Goal: Contribute content: Add original content to the website for others to see

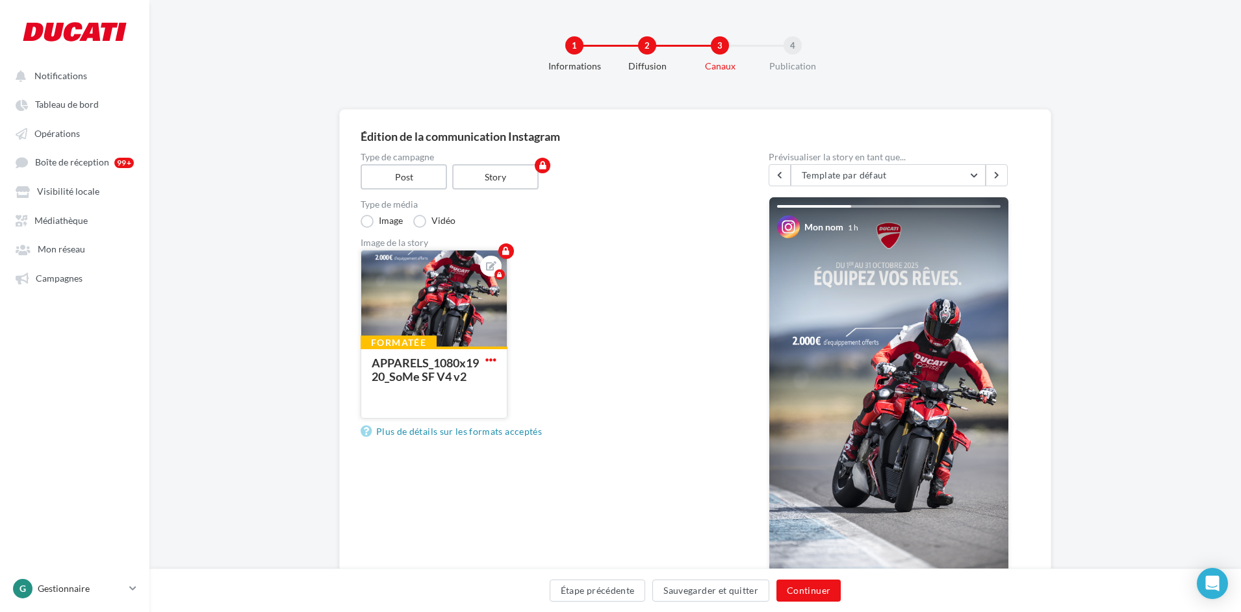
click at [490, 359] on span "button" at bounding box center [490, 360] width 11 height 11
click at [517, 387] on button "Remplacer l'image" at bounding box center [551, 385] width 137 height 33
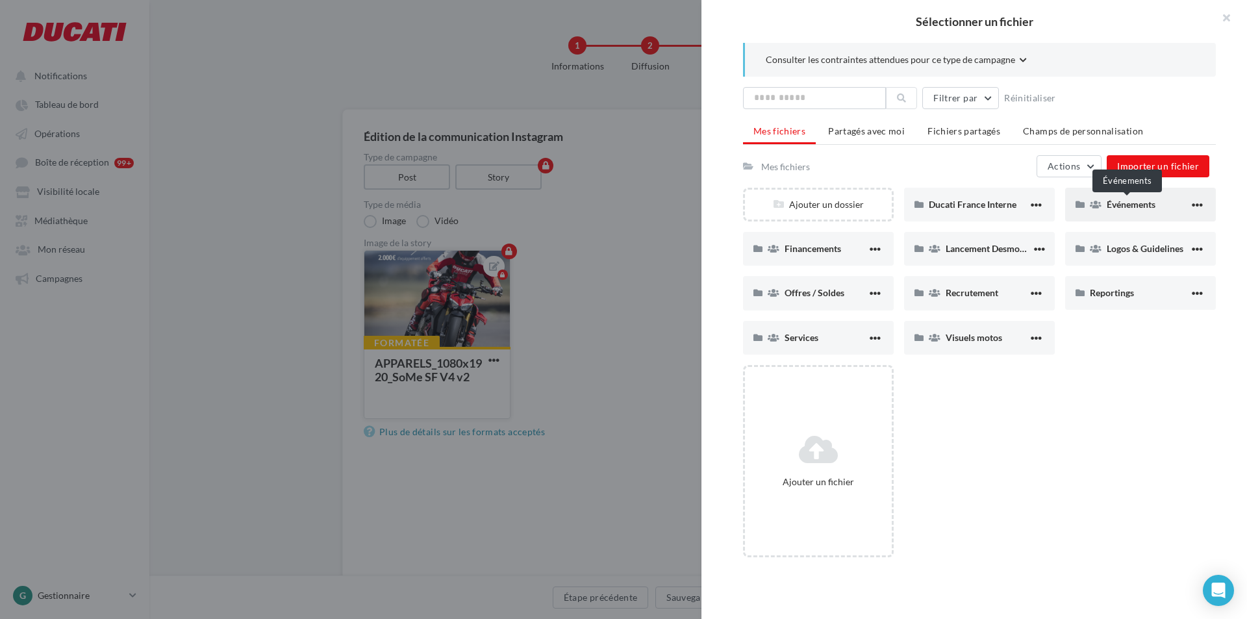
click at [1134, 205] on span "Événements" at bounding box center [1131, 204] width 49 height 11
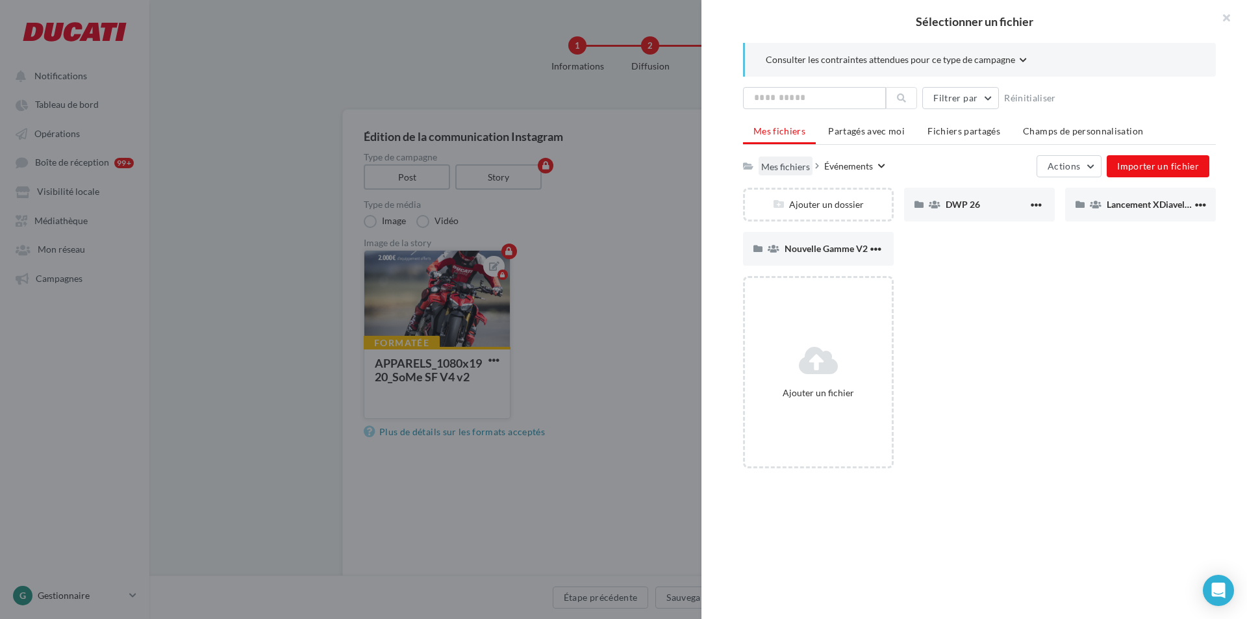
click at [768, 164] on div "Mes fichiers" at bounding box center [785, 166] width 49 height 12
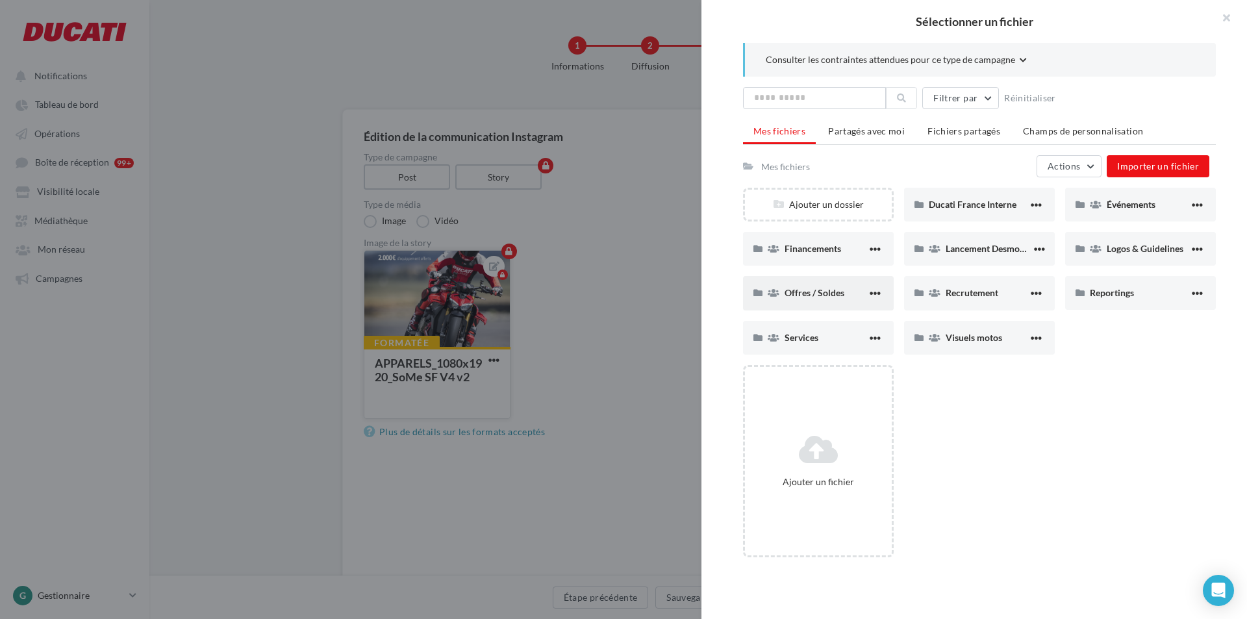
click at [823, 283] on div "Offres / Soldes" at bounding box center [818, 293] width 151 height 34
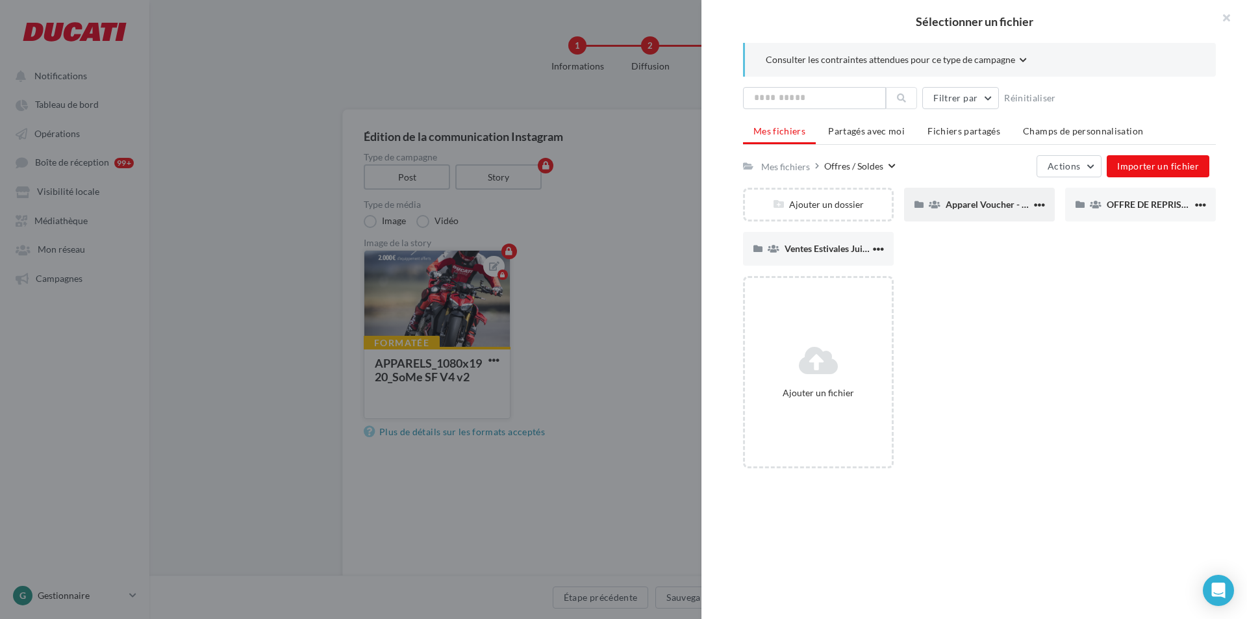
click at [978, 212] on div "Apparel Voucher - Octobre 2025" at bounding box center [979, 205] width 151 height 34
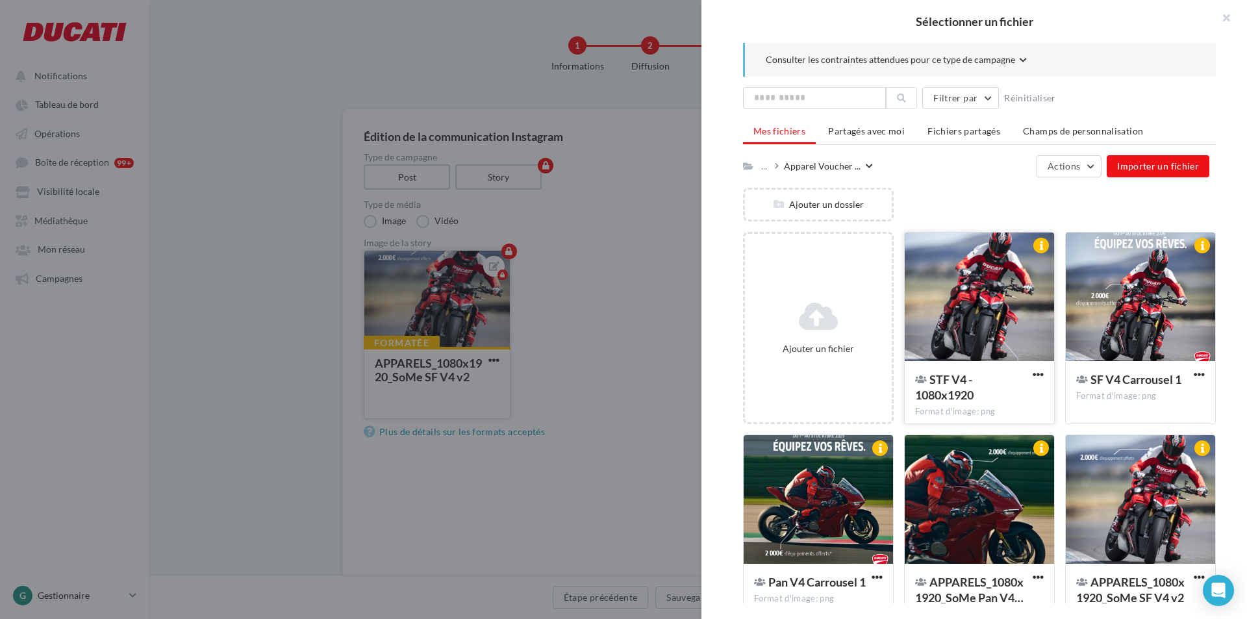
click at [983, 309] on div at bounding box center [979, 298] width 149 height 130
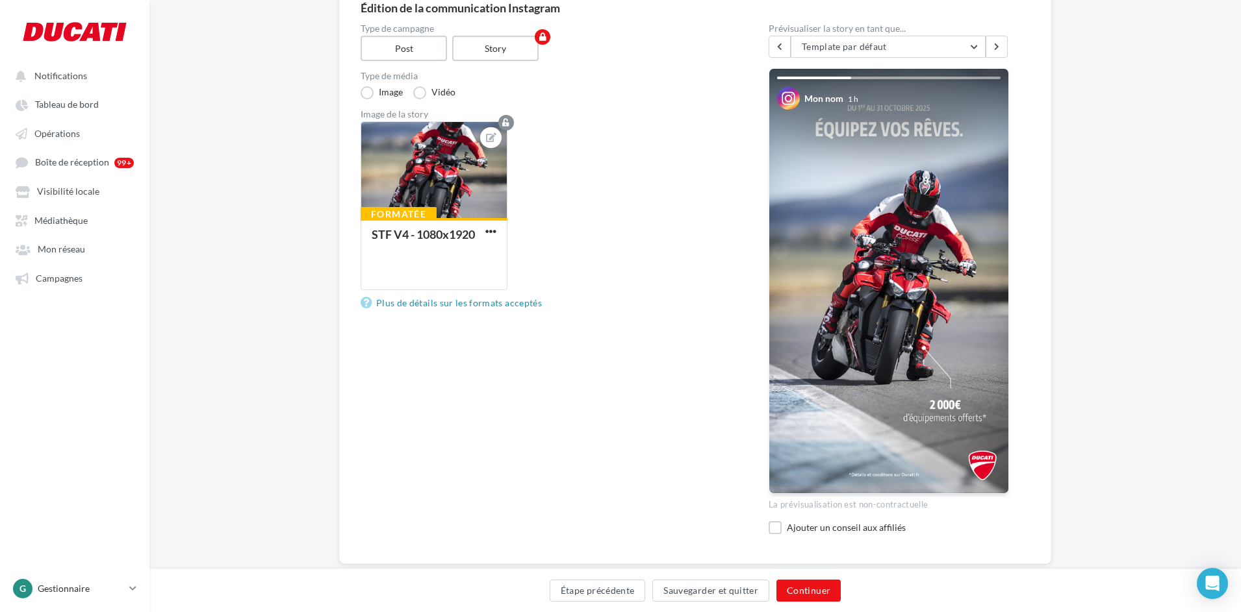
scroll to position [157, 0]
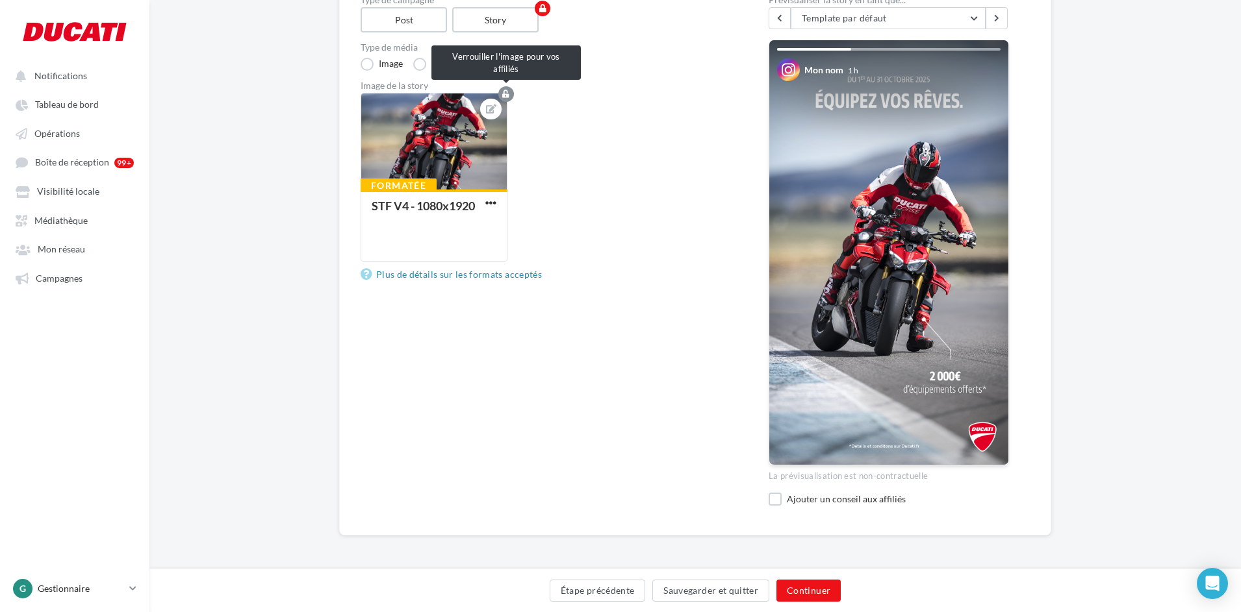
click at [507, 92] on icon "button" at bounding box center [505, 94] width 7 height 8
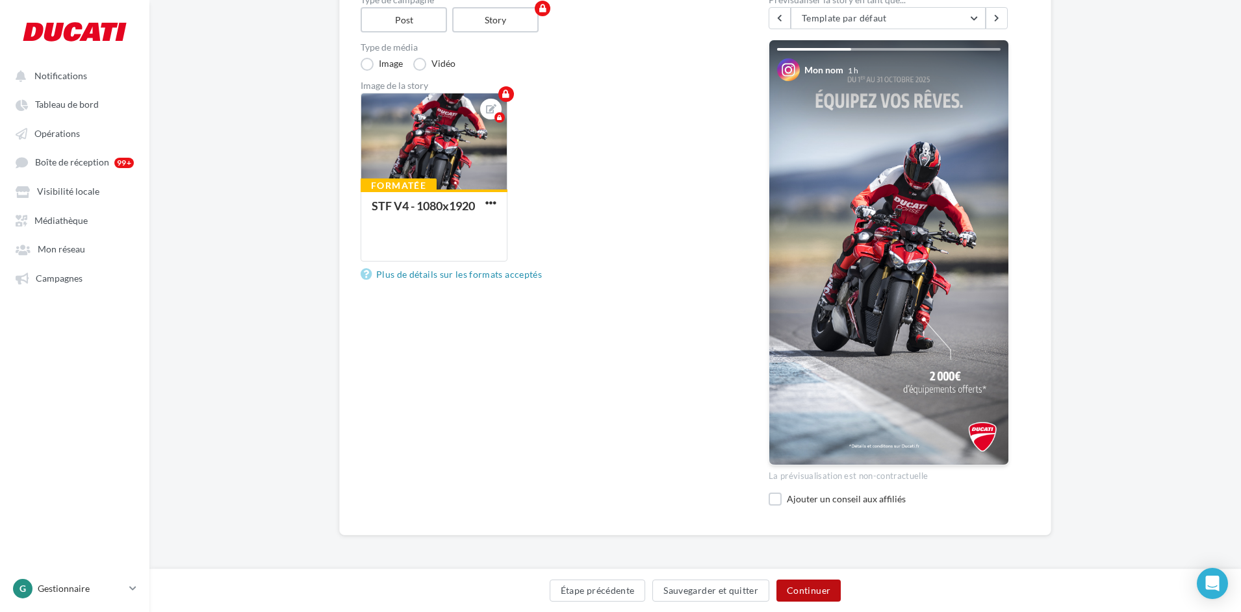
click at [813, 583] on button "Continuer" at bounding box center [808, 591] width 64 height 22
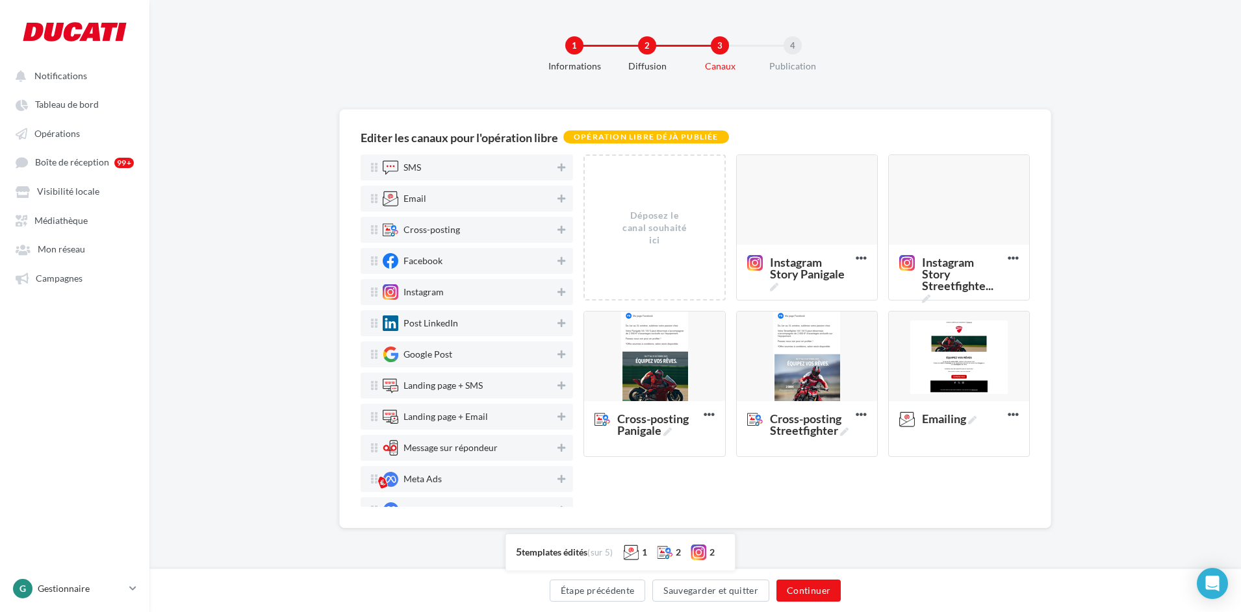
scroll to position [0, 0]
click at [939, 231] on div at bounding box center [962, 200] width 140 height 91
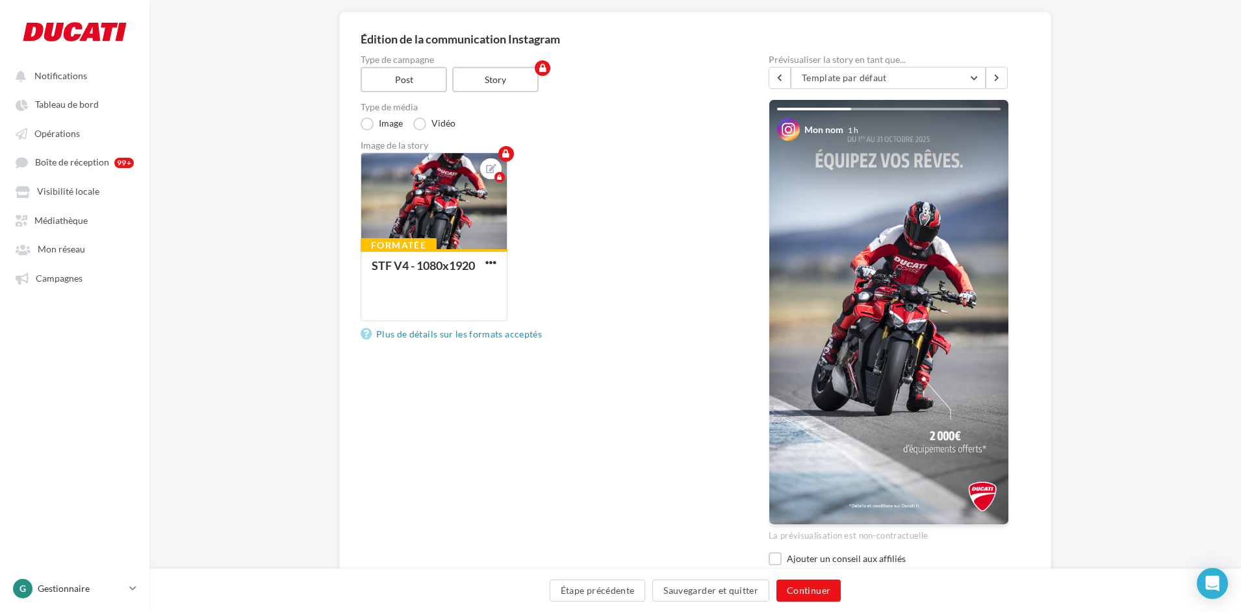
scroll to position [65, 0]
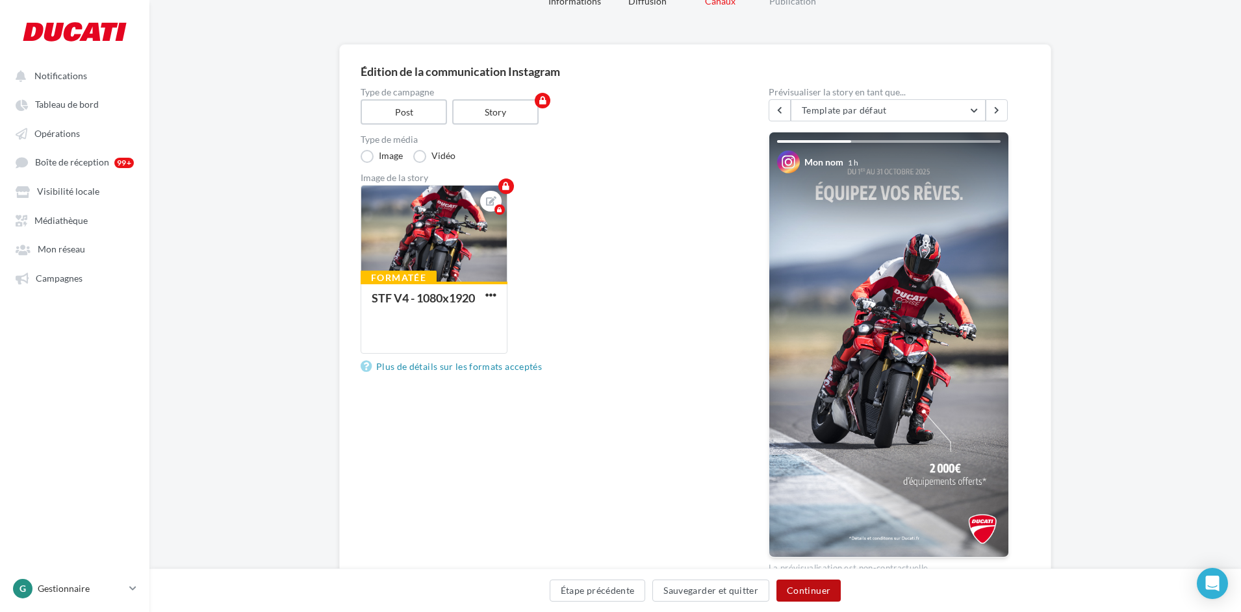
click at [803, 595] on button "Continuer" at bounding box center [808, 591] width 64 height 22
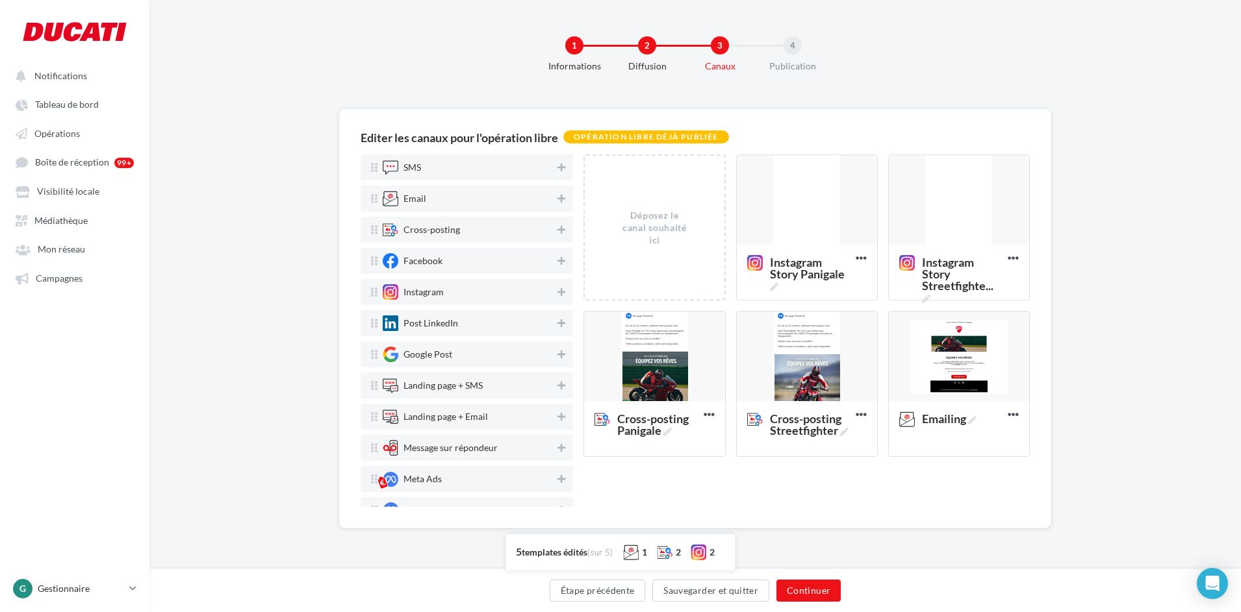
scroll to position [0, 0]
click at [820, 200] on div at bounding box center [810, 200] width 140 height 91
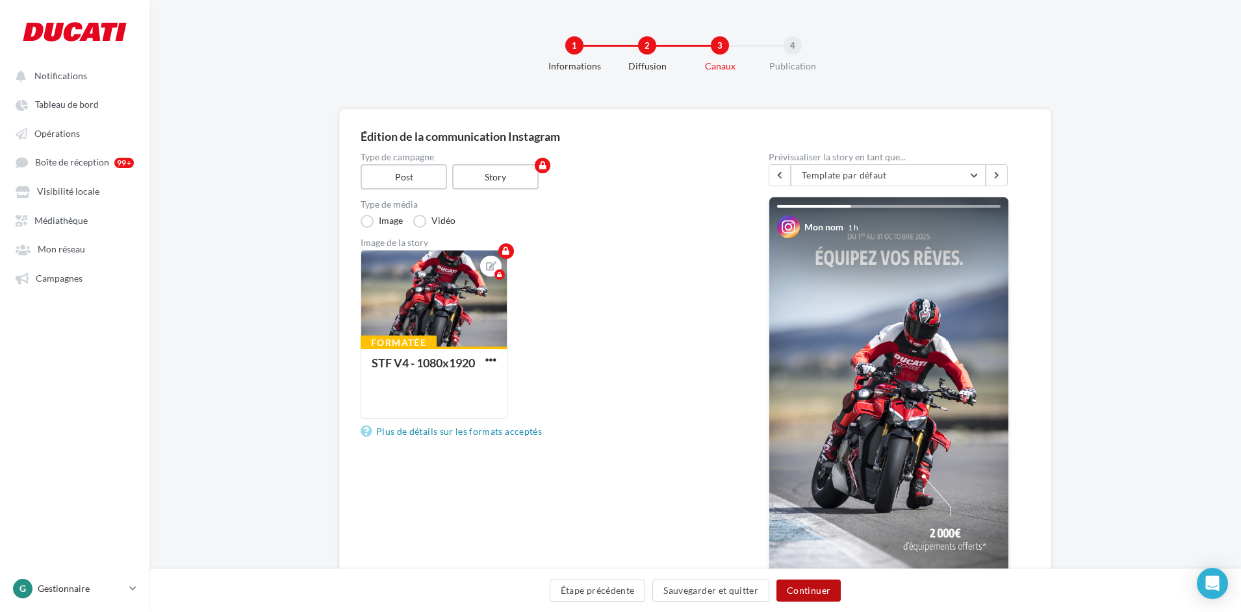
click at [803, 592] on button "Continuer" at bounding box center [808, 591] width 64 height 22
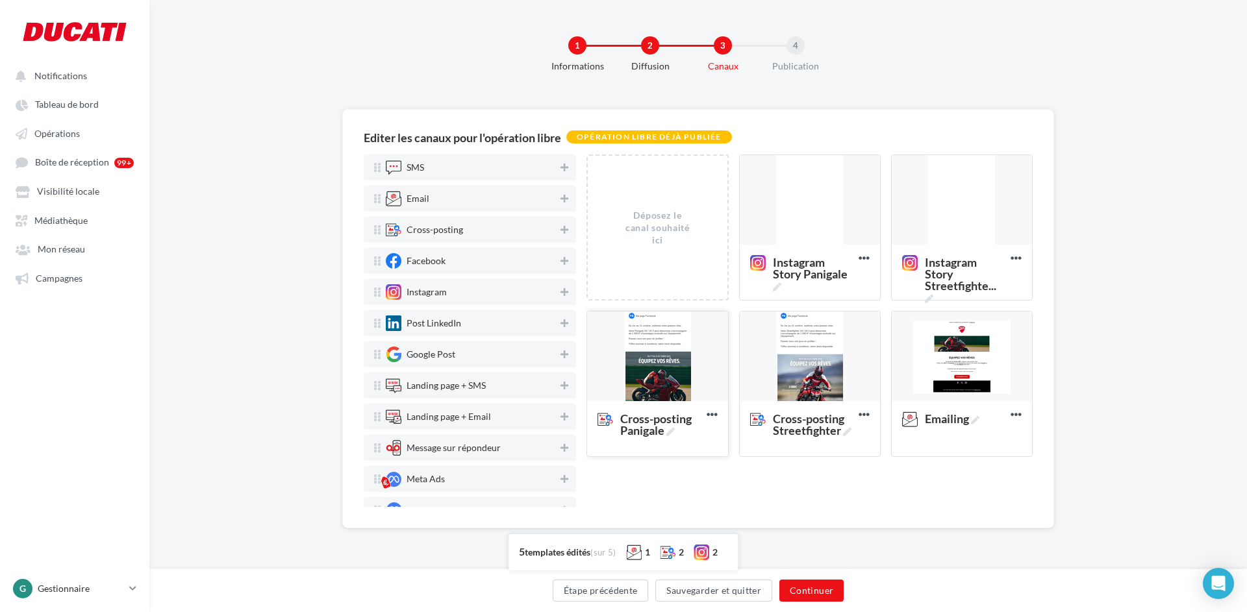
click at [679, 358] on div at bounding box center [657, 357] width 140 height 91
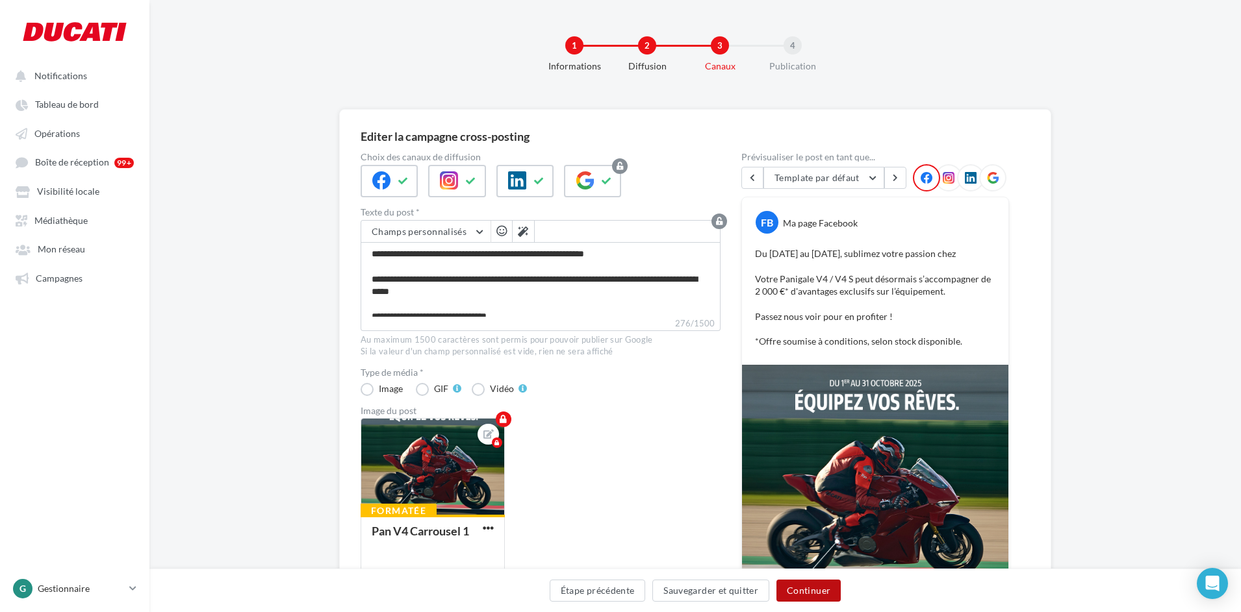
click at [800, 587] on button "Continuer" at bounding box center [808, 591] width 64 height 22
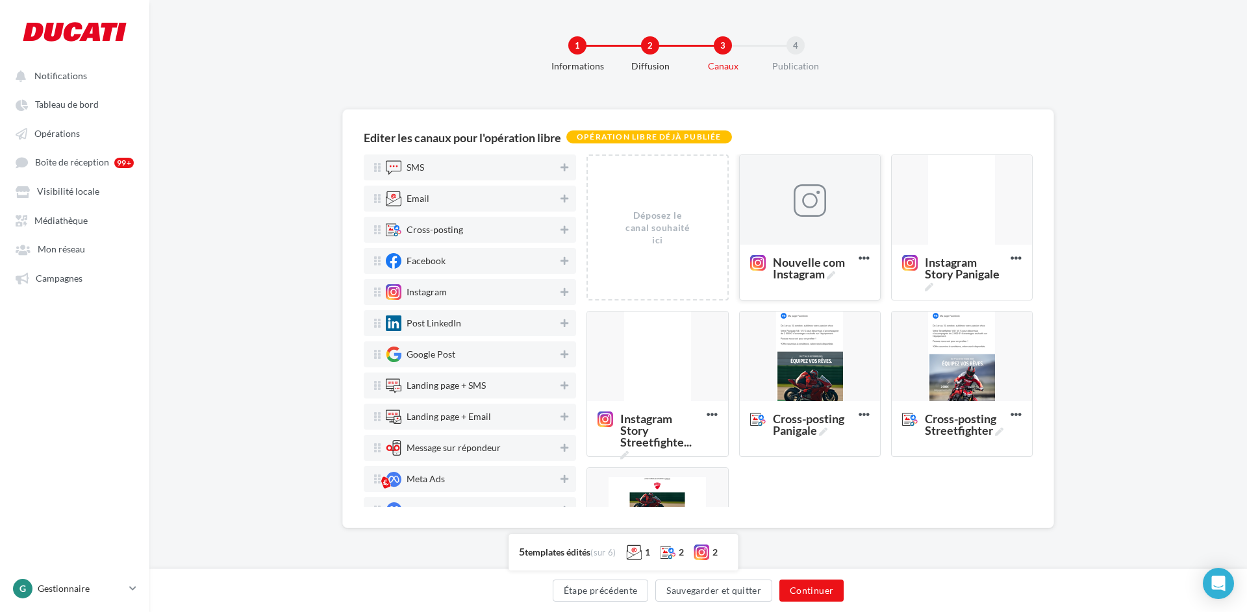
click at [818, 207] on div at bounding box center [810, 200] width 32 height 32
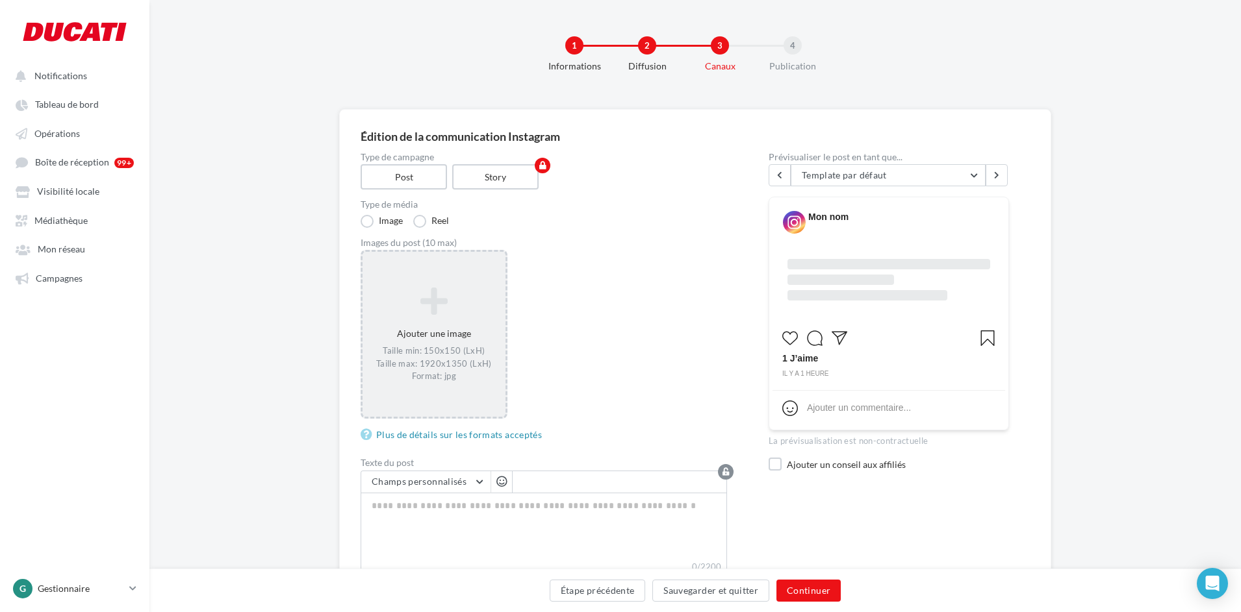
click at [440, 293] on icon at bounding box center [434, 301] width 132 height 31
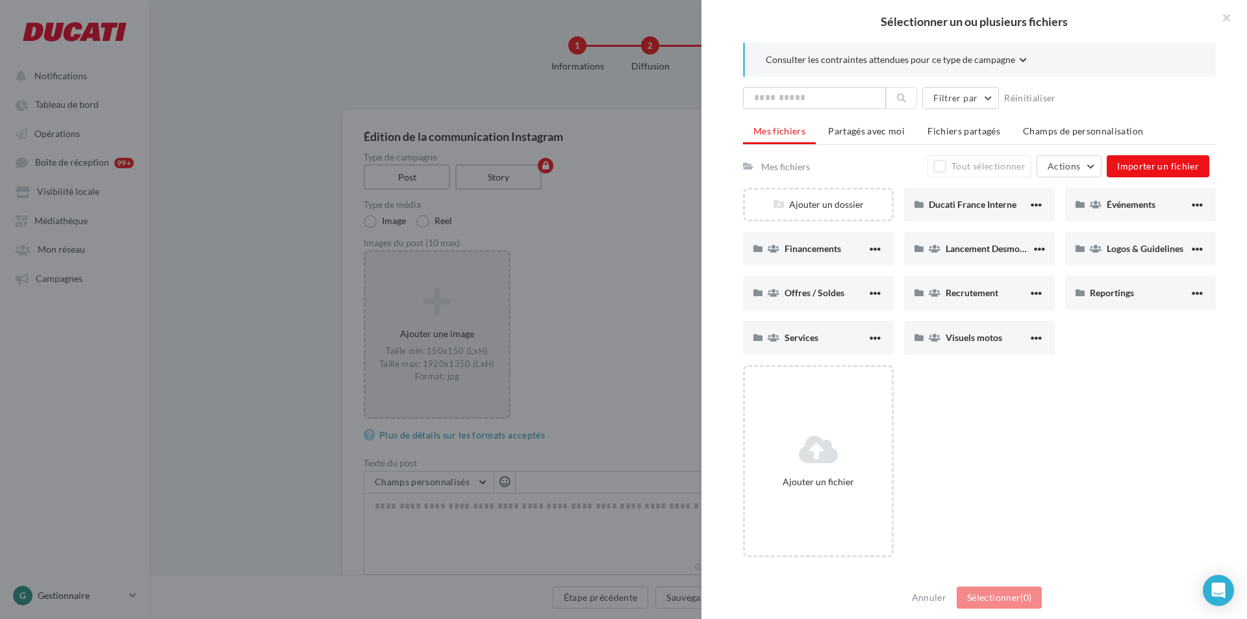
click at [1046, 420] on div "Ajouter un fichier" at bounding box center [984, 466] width 483 height 203
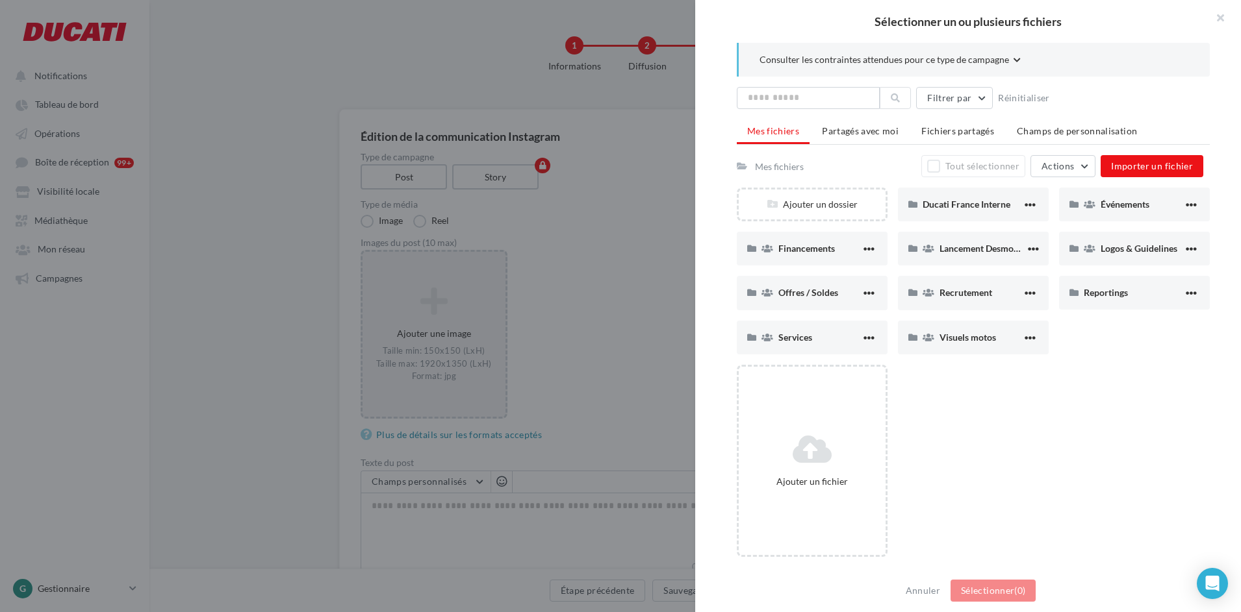
click at [652, 340] on div at bounding box center [620, 306] width 1241 height 612
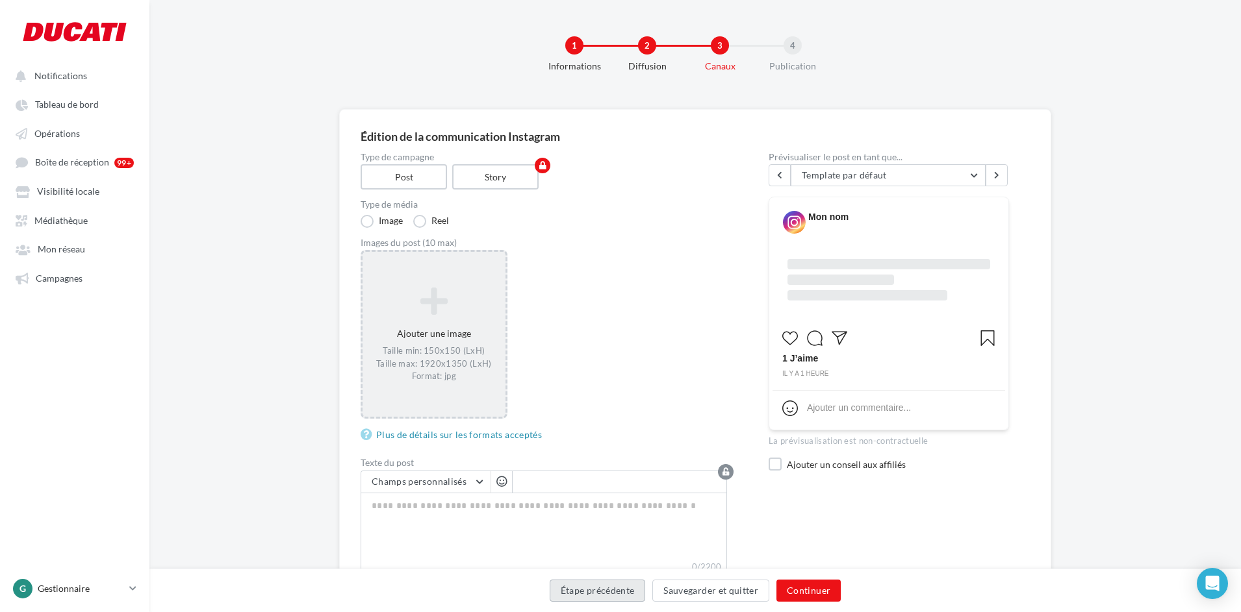
click at [638, 592] on button "Étape précédente" at bounding box center [597, 591] width 96 height 22
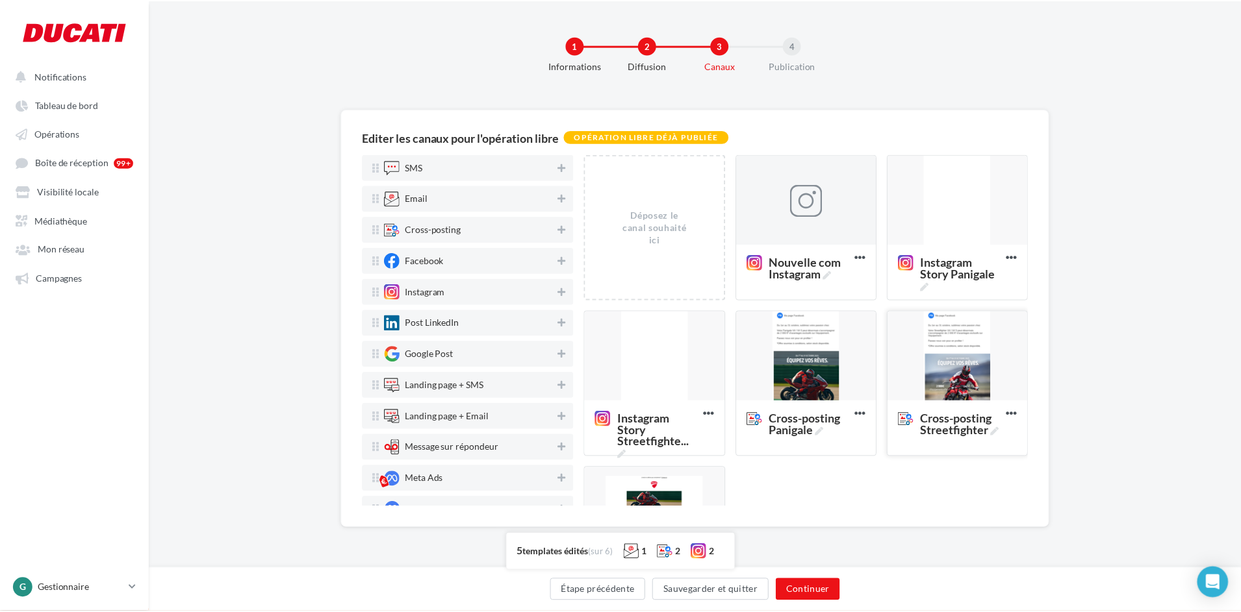
scroll to position [121, 0]
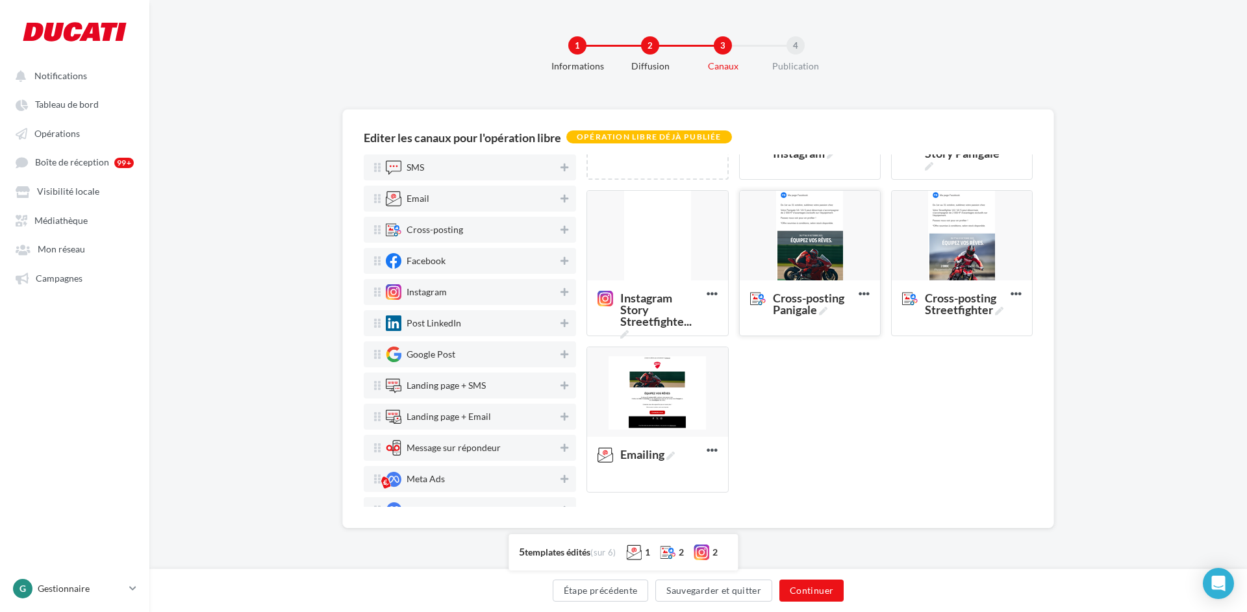
click at [824, 247] on div at bounding box center [810, 236] width 140 height 91
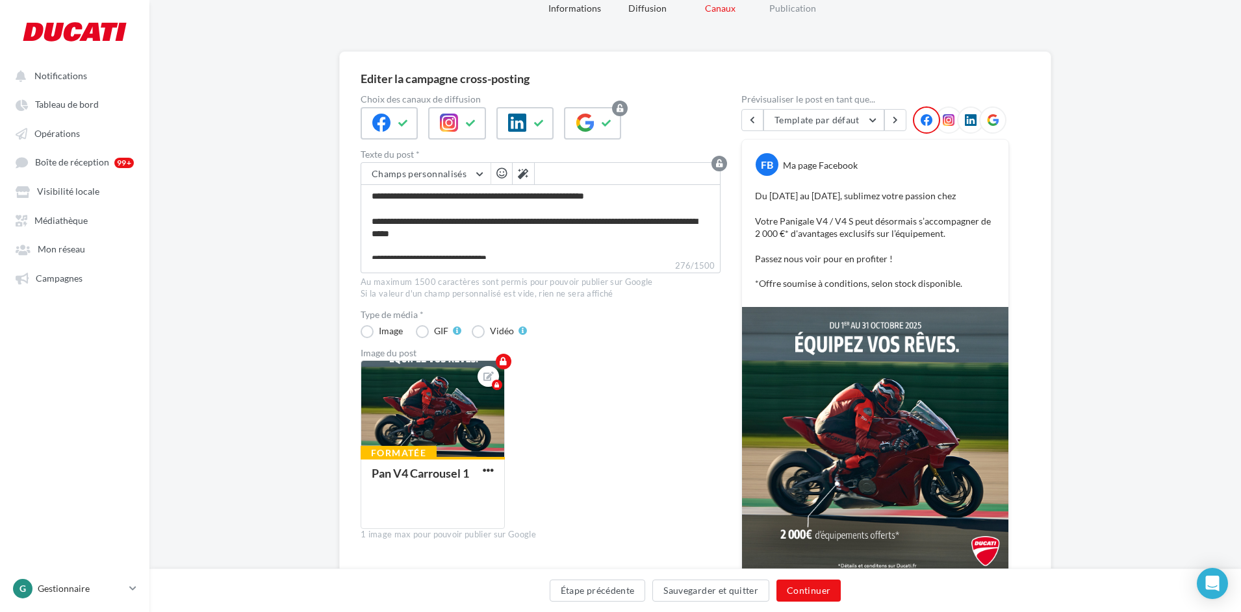
scroll to position [0, 0]
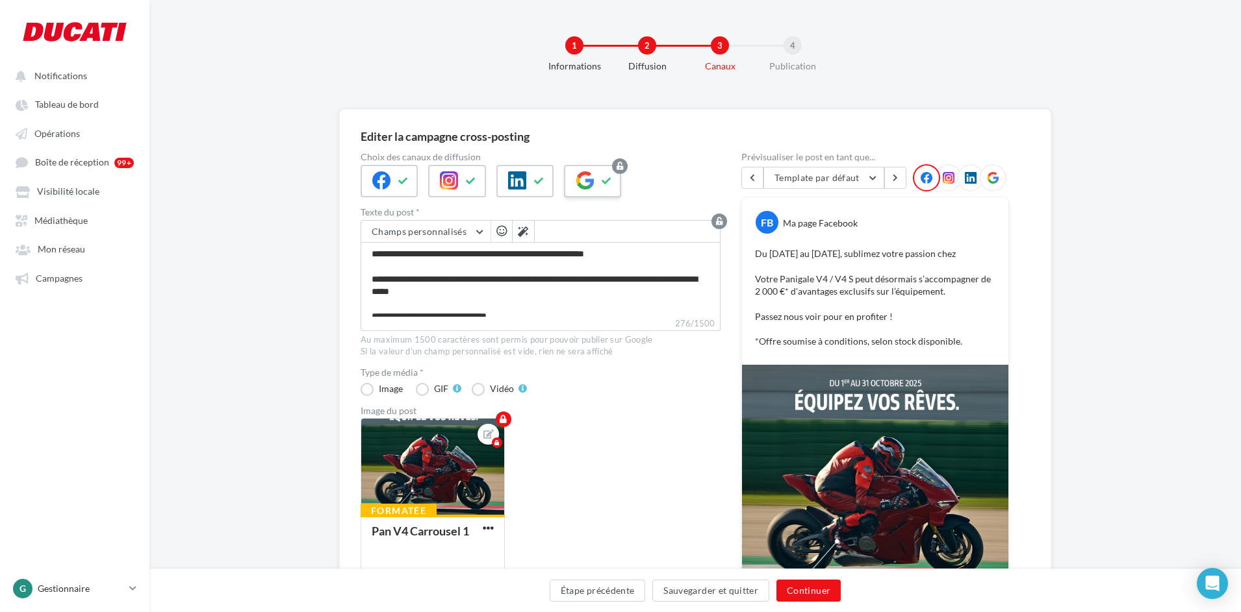
click at [609, 181] on icon at bounding box center [606, 181] width 10 height 9
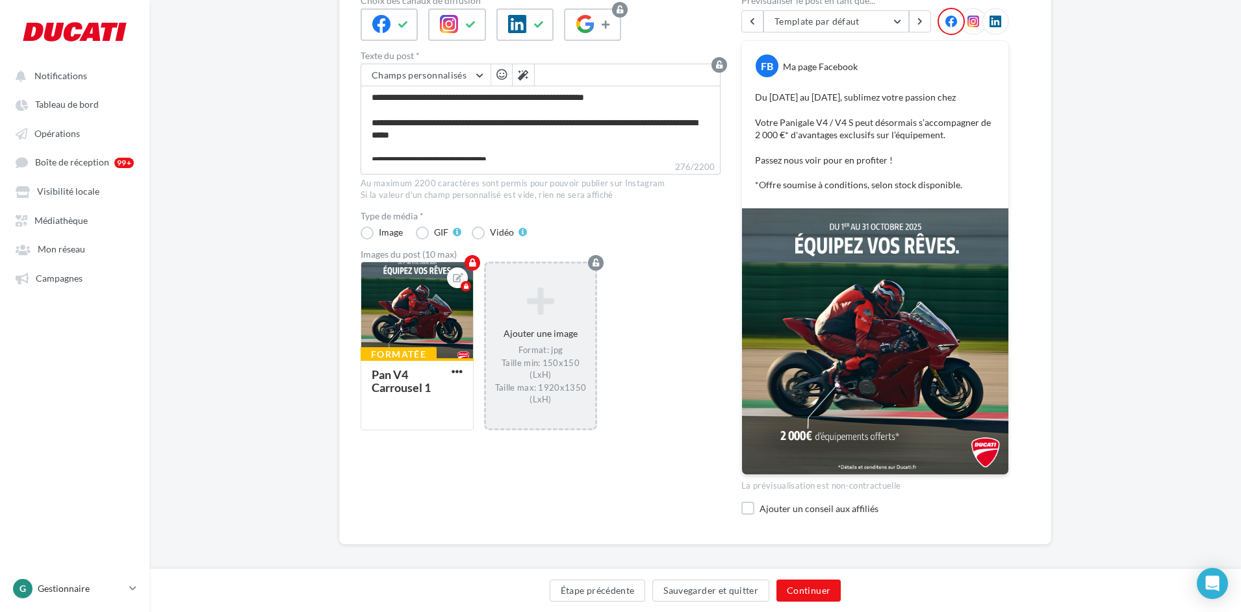
scroll to position [166, 0]
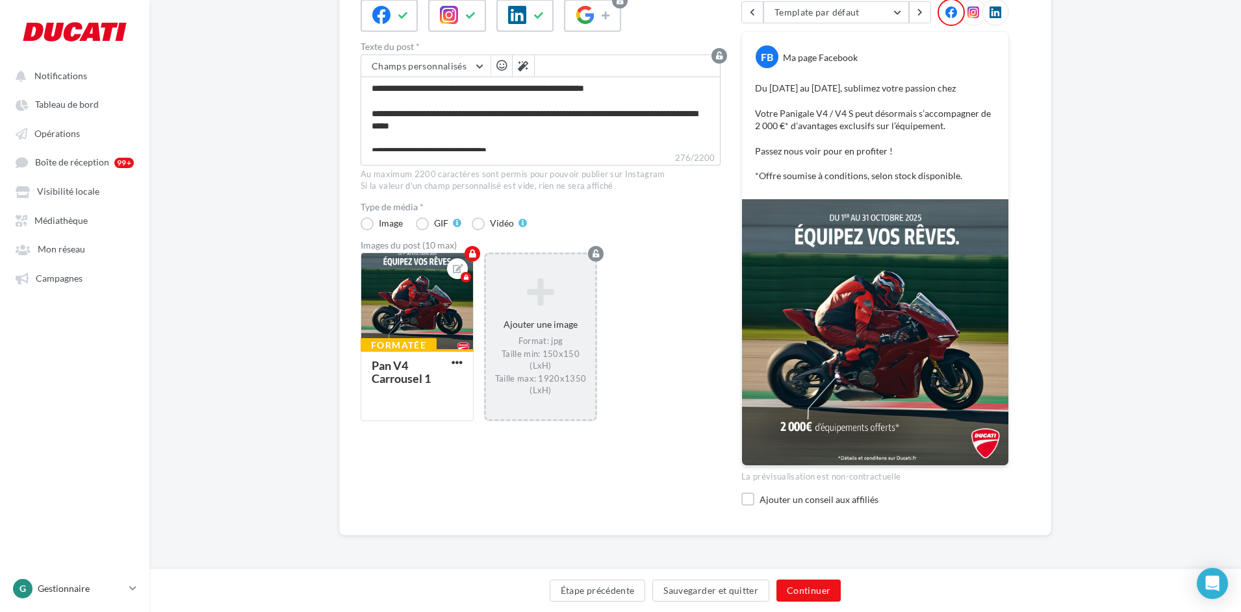
click at [537, 283] on icon at bounding box center [540, 291] width 99 height 31
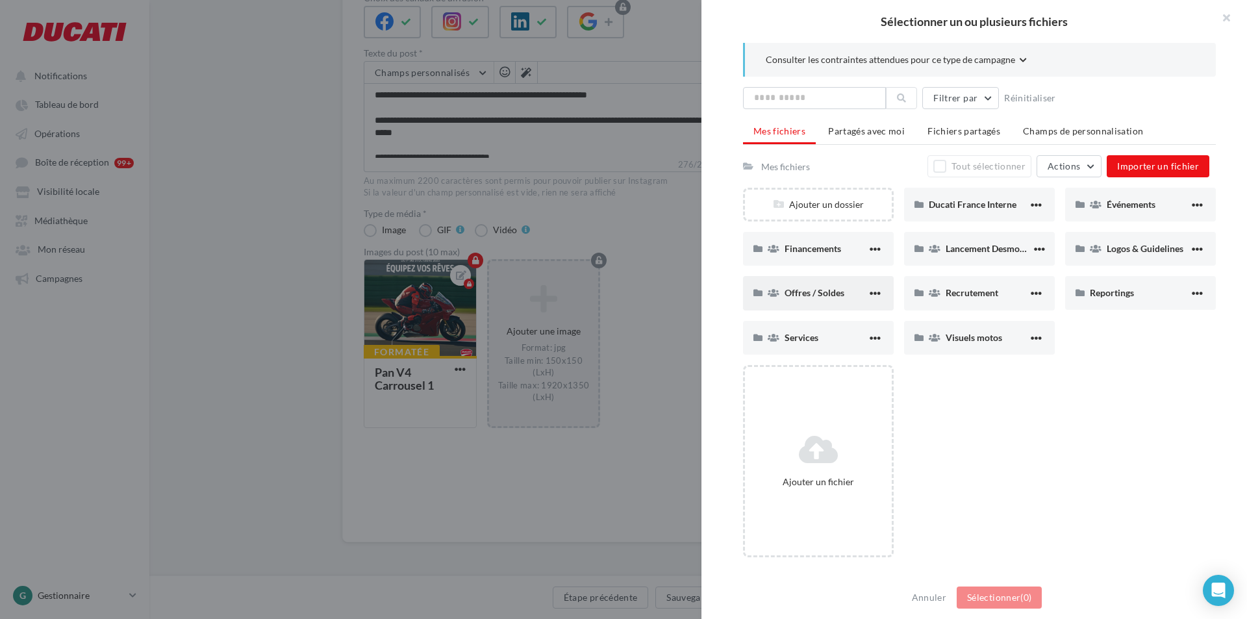
click at [807, 294] on span "Offres / Soldes" at bounding box center [815, 292] width 60 height 11
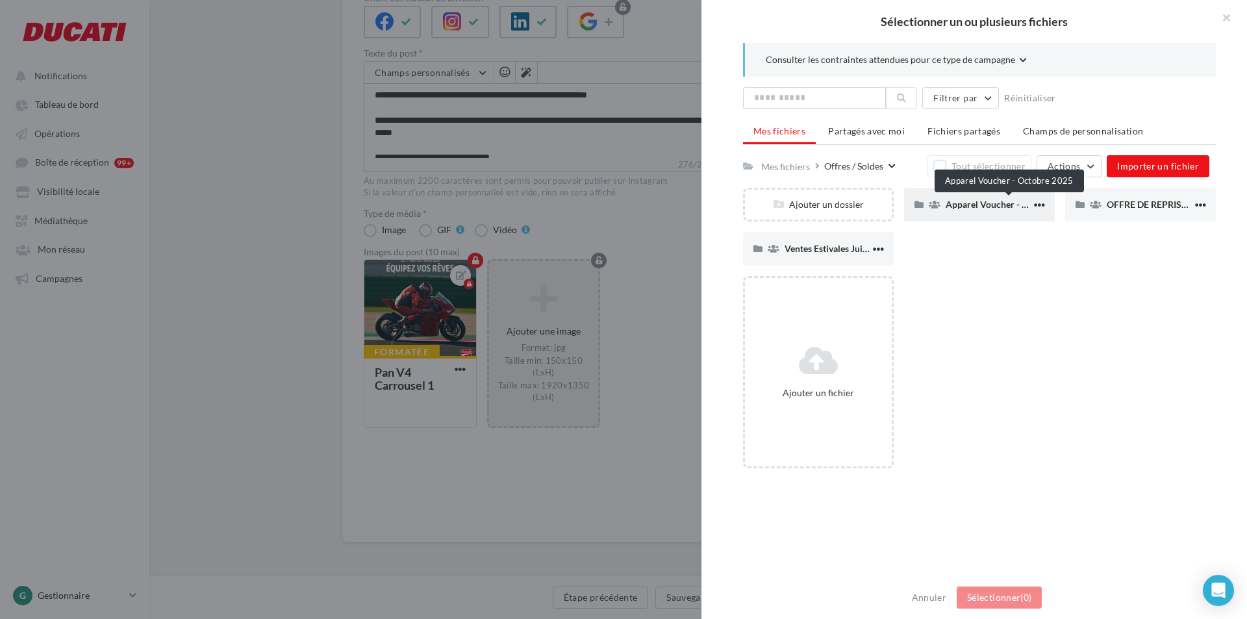
click at [988, 204] on span "Apparel Voucher - Octobre 2025" at bounding box center [1012, 204] width 132 height 11
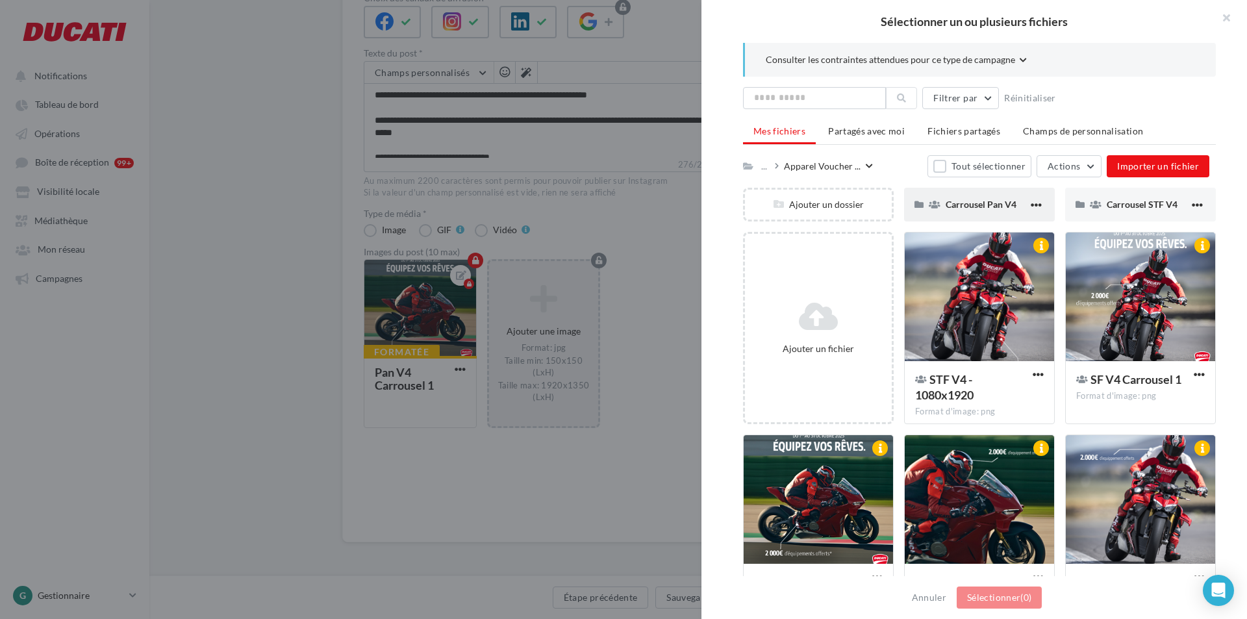
click at [972, 214] on div "Carrousel Pan V4" at bounding box center [979, 205] width 151 height 34
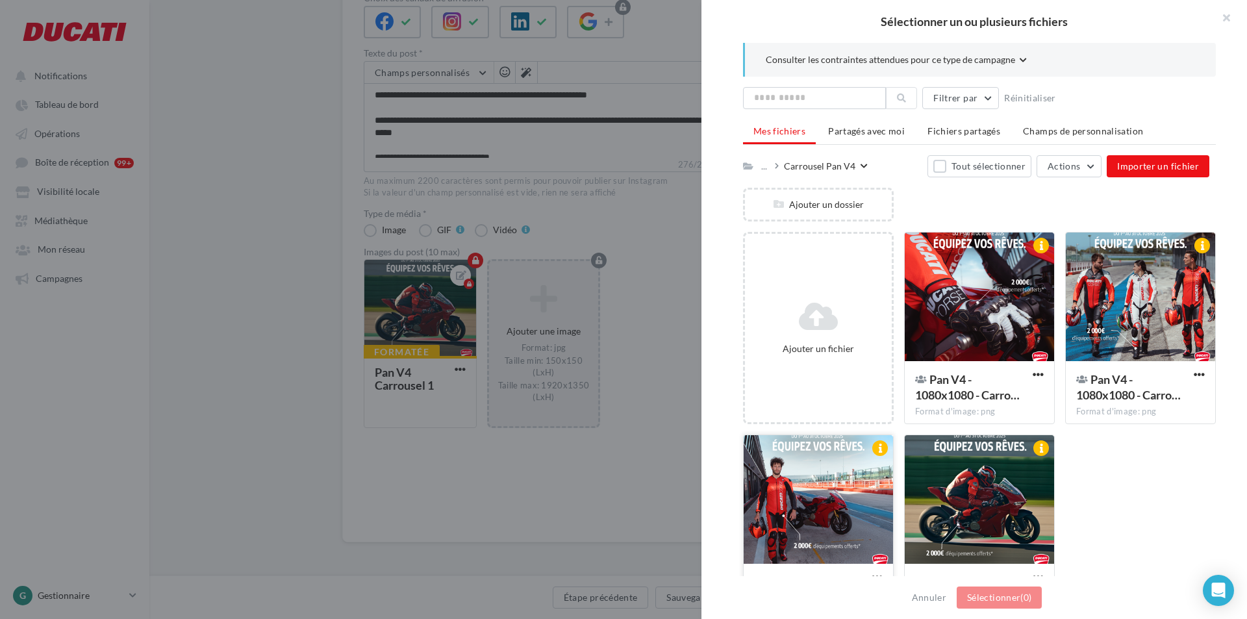
click at [814, 498] on div at bounding box center [818, 500] width 149 height 130
drag, startPoint x: 1156, startPoint y: 315, endPoint x: 1148, endPoint y: 310, distance: 9.4
click at [1156, 314] on div at bounding box center [1140, 298] width 149 height 130
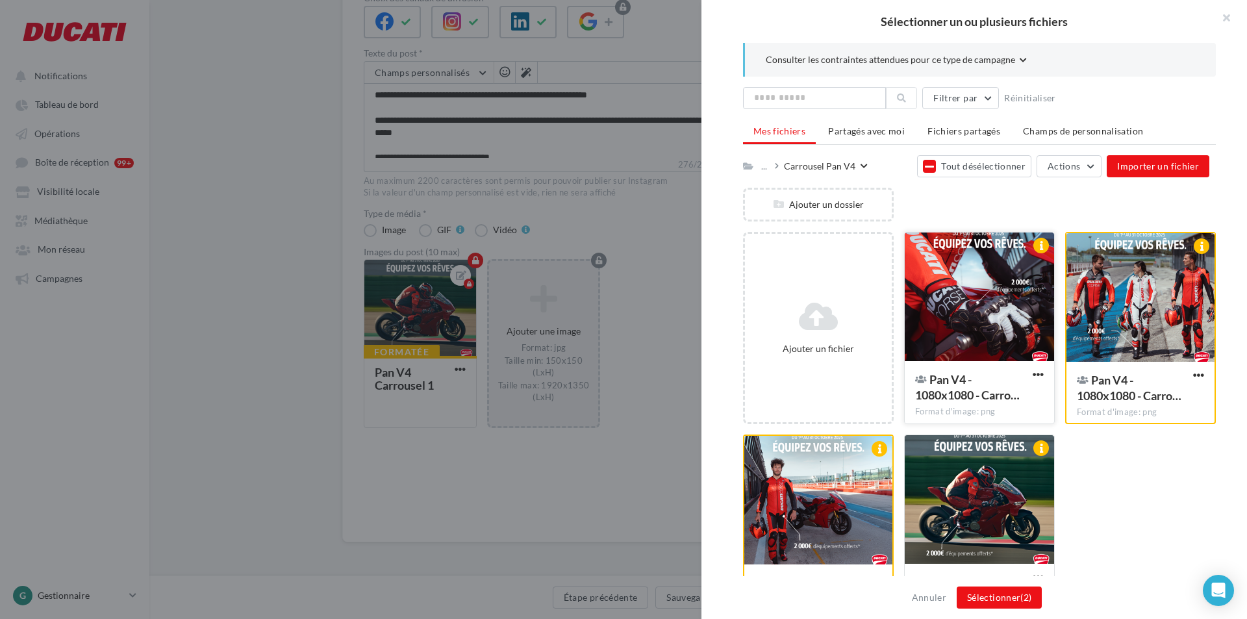
click at [1007, 293] on div at bounding box center [979, 298] width 149 height 130
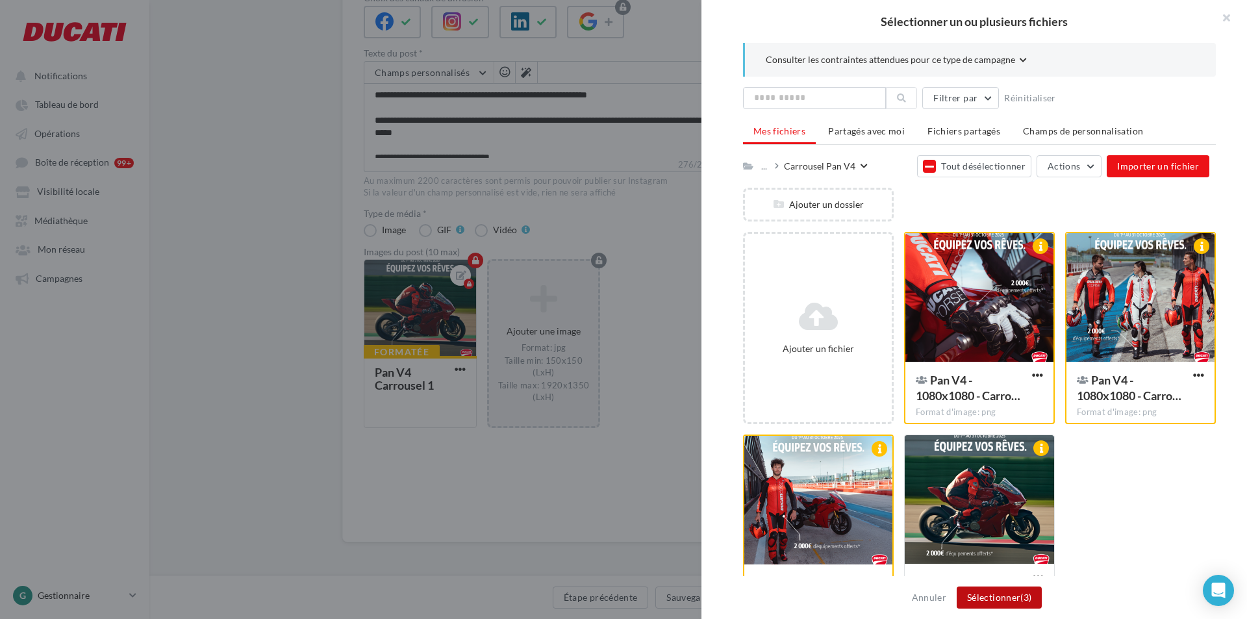
click at [1009, 593] on button "Sélectionner (3)" at bounding box center [999, 598] width 85 height 22
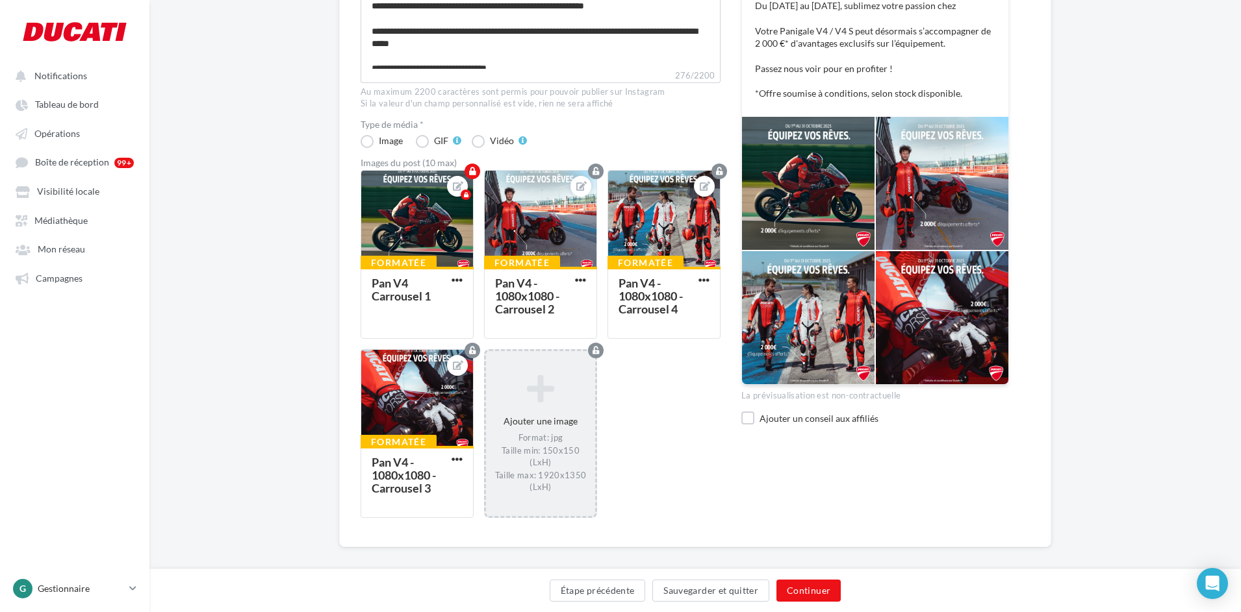
scroll to position [260, 0]
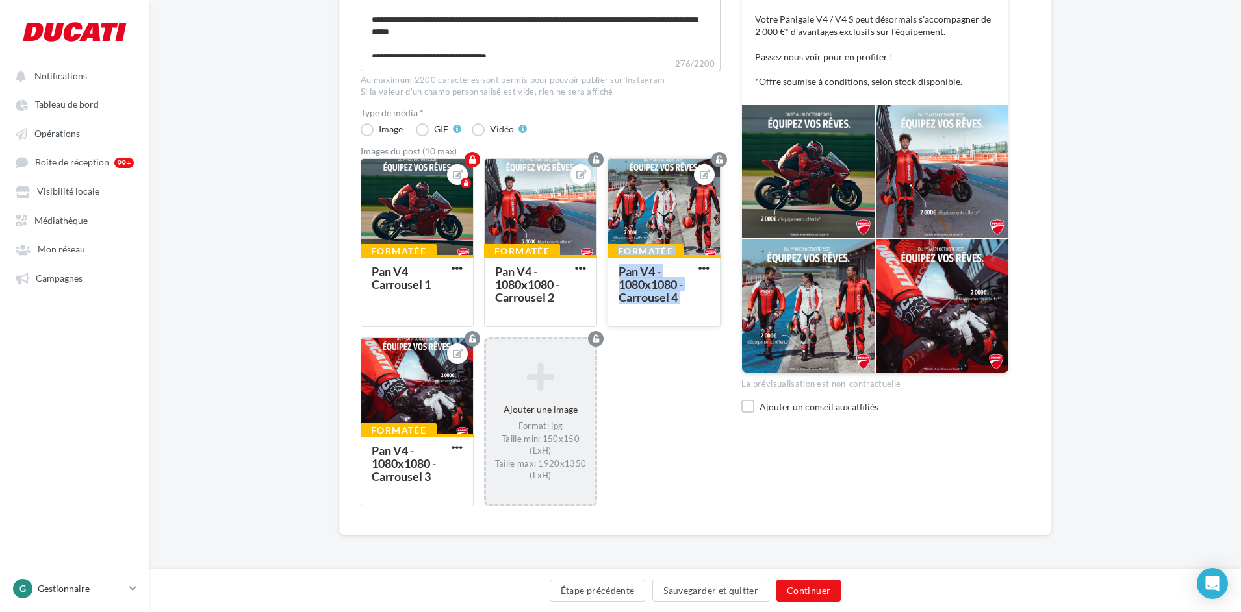
drag, startPoint x: 430, startPoint y: 389, endPoint x: 623, endPoint y: 229, distance: 250.9
click at [623, 229] on div "Formatée Pan V4 Carrousel 1 Formatée Pan V4 - 1080x1080 - Carrousel 2 Formatée …" at bounding box center [545, 338] width 370 height 361
click at [703, 270] on span "button" at bounding box center [703, 268] width 11 height 11
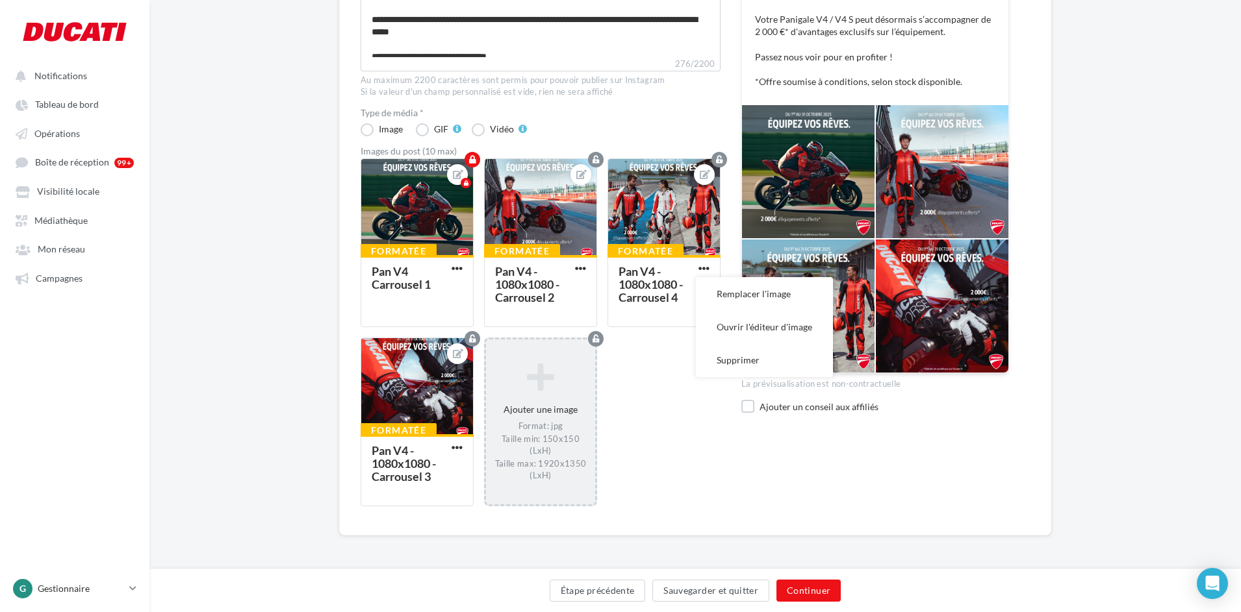
click at [677, 404] on div "Formatée Pan V4 Carrousel 1 Formatée Pan V4 - 1080x1080 - Carrousel 2 Formatée …" at bounding box center [545, 338] width 370 height 361
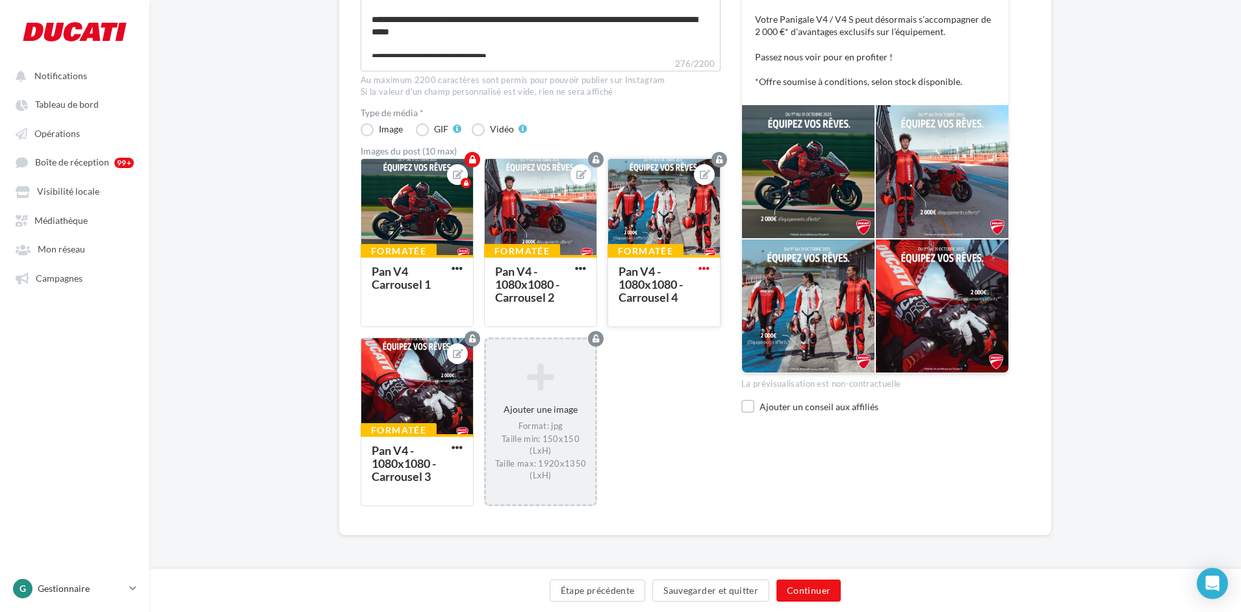
click at [707, 264] on span "button" at bounding box center [703, 268] width 11 height 11
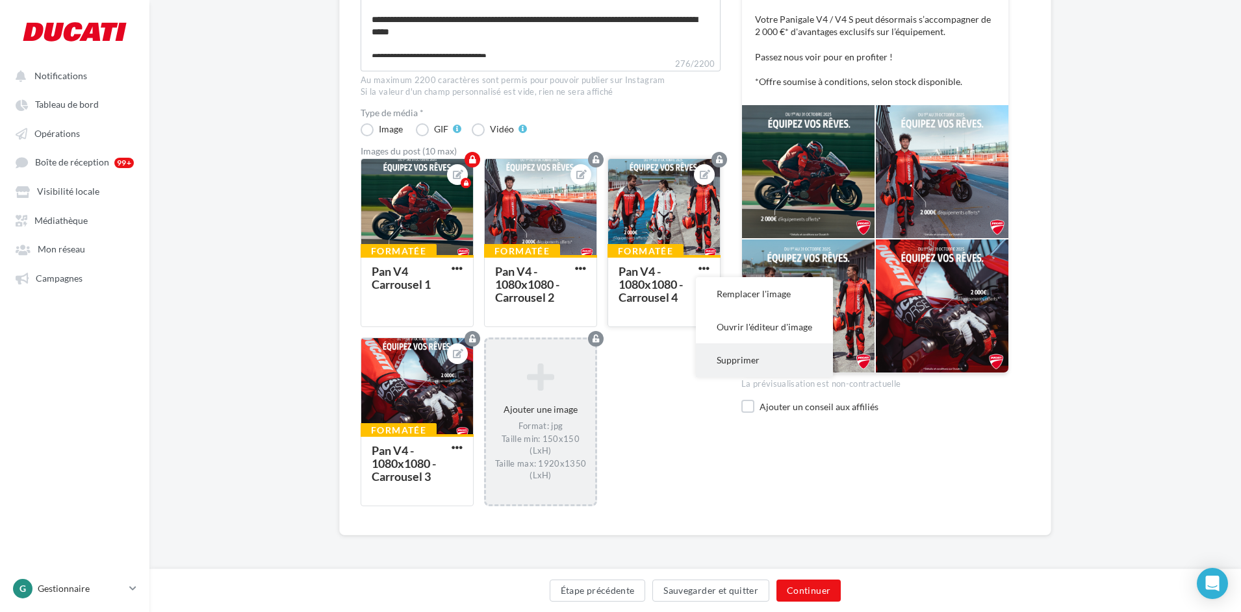
click at [741, 354] on button "Supprimer" at bounding box center [764, 360] width 137 height 33
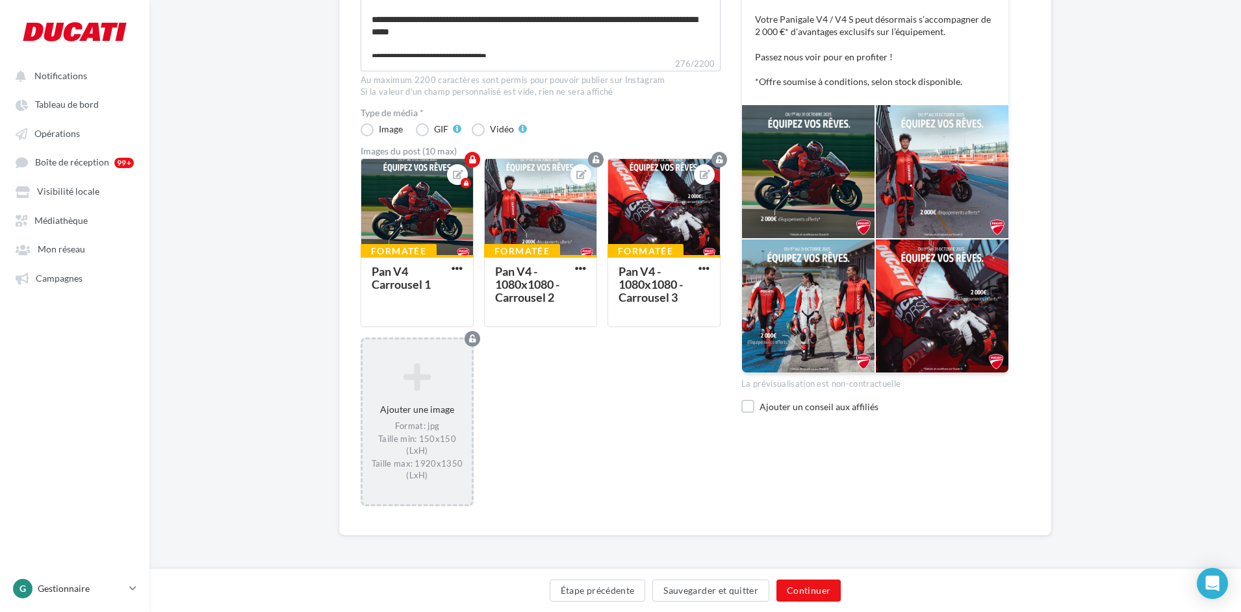
click at [442, 393] on div "Ajouter une image Format: jpg Taille min: 150x150 (LxH) Taille max: 1920x1350 (…" at bounding box center [416, 422] width 109 height 132
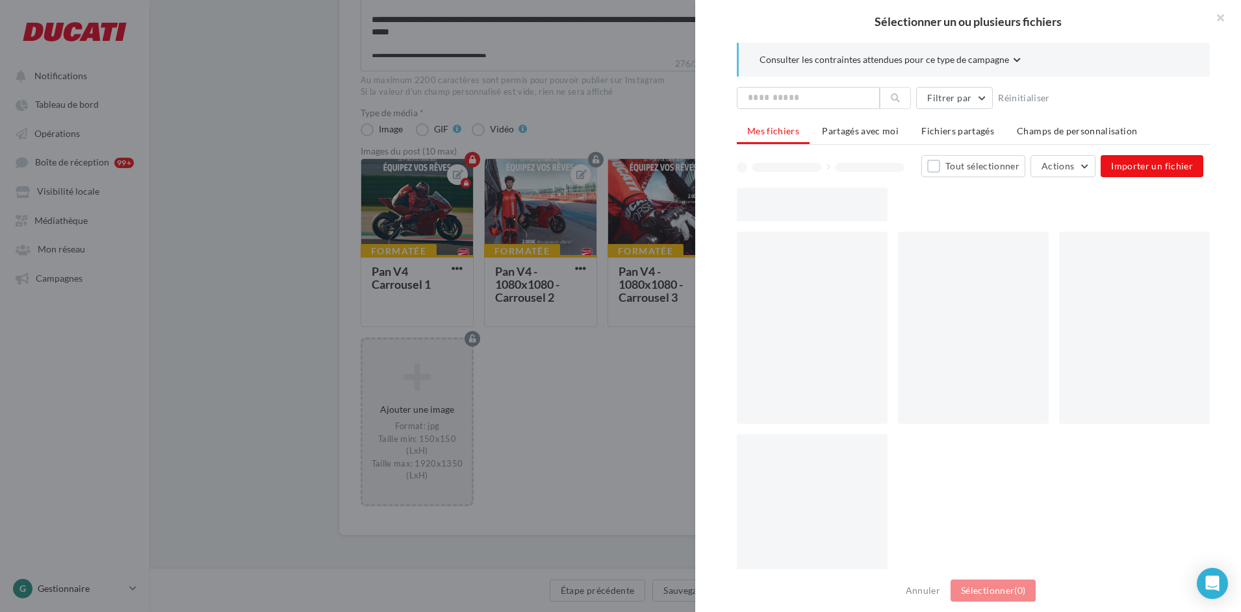
scroll to position [253, 0]
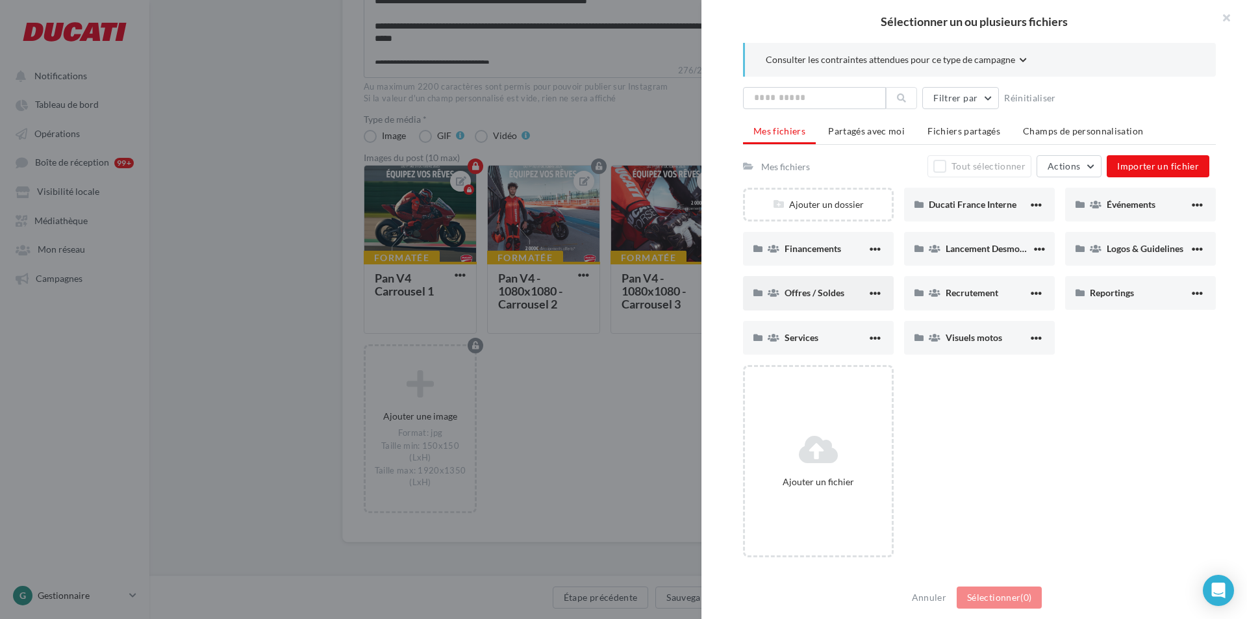
click at [826, 281] on div "Offres / Soldes" at bounding box center [818, 293] width 151 height 34
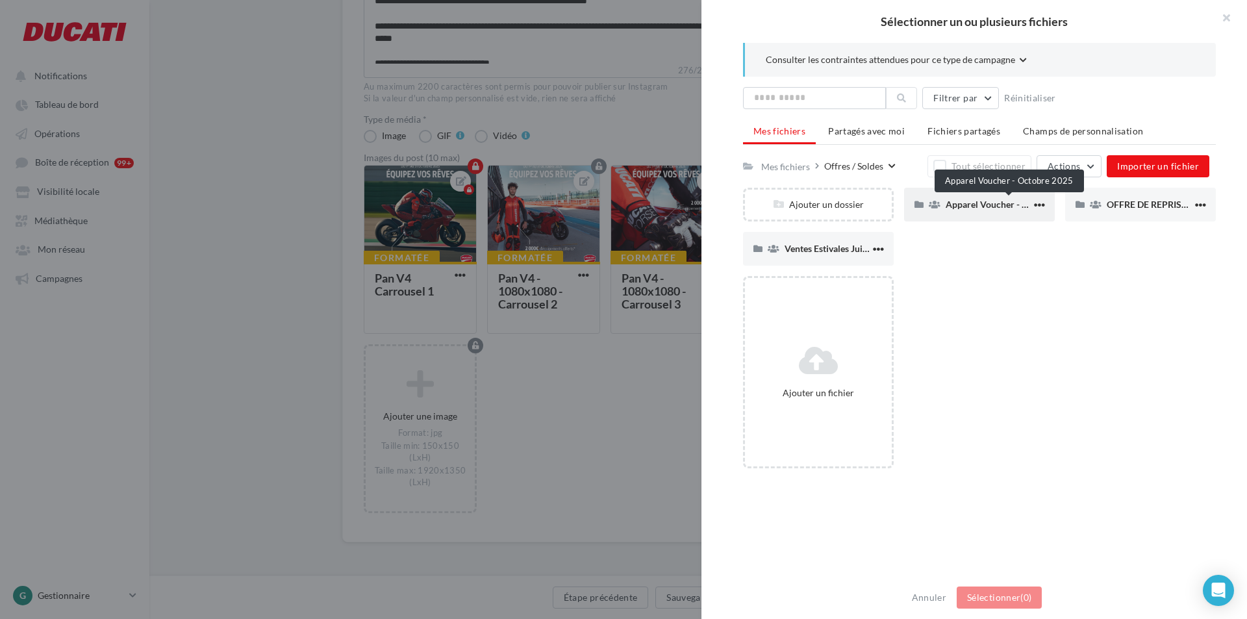
click at [988, 203] on span "Apparel Voucher - Octobre 2025" at bounding box center [1012, 204] width 132 height 11
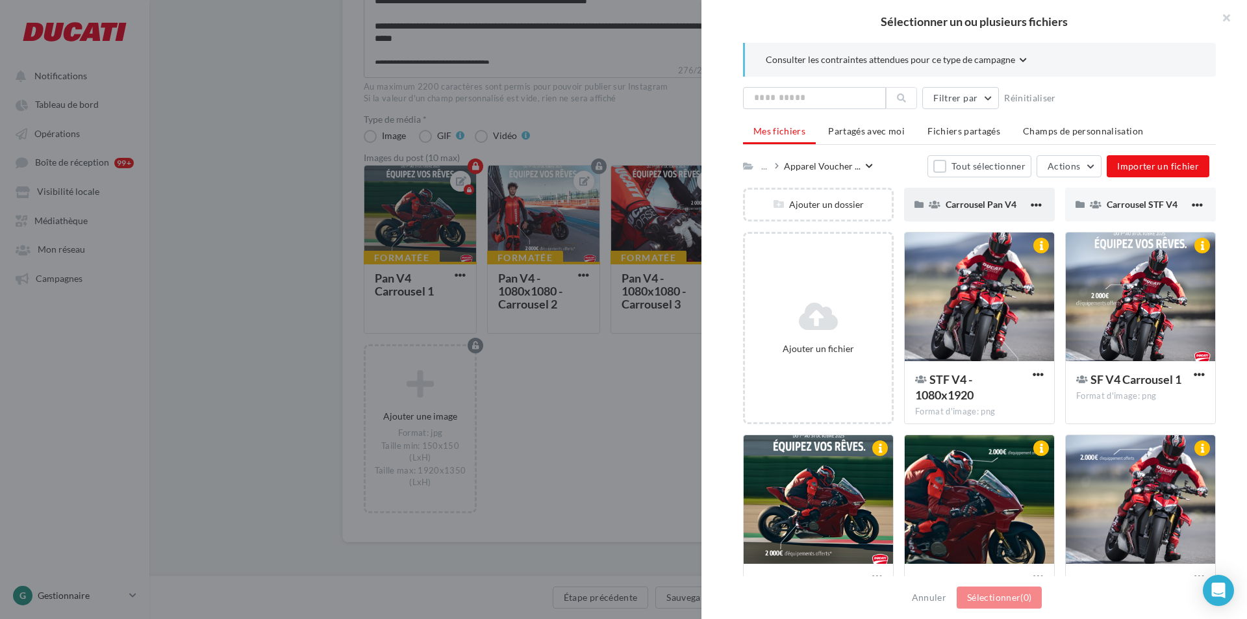
click at [982, 213] on div "Carrousel Pan V4" at bounding box center [979, 205] width 151 height 34
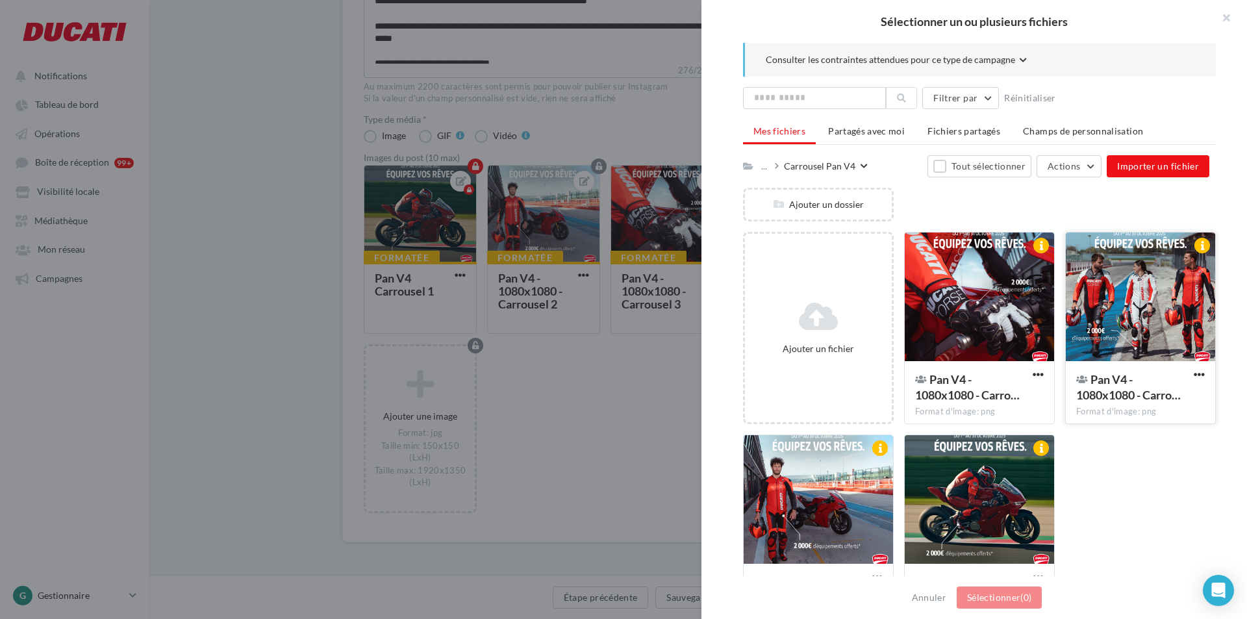
click at [1157, 300] on div at bounding box center [1140, 298] width 149 height 130
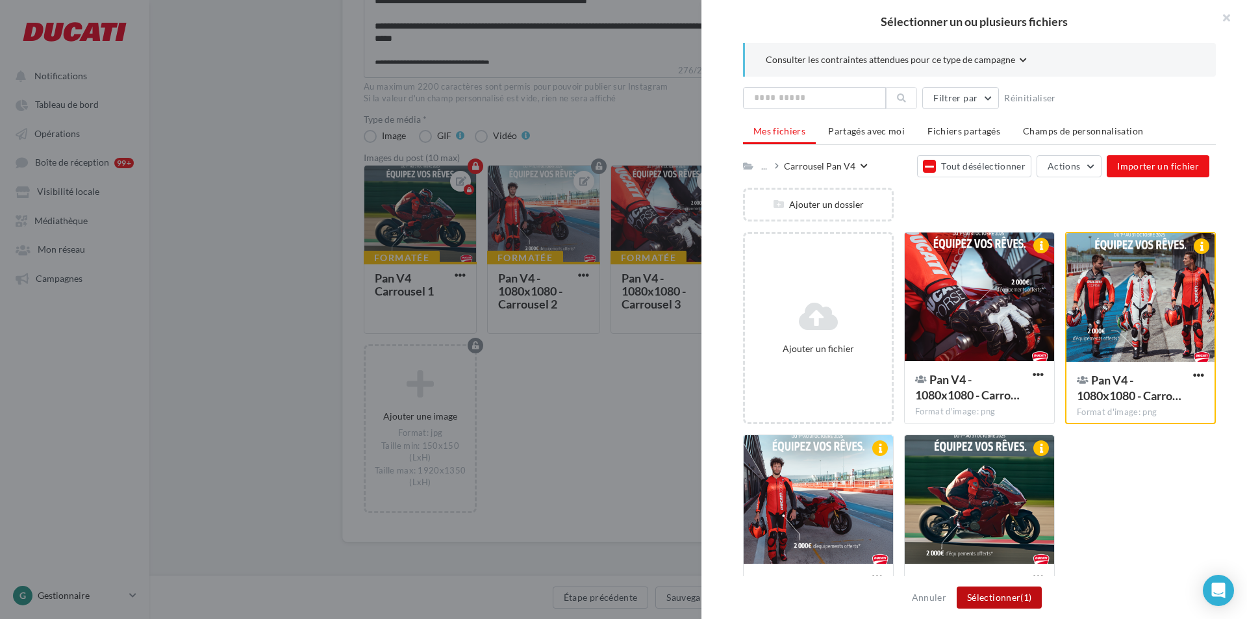
click at [998, 596] on button "Sélectionner (1)" at bounding box center [999, 598] width 85 height 22
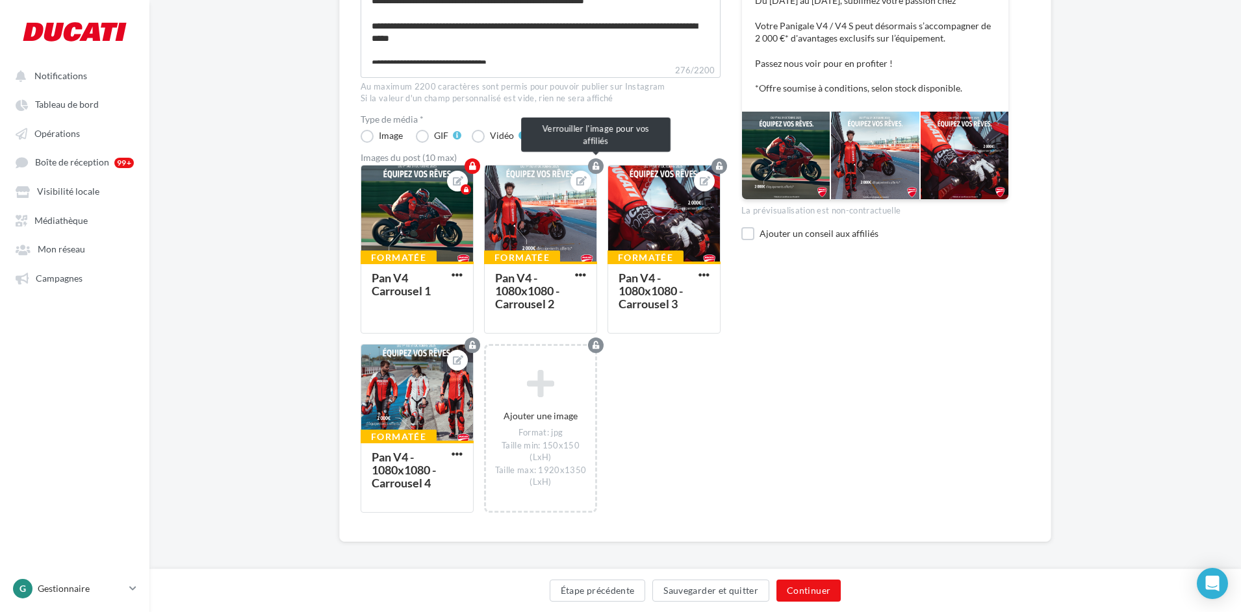
click at [598, 167] on icon "button" at bounding box center [595, 166] width 7 height 8
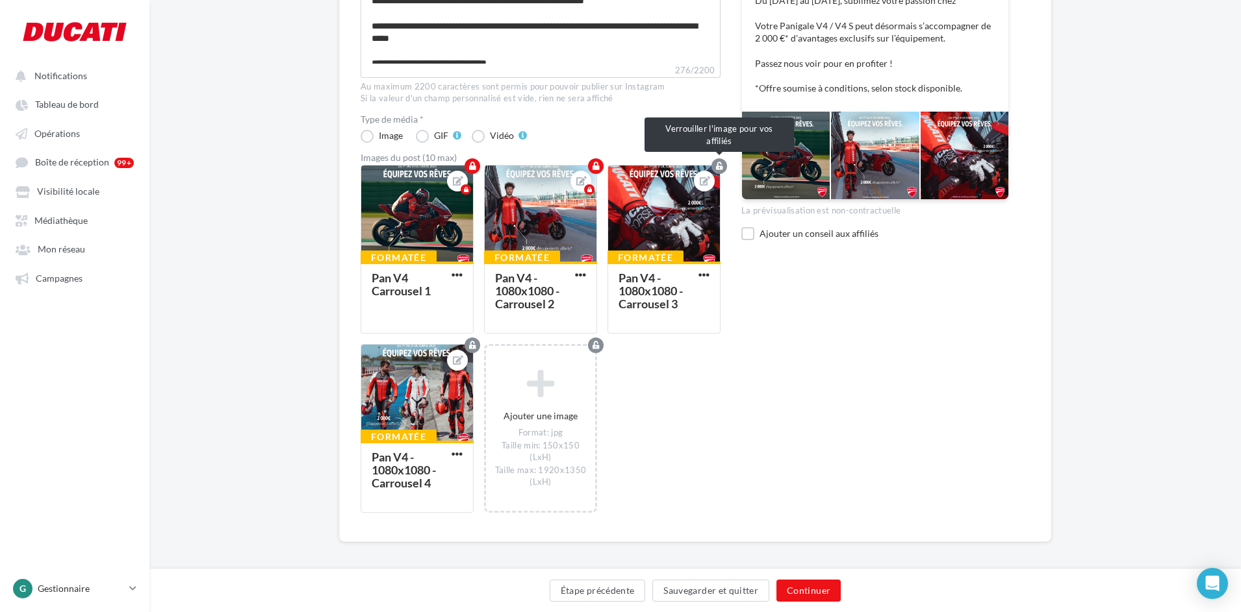
click at [725, 163] on button "button" at bounding box center [719, 166] width 16 height 16
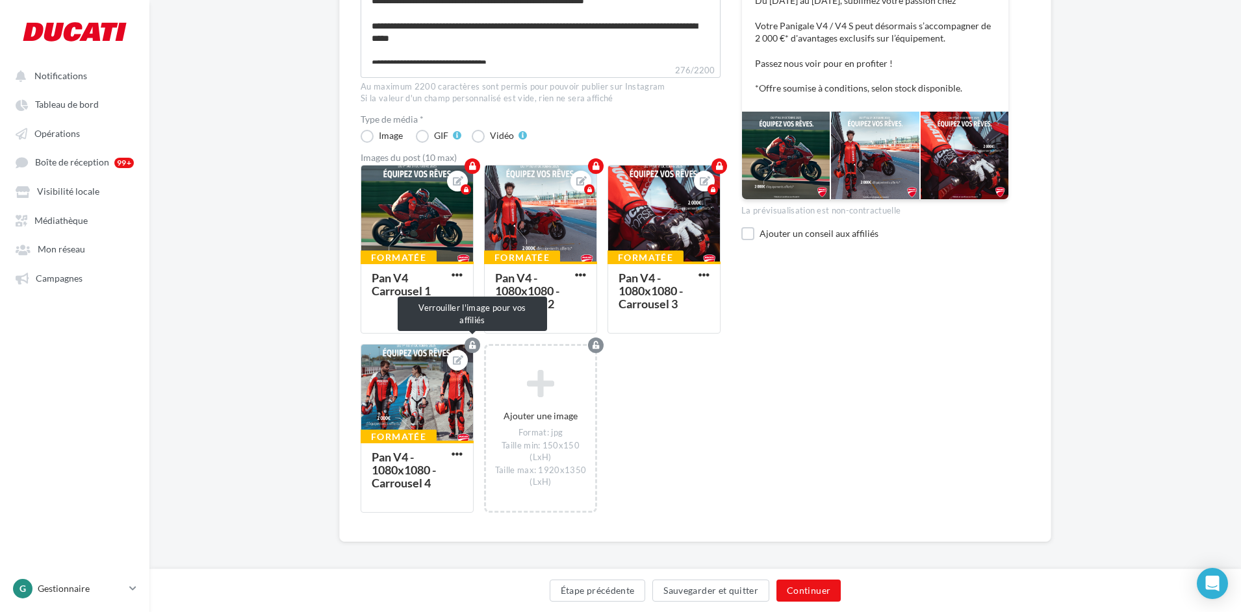
click at [473, 345] on icon "button" at bounding box center [472, 346] width 7 height 8
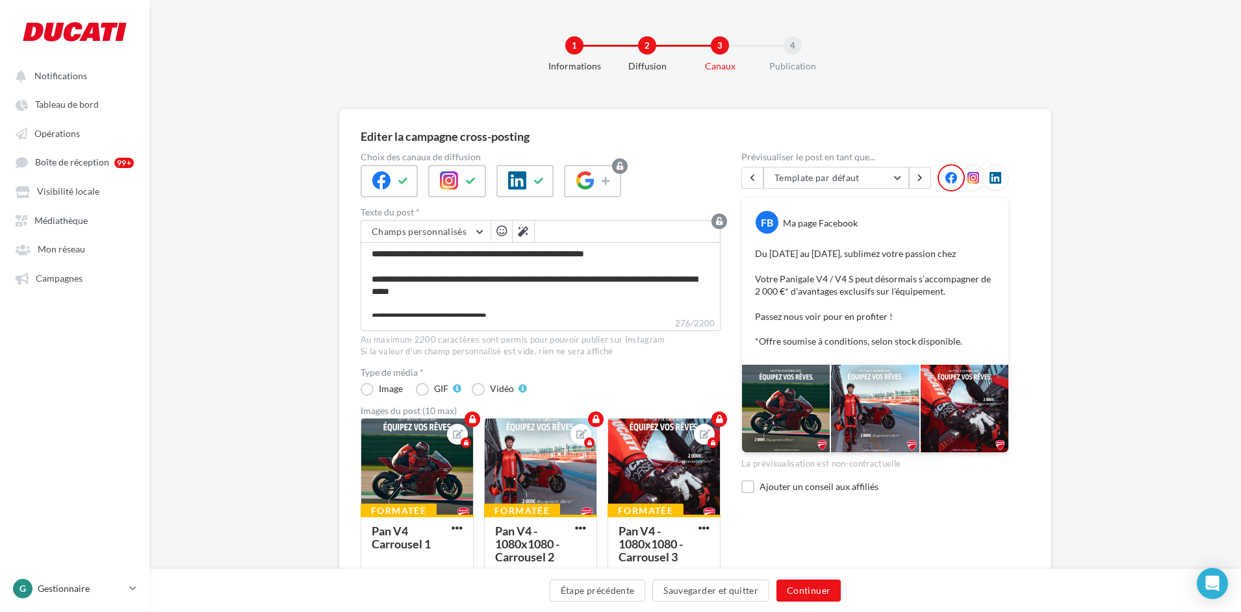
scroll to position [260, 0]
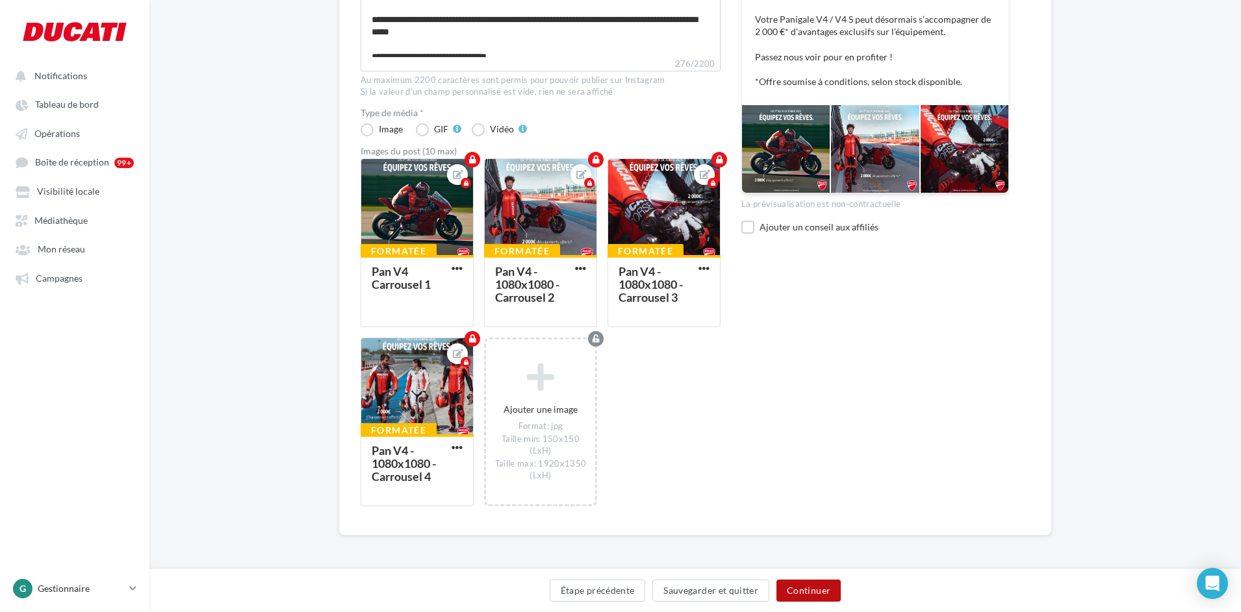
click at [812, 586] on button "Continuer" at bounding box center [808, 591] width 64 height 22
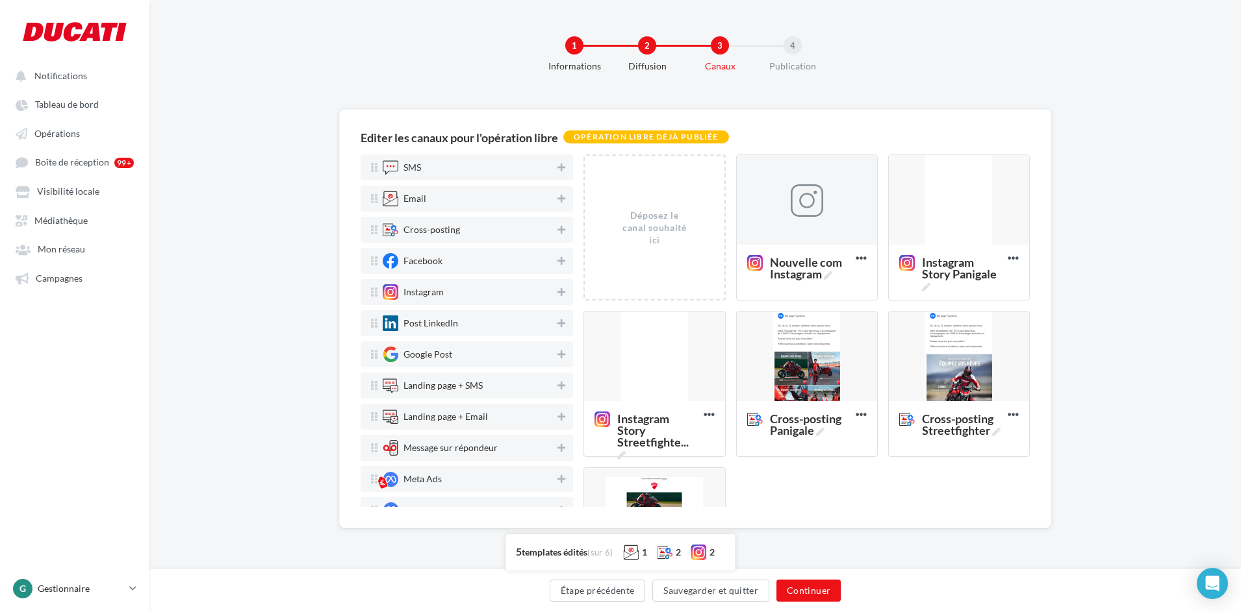
scroll to position [0, 0]
click at [971, 372] on div at bounding box center [962, 357] width 140 height 91
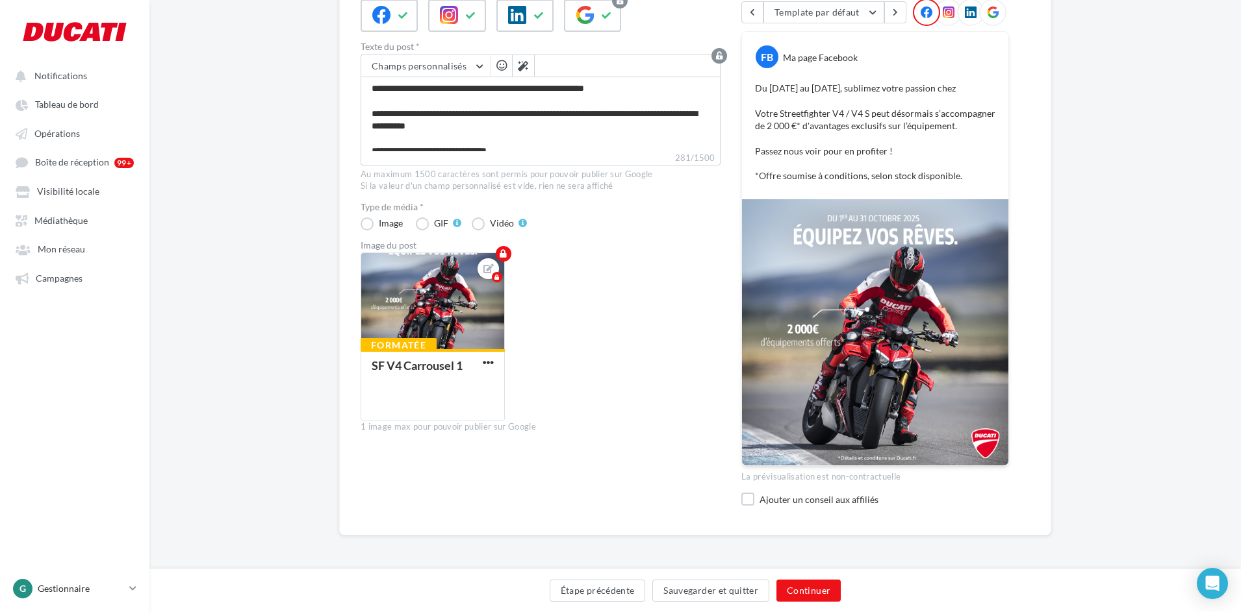
scroll to position [36, 0]
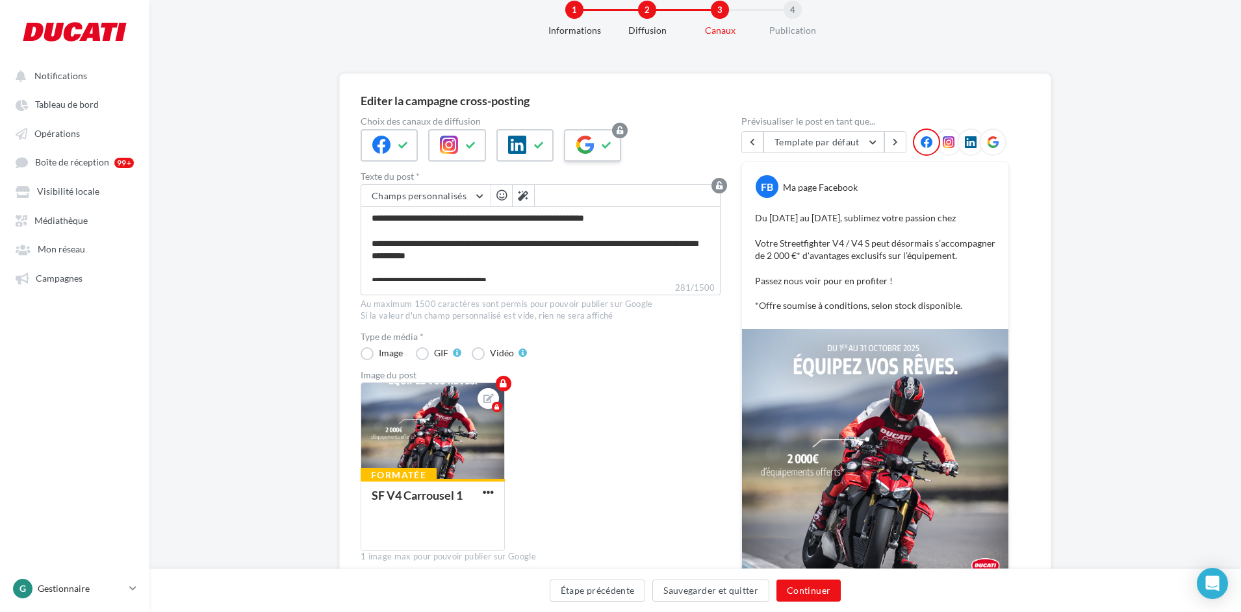
click at [592, 138] on icon at bounding box center [584, 145] width 18 height 18
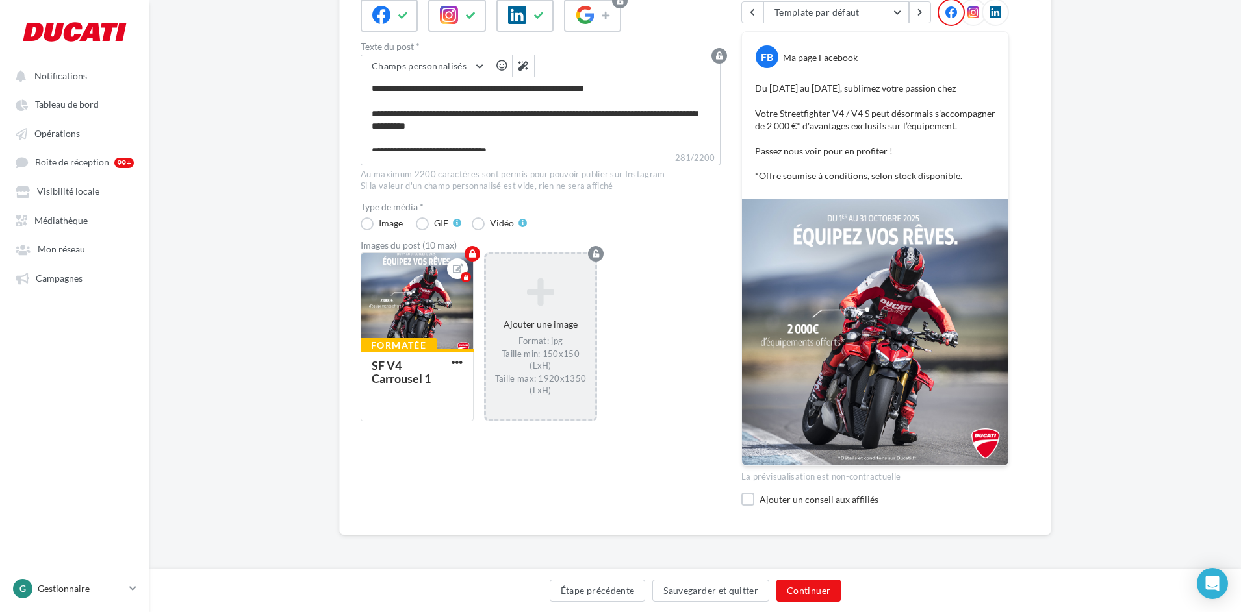
click at [546, 285] on icon at bounding box center [540, 291] width 99 height 31
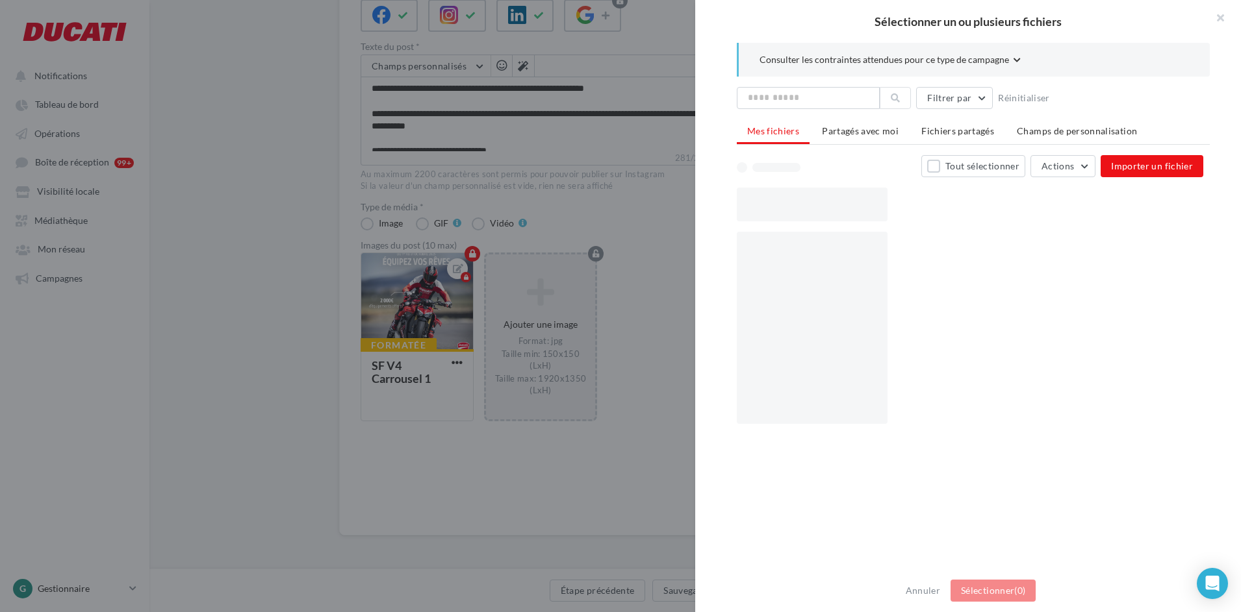
scroll to position [159, 0]
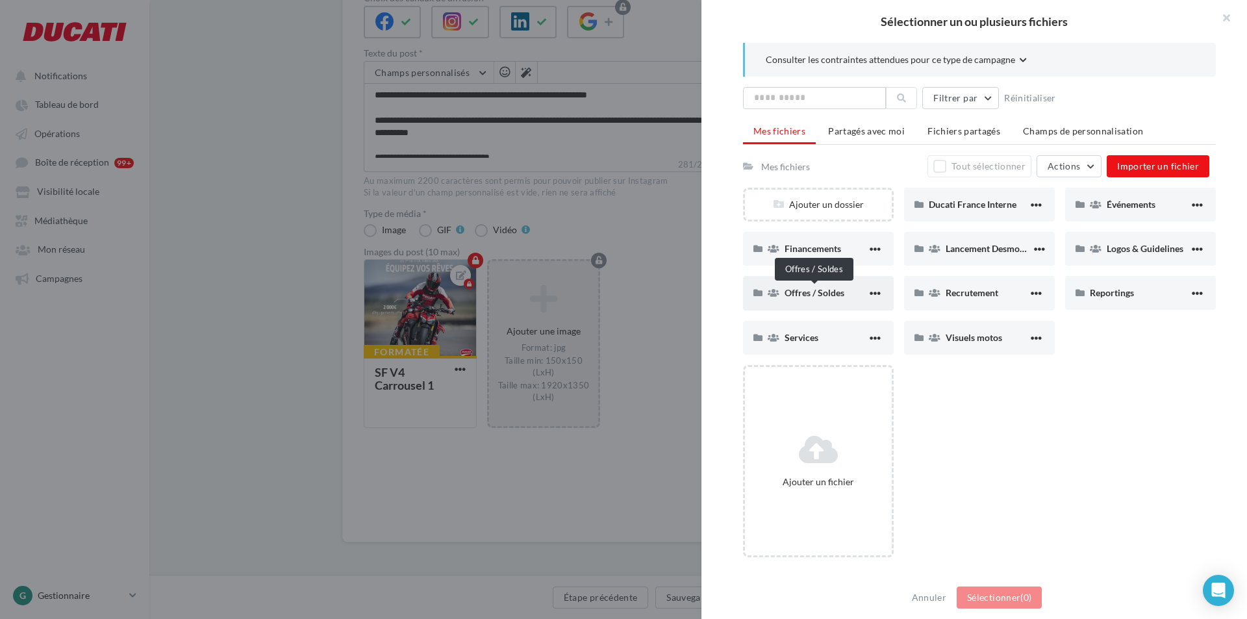
click at [827, 288] on span "Offres / Soldes" at bounding box center [815, 292] width 60 height 11
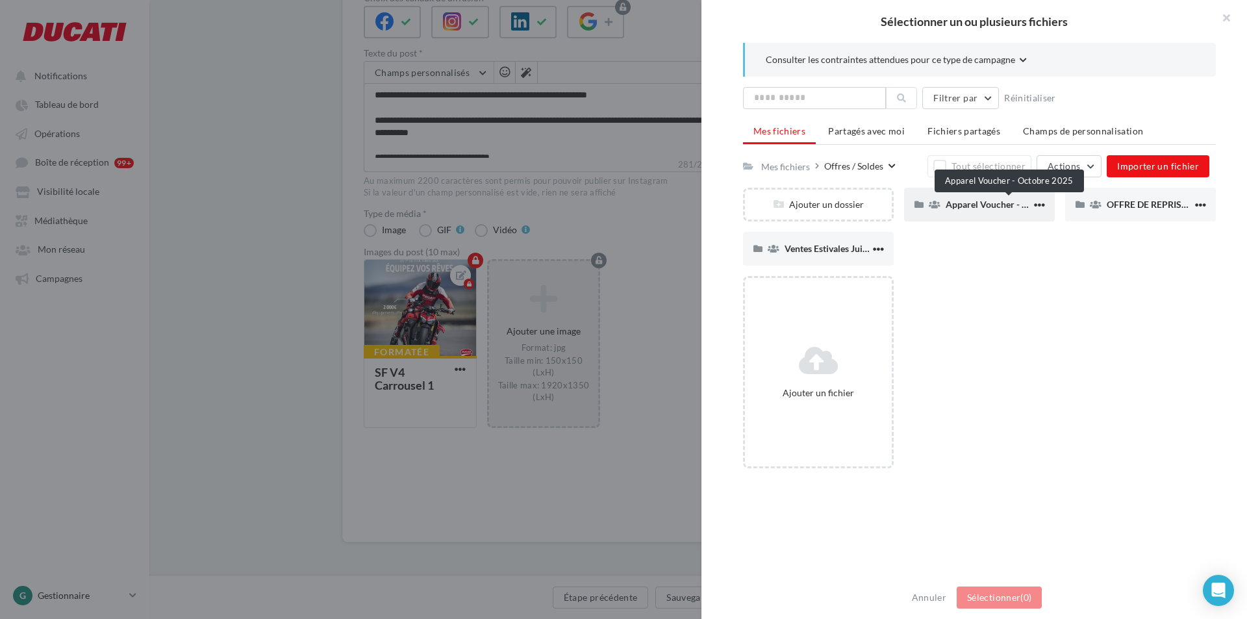
click at [998, 203] on span "Apparel Voucher - Octobre 2025" at bounding box center [1012, 204] width 132 height 11
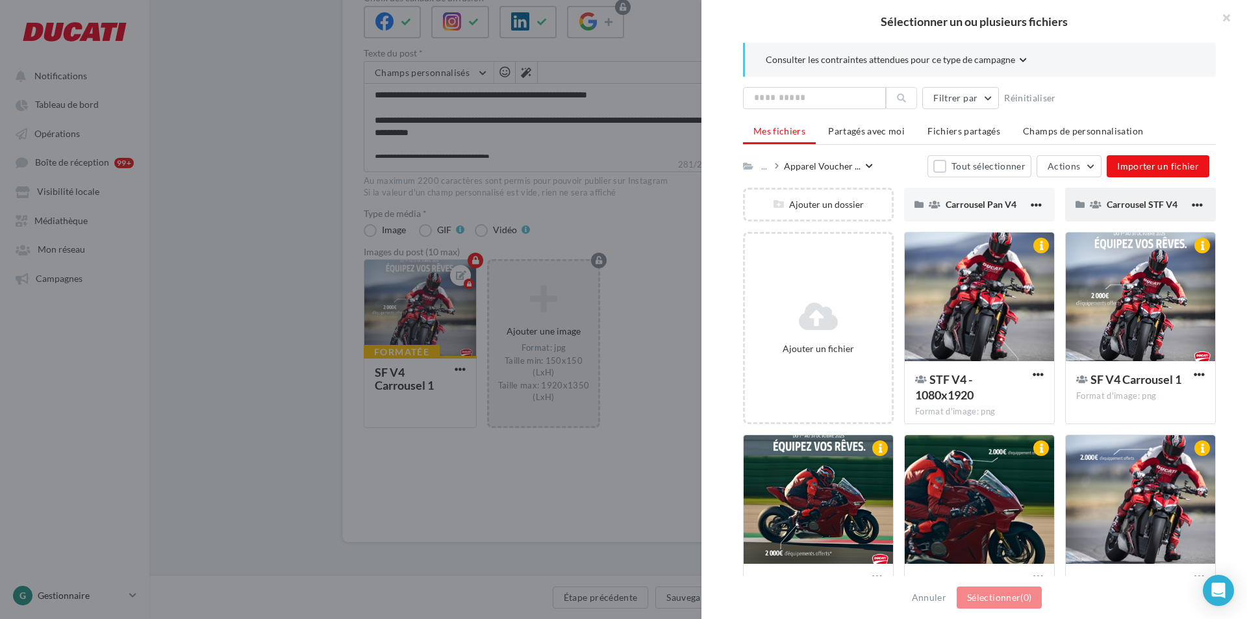
click at [1116, 196] on div "Carrousel STF V4" at bounding box center [1140, 205] width 151 height 34
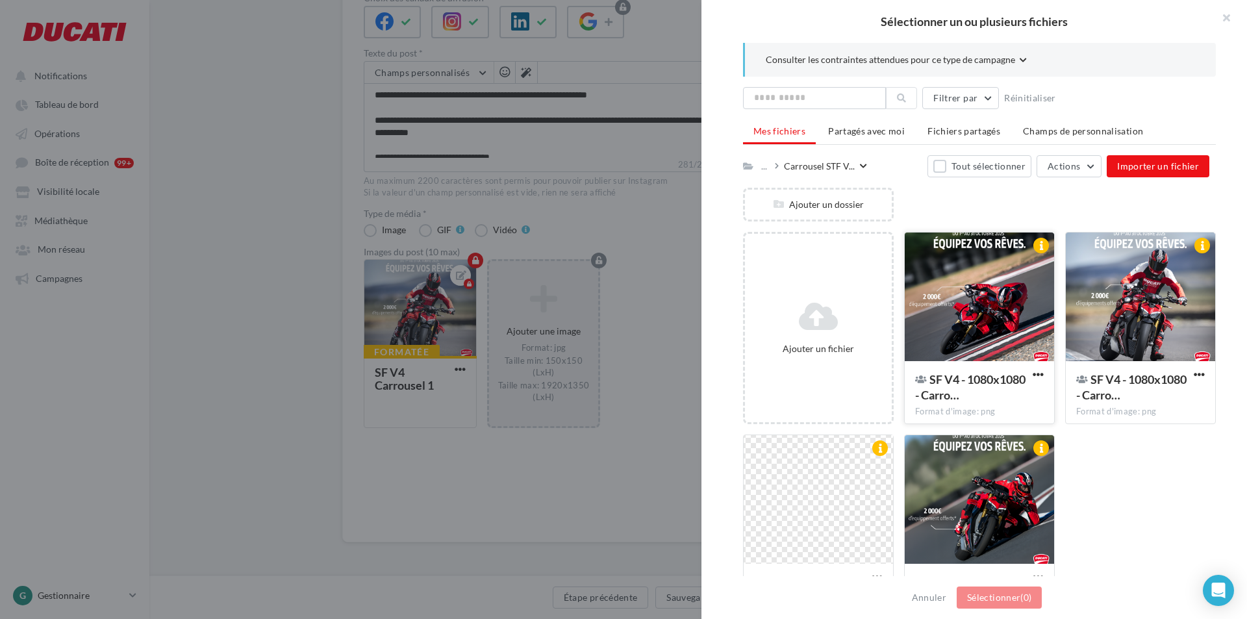
click at [981, 310] on div at bounding box center [979, 298] width 149 height 130
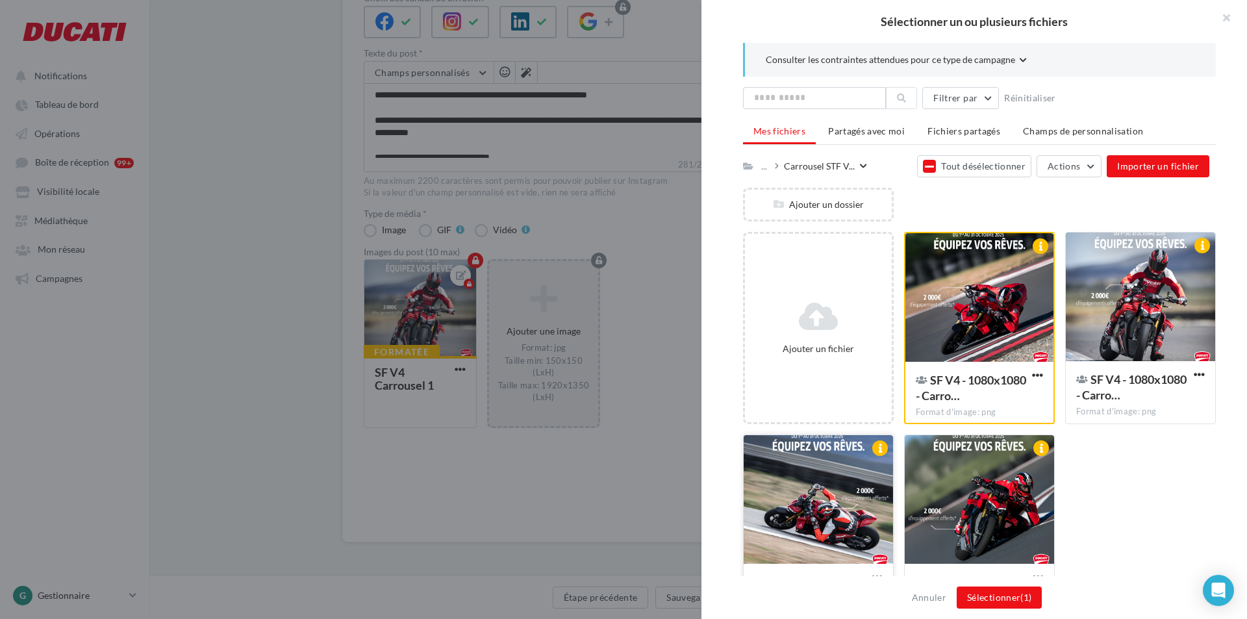
click at [833, 492] on div at bounding box center [818, 500] width 149 height 130
click at [958, 492] on div at bounding box center [979, 500] width 149 height 130
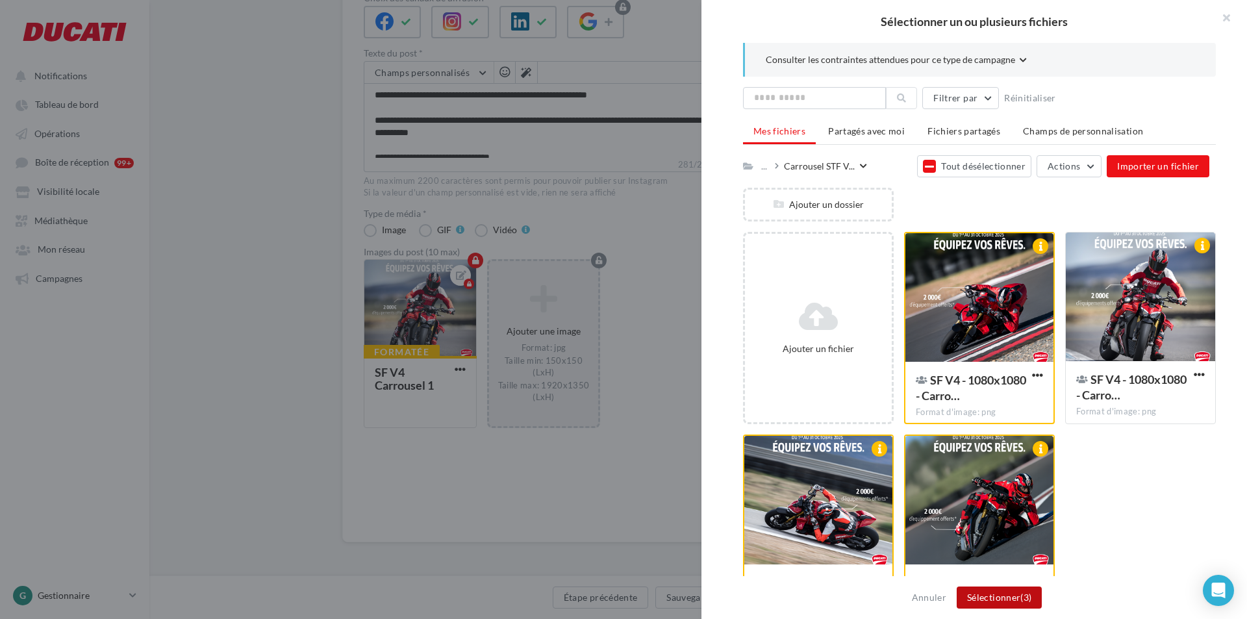
click at [1016, 600] on button "Sélectionner (3)" at bounding box center [999, 598] width 85 height 22
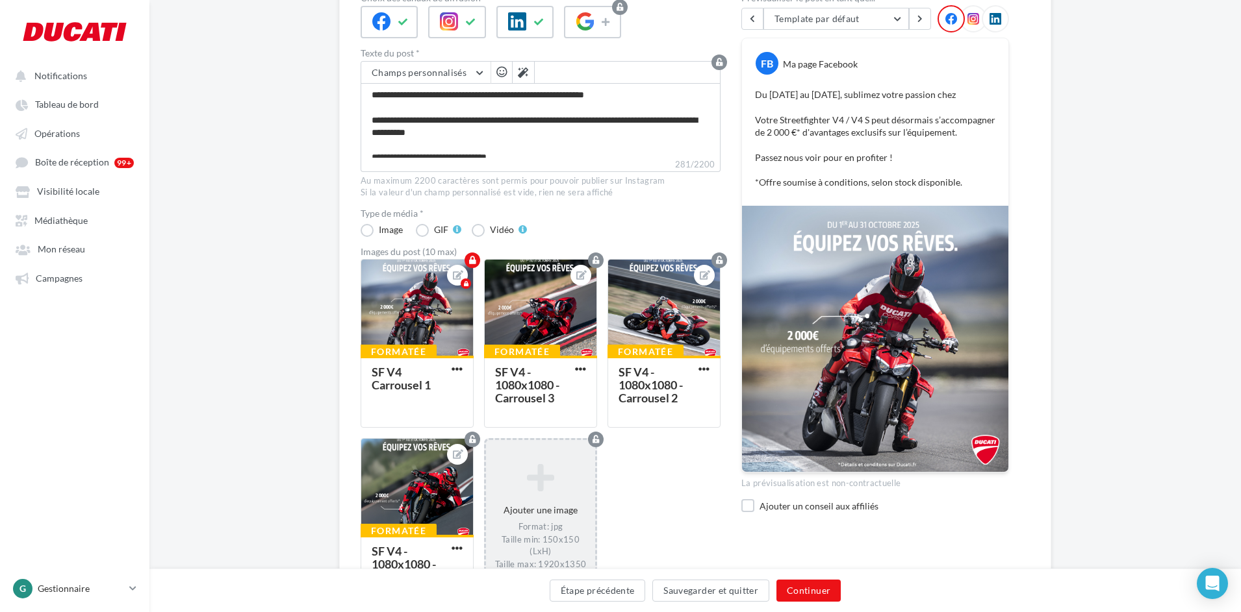
scroll to position [260, 0]
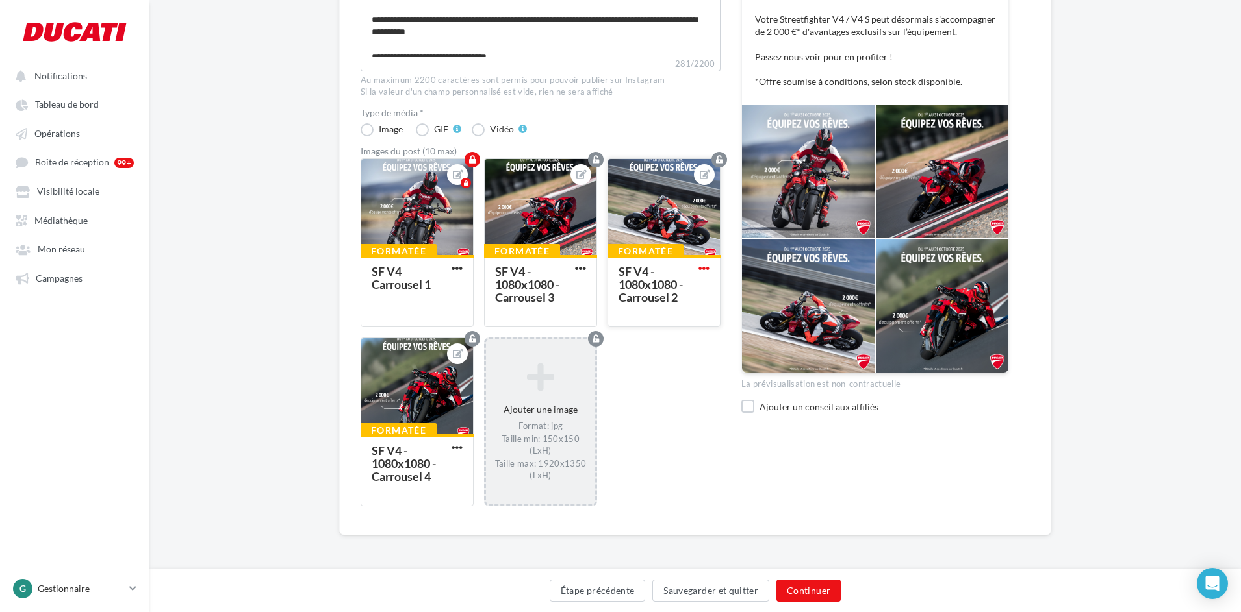
click at [700, 268] on span "button" at bounding box center [703, 268] width 11 height 11
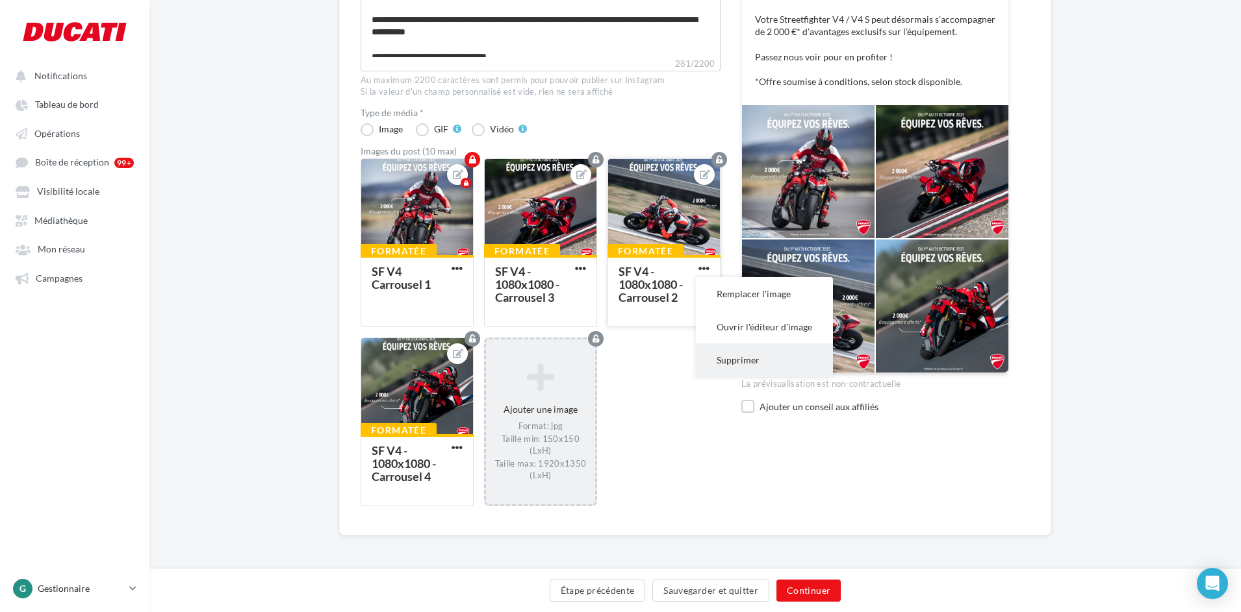
click at [726, 353] on button "Supprimer" at bounding box center [764, 360] width 137 height 33
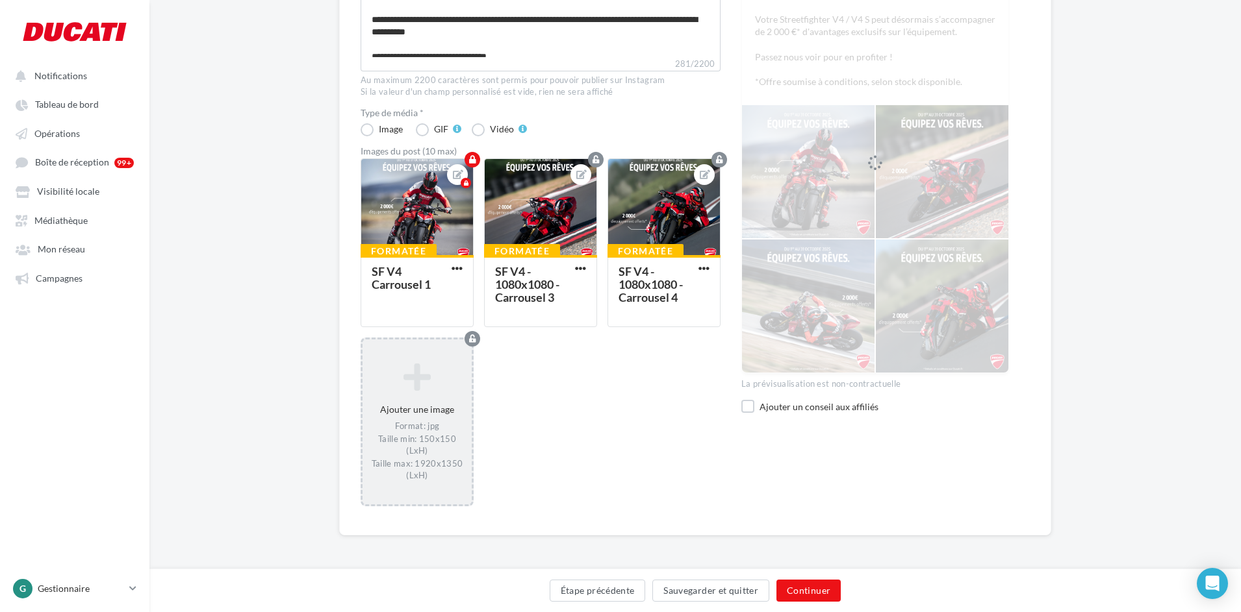
click at [420, 382] on icon at bounding box center [417, 376] width 99 height 31
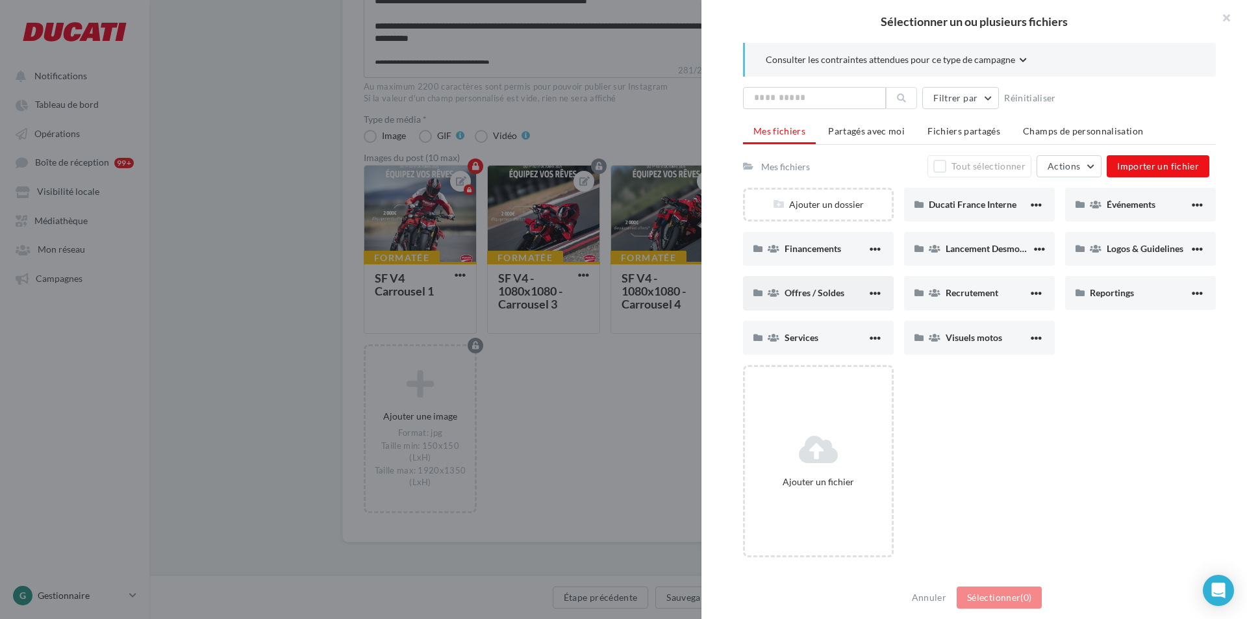
click at [806, 285] on div "Offres / Soldes" at bounding box center [818, 293] width 151 height 34
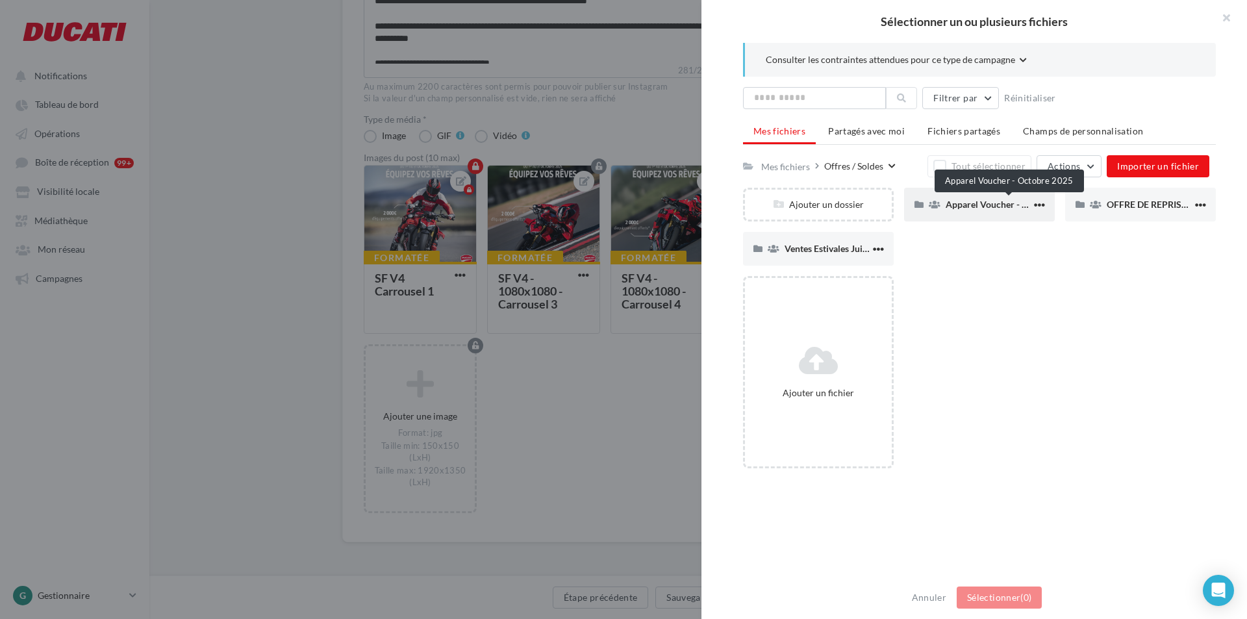
click at [984, 207] on span "Apparel Voucher - Octobre 2025" at bounding box center [1012, 204] width 132 height 11
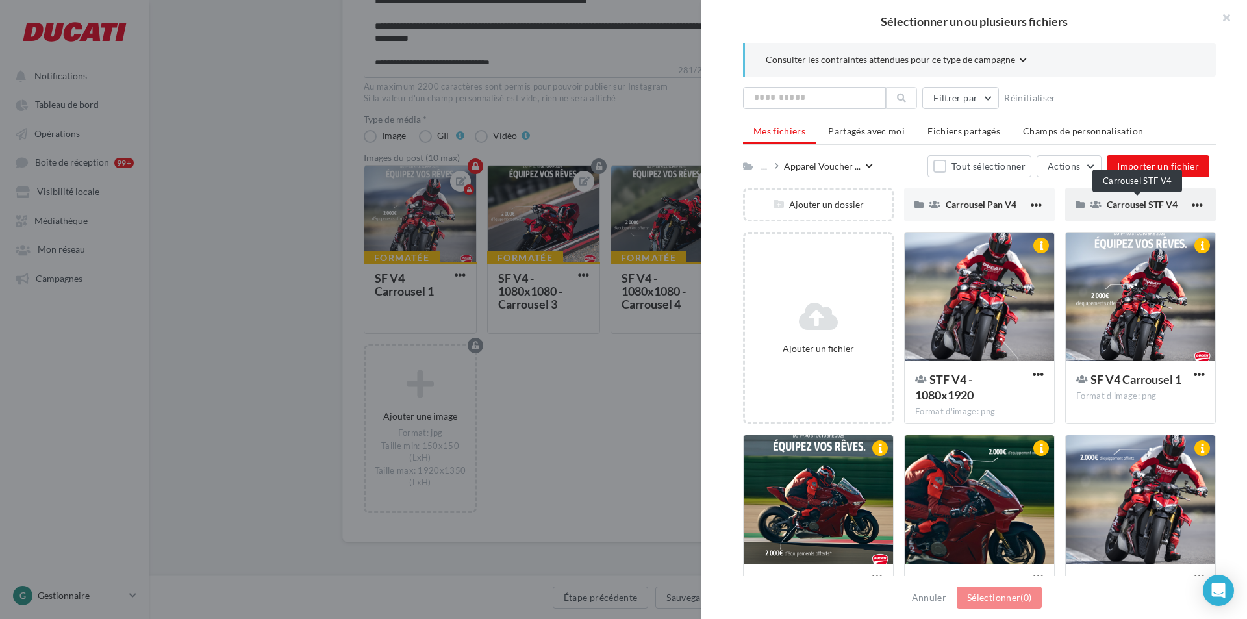
click at [1155, 207] on span "Carrousel STF V4" at bounding box center [1142, 204] width 71 height 11
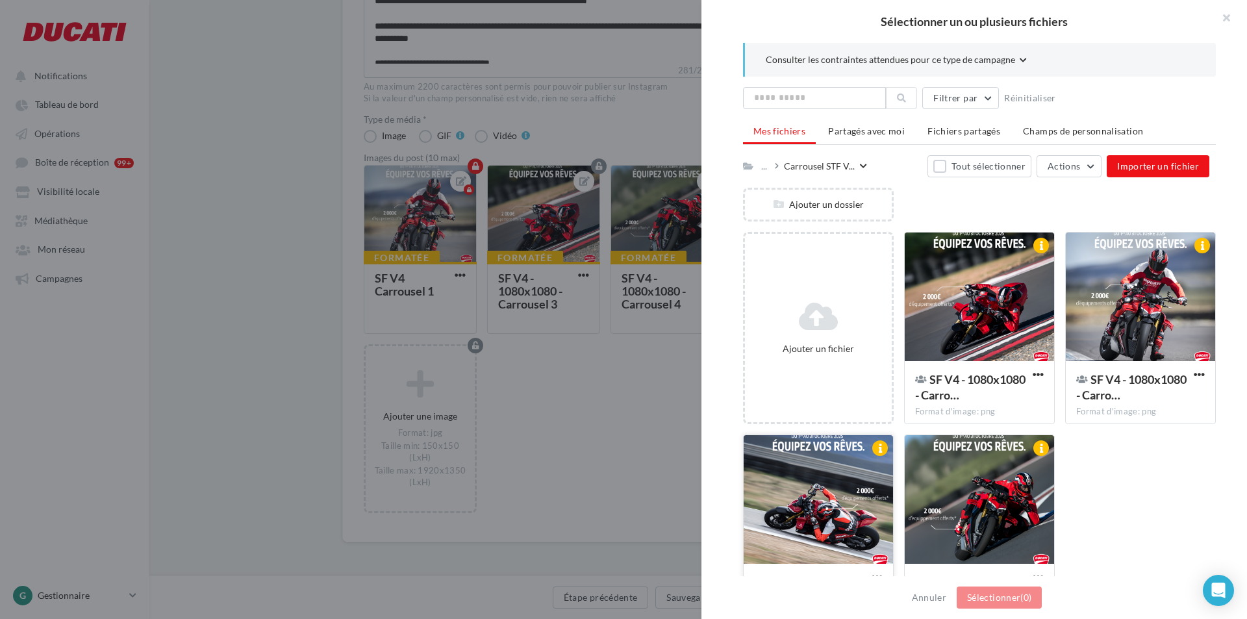
click at [846, 511] on div at bounding box center [818, 500] width 149 height 130
click at [1005, 604] on button "Sélectionner (1)" at bounding box center [999, 598] width 85 height 22
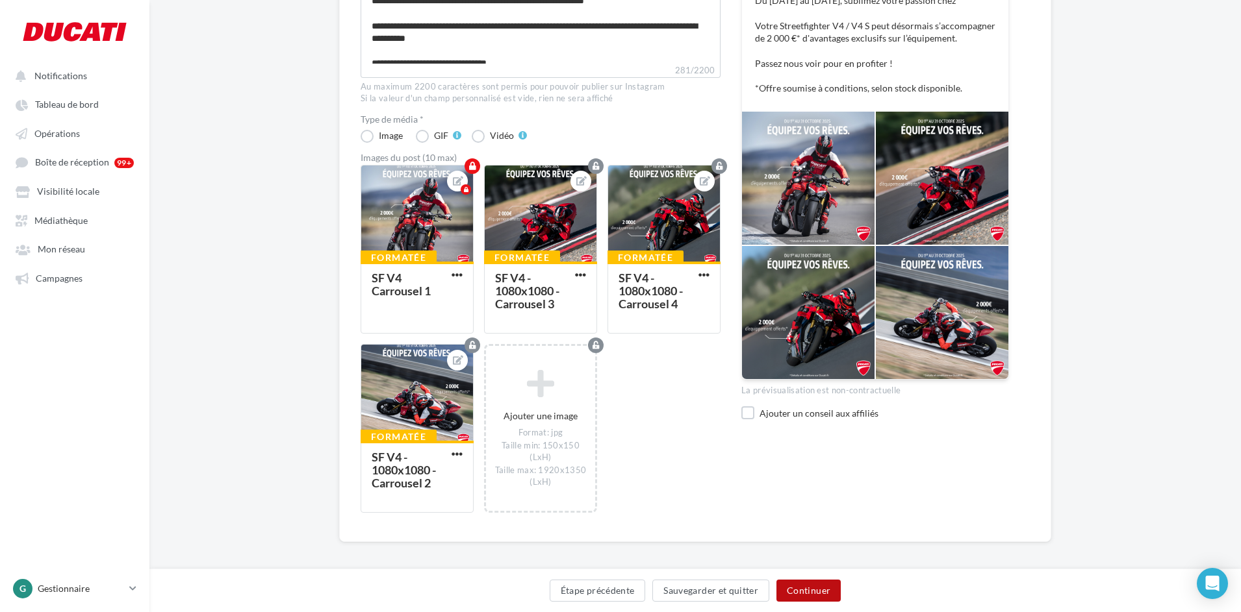
click at [812, 588] on button "Continuer" at bounding box center [808, 591] width 64 height 22
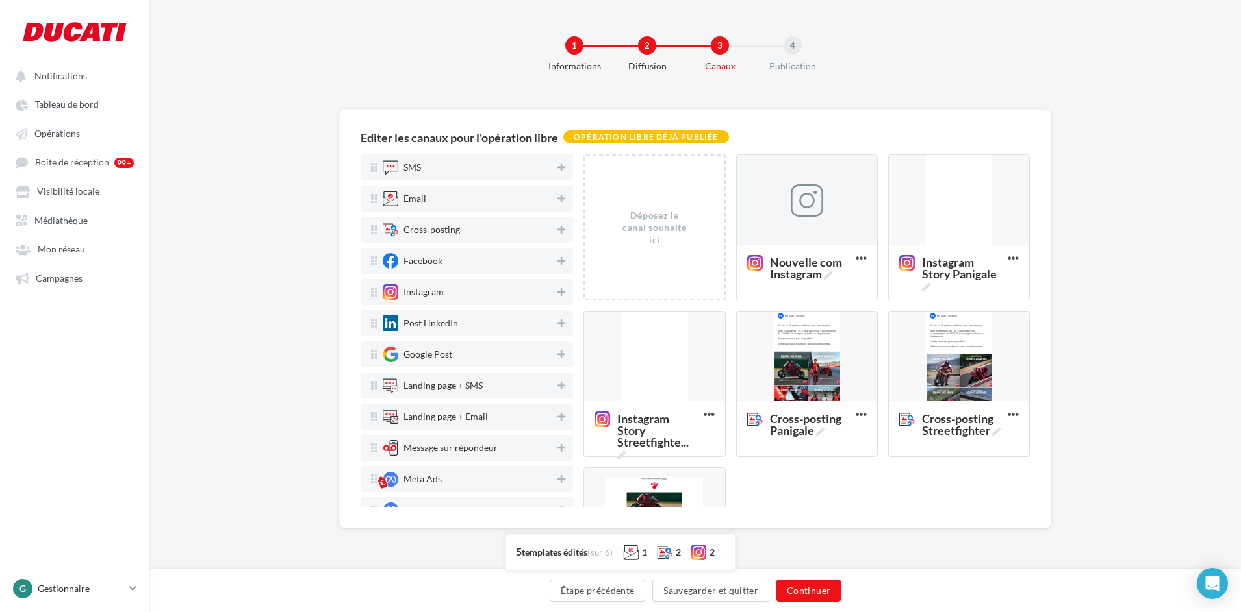
scroll to position [0, 0]
click at [946, 370] on div at bounding box center [962, 357] width 140 height 91
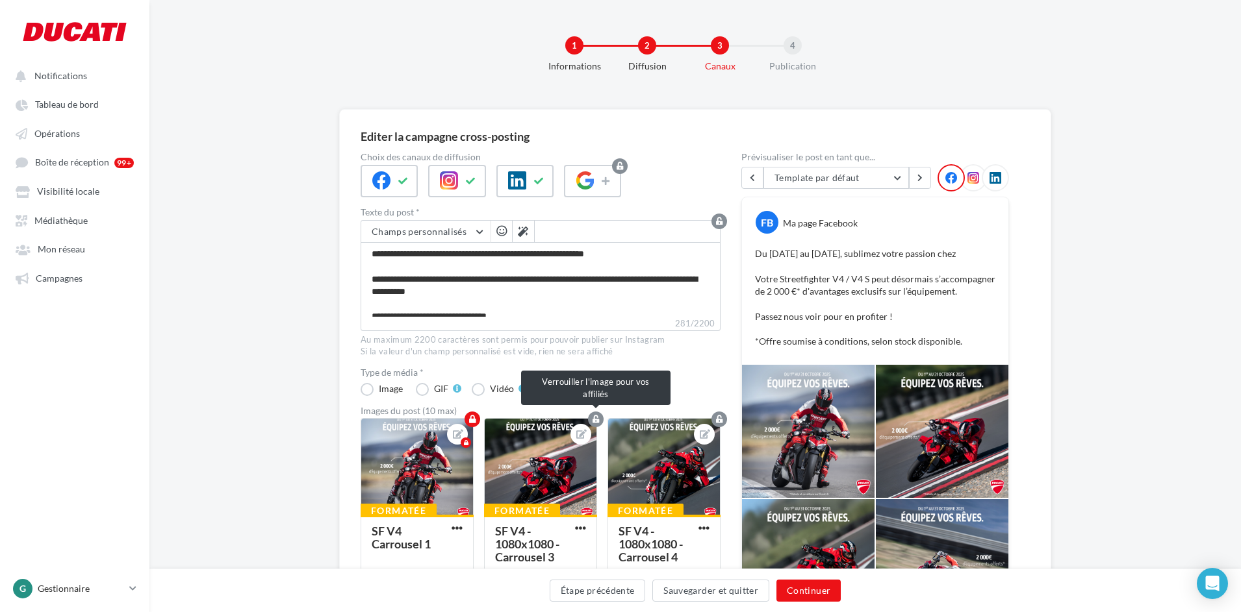
click at [598, 412] on button "button" at bounding box center [596, 420] width 16 height 16
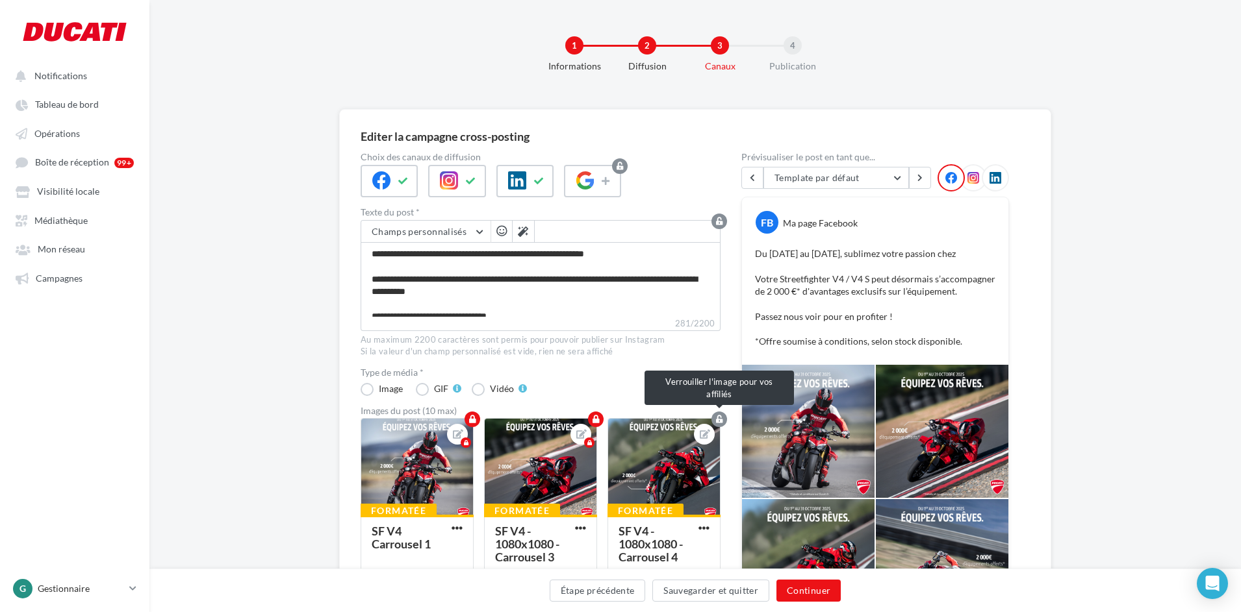
click at [724, 419] on button "button" at bounding box center [719, 420] width 16 height 16
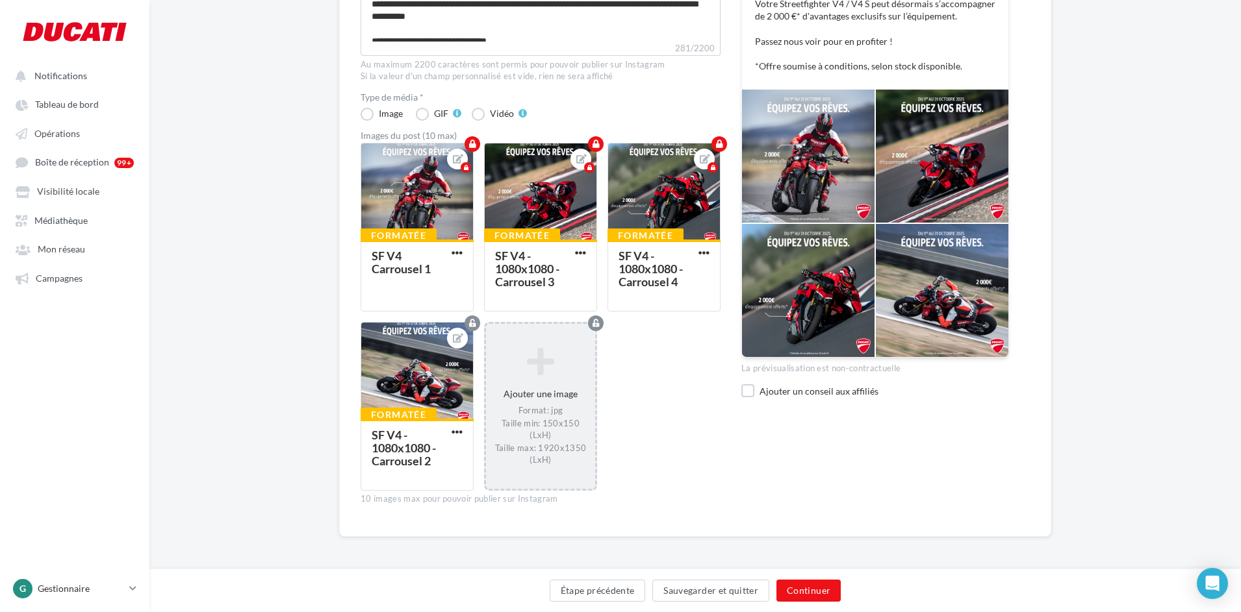
scroll to position [277, 0]
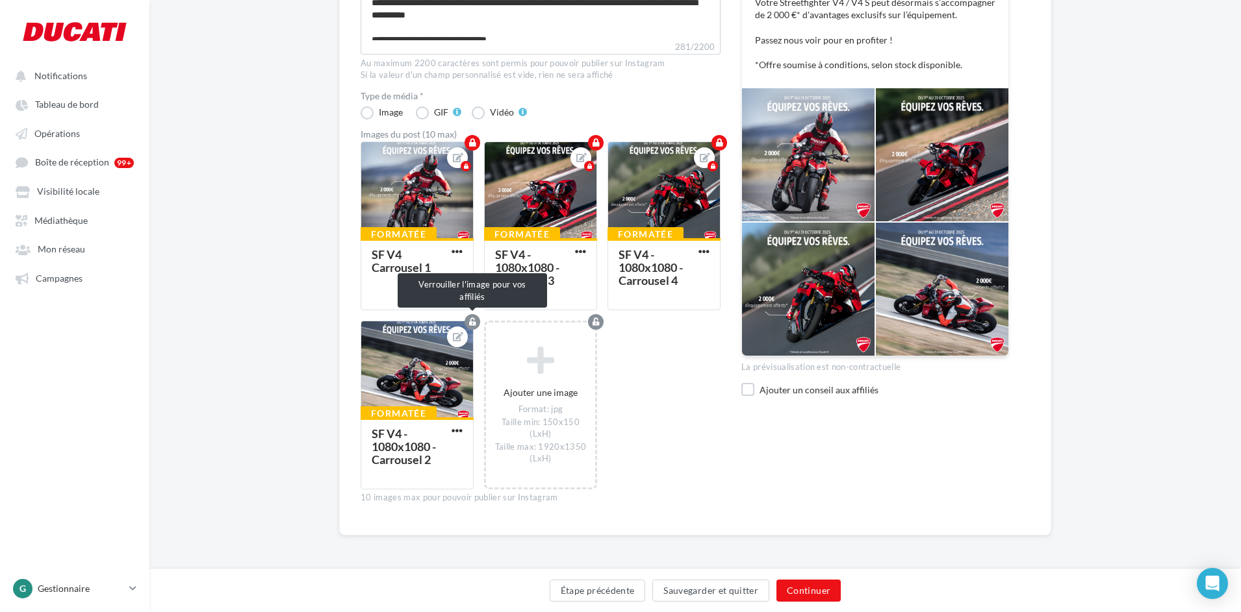
click at [474, 323] on icon "button" at bounding box center [472, 322] width 7 height 8
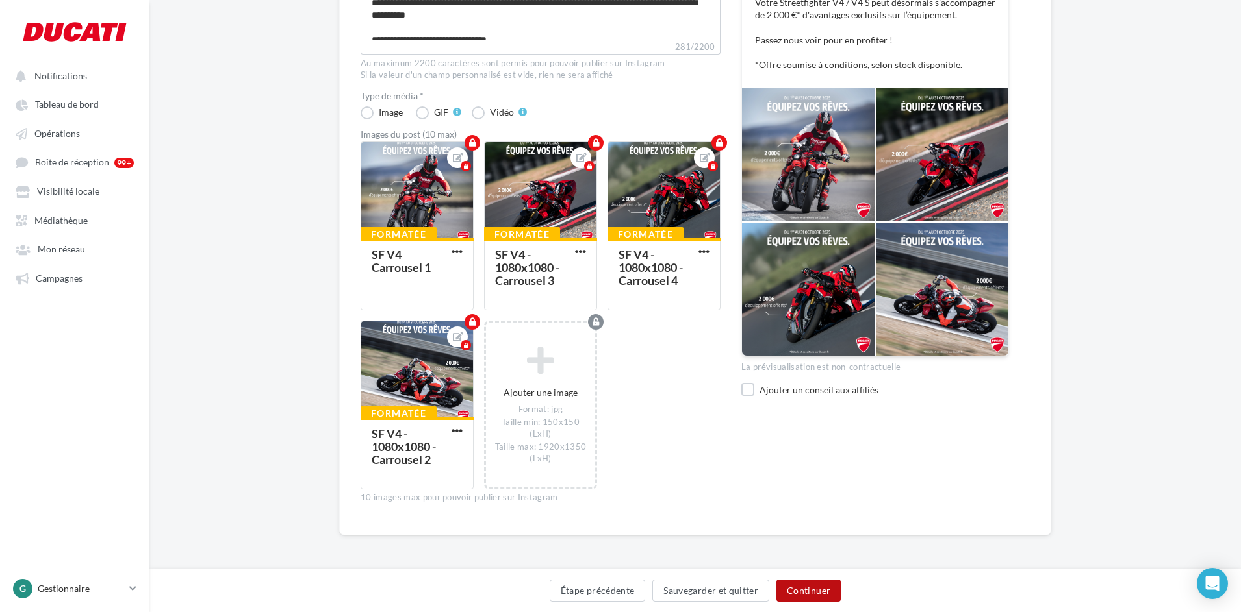
click at [799, 586] on button "Continuer" at bounding box center [808, 591] width 64 height 22
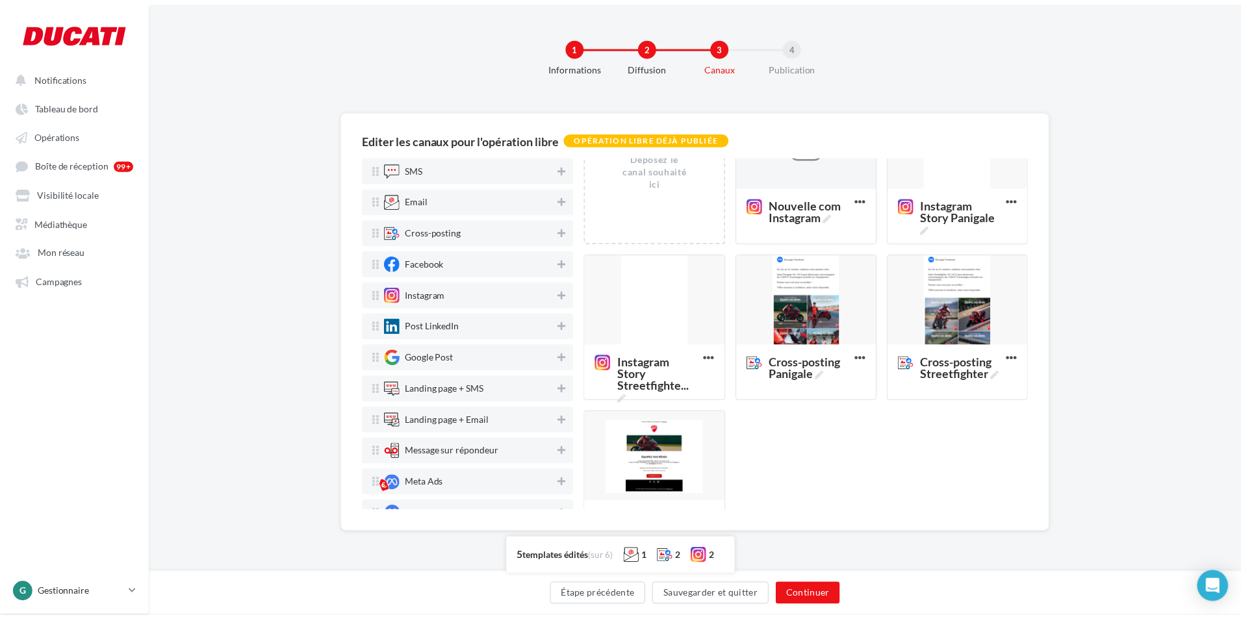
scroll to position [0, 0]
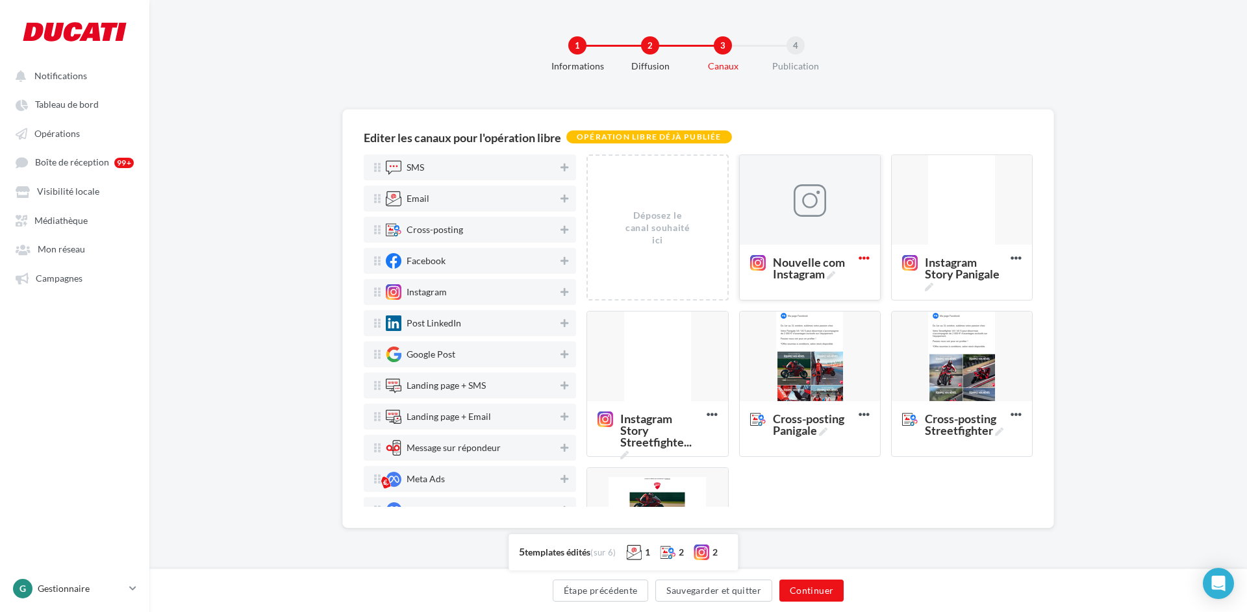
click at [870, 257] on icon at bounding box center [864, 258] width 32 height 32
click at [878, 279] on button "Supprimer" at bounding box center [921, 286] width 130 height 33
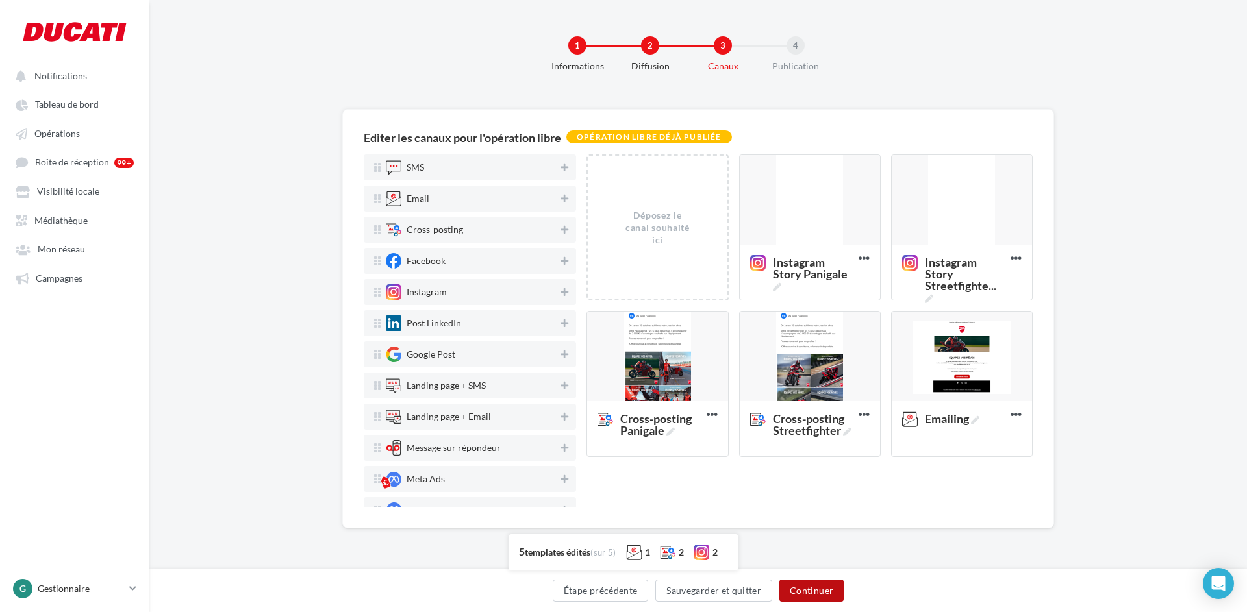
click at [794, 587] on button "Continuer" at bounding box center [811, 591] width 64 height 22
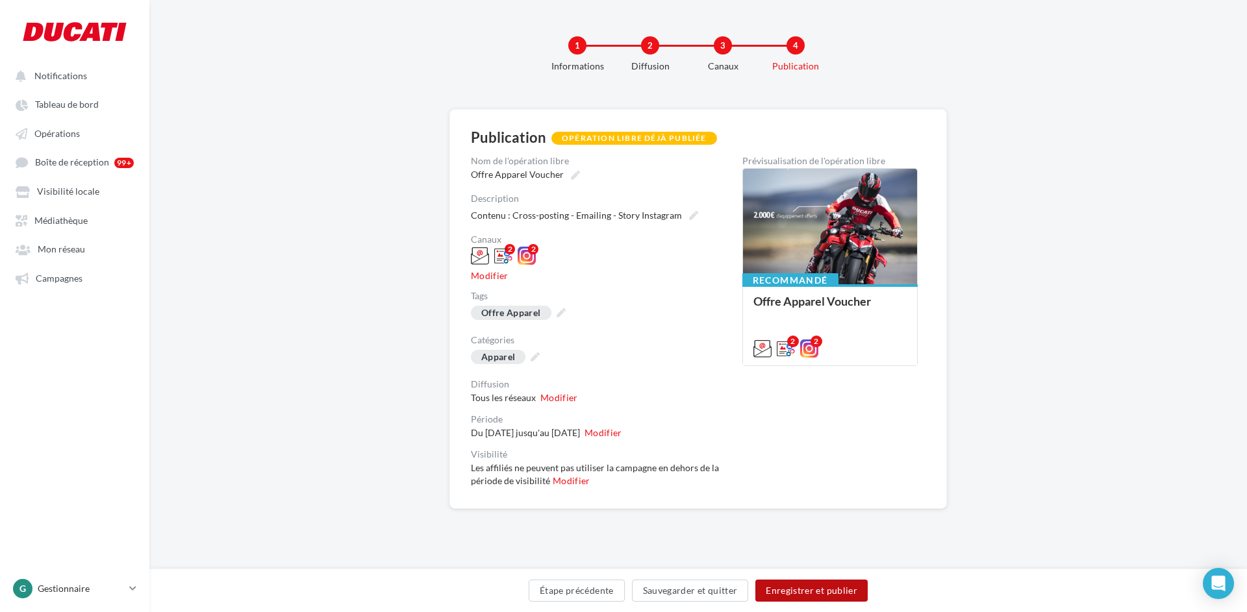
click at [794, 587] on button "Enregistrer et publier" at bounding box center [811, 591] width 112 height 22
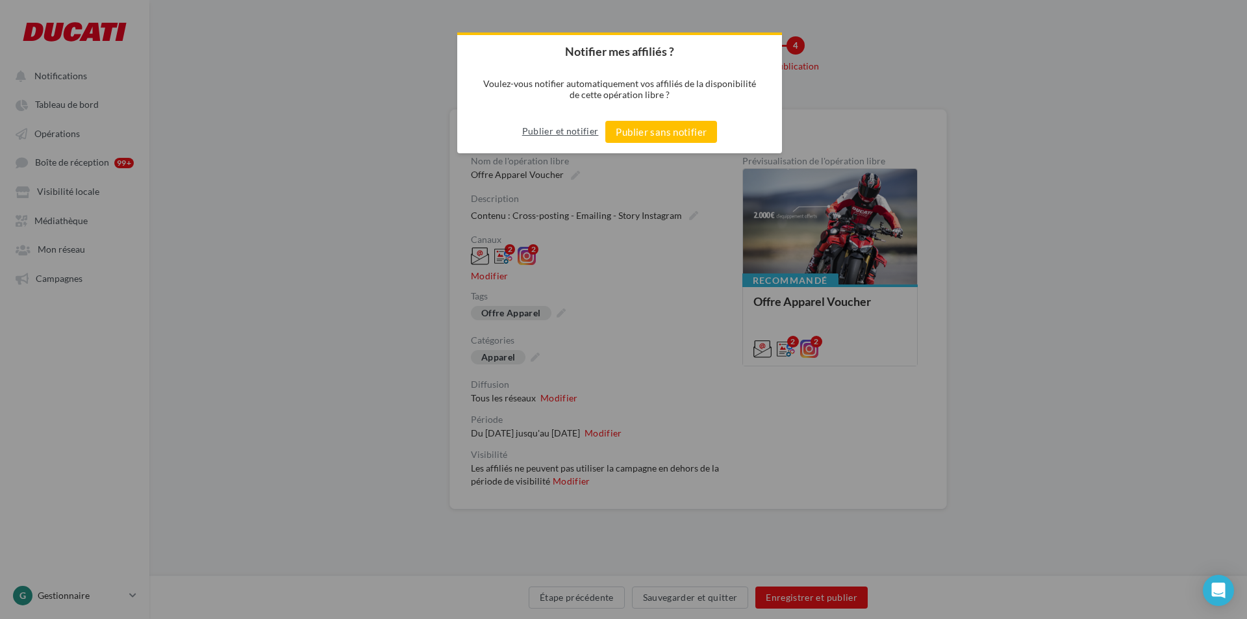
click at [576, 127] on button "Publier et notifier" at bounding box center [560, 131] width 77 height 21
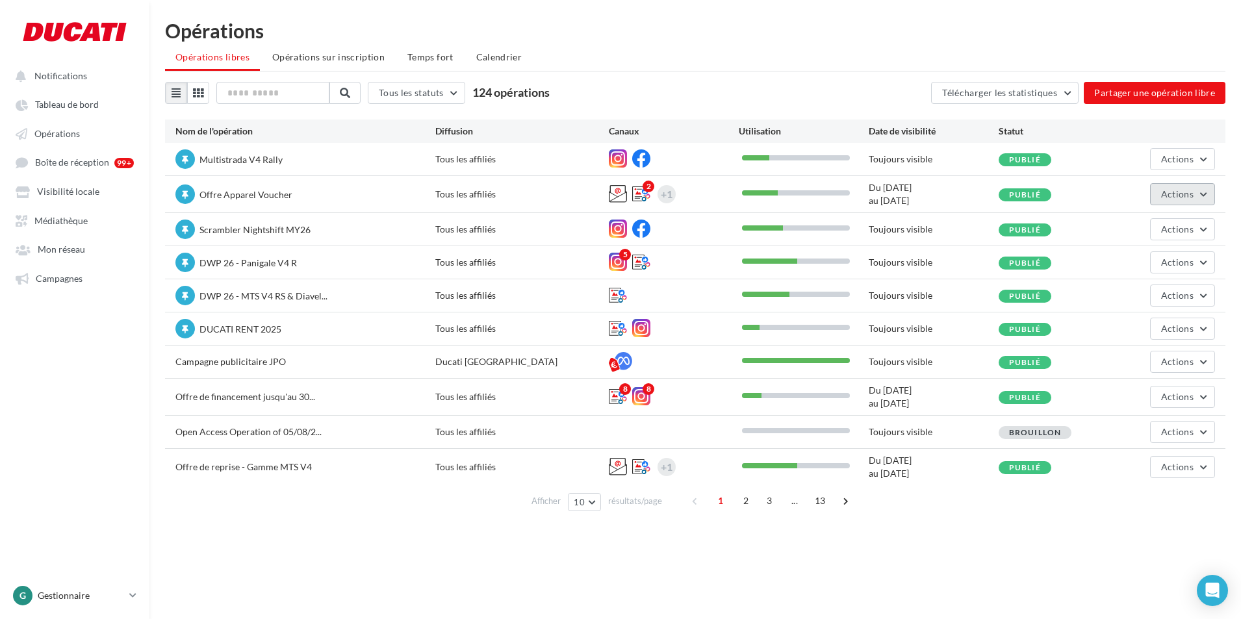
click at [1198, 194] on button "Actions" at bounding box center [1182, 194] width 65 height 22
click at [1172, 223] on button "Editer" at bounding box center [1146, 225] width 138 height 34
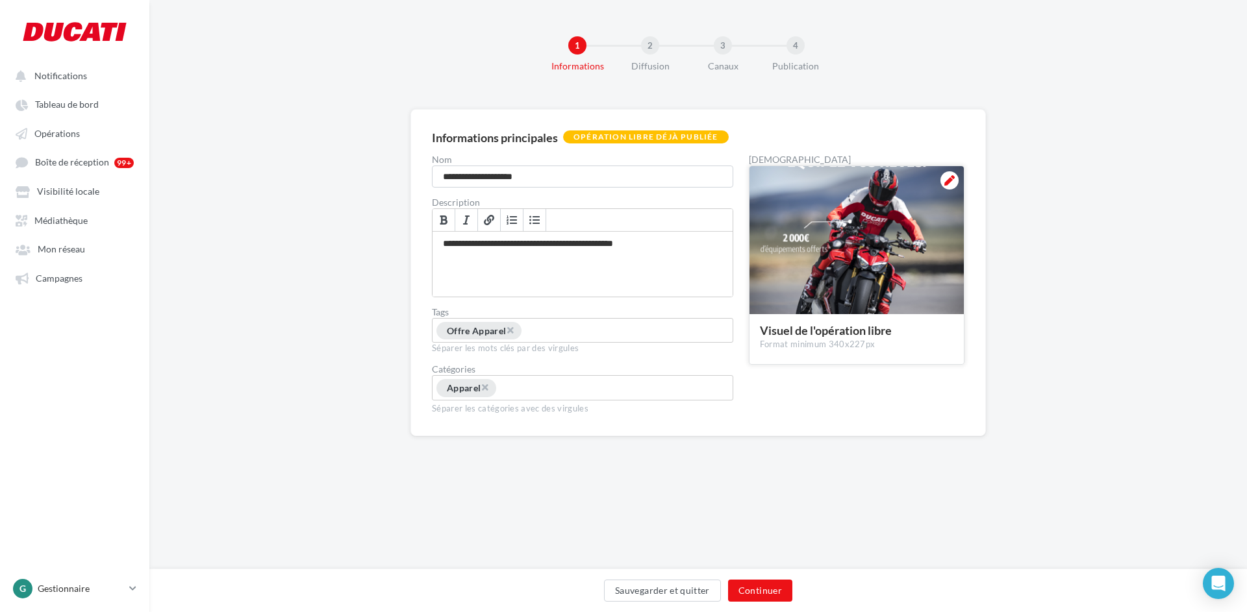
click at [950, 186] on div at bounding box center [949, 180] width 18 height 18
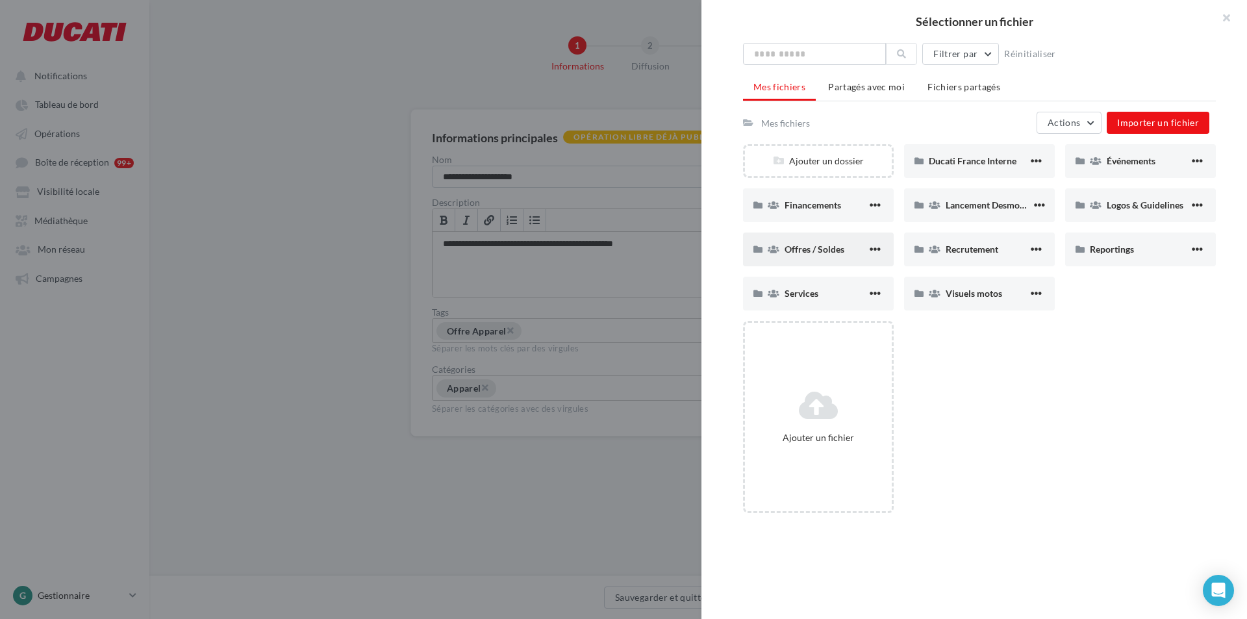
click at [831, 243] on div "Offres / Soldes" at bounding box center [826, 249] width 82 height 13
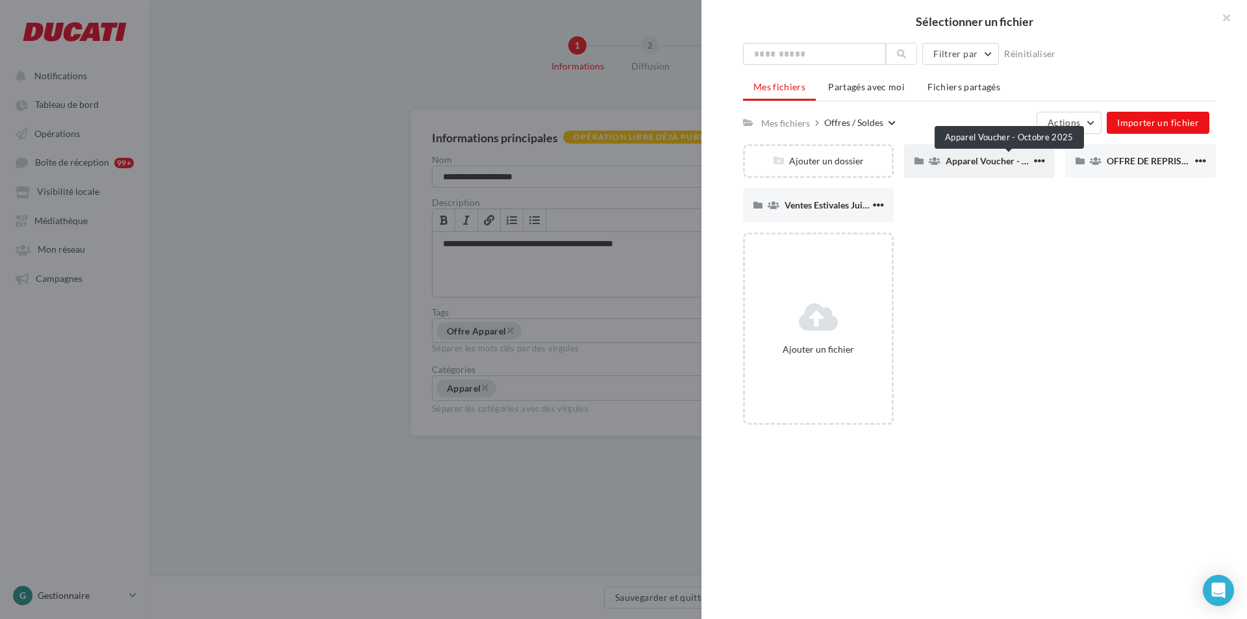
click at [996, 162] on span "Apparel Voucher - Octobre 2025" at bounding box center [1012, 160] width 132 height 11
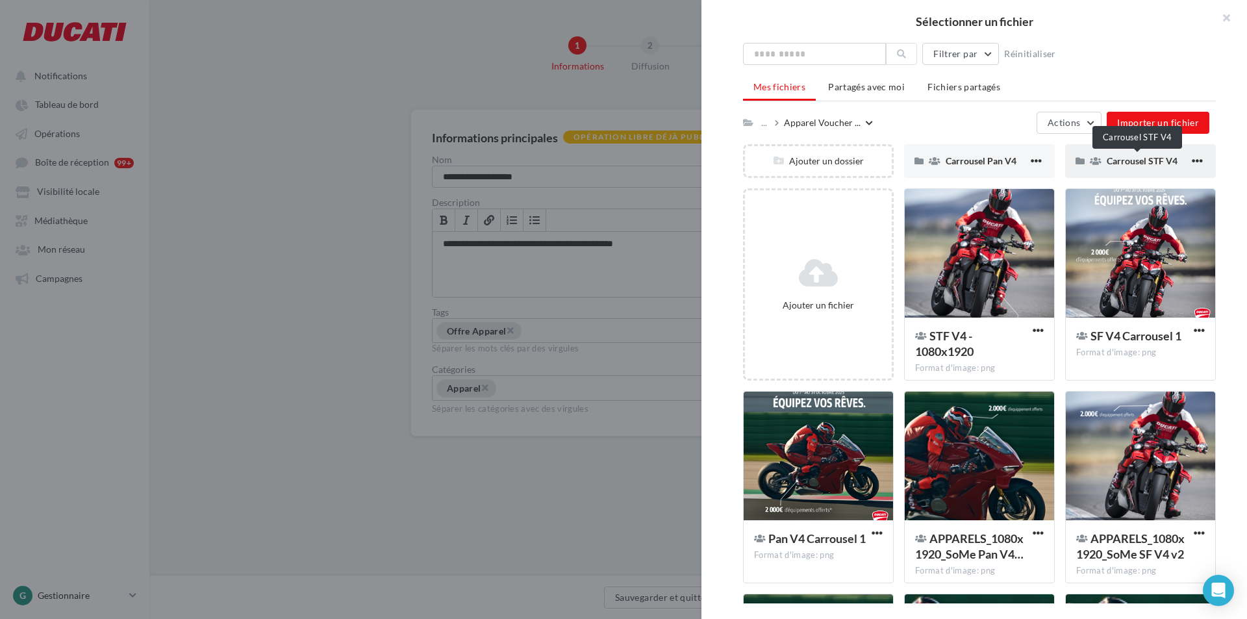
click at [1124, 159] on span "Carrousel STF V4" at bounding box center [1142, 160] width 71 height 11
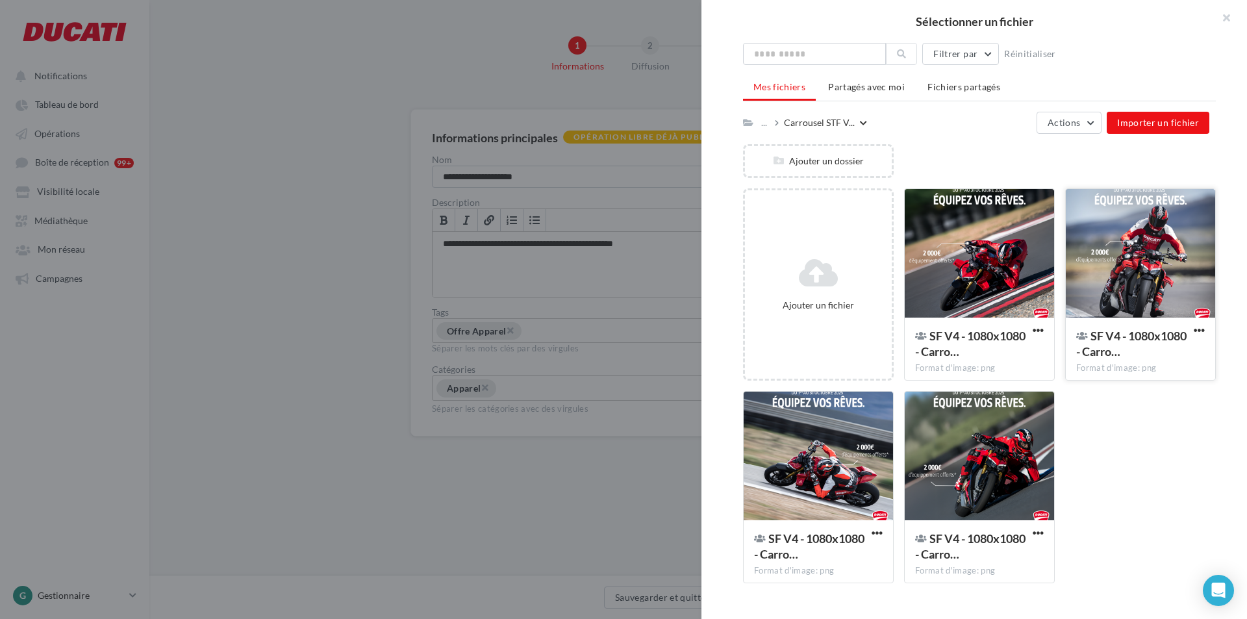
click at [1106, 263] on div at bounding box center [1140, 254] width 149 height 130
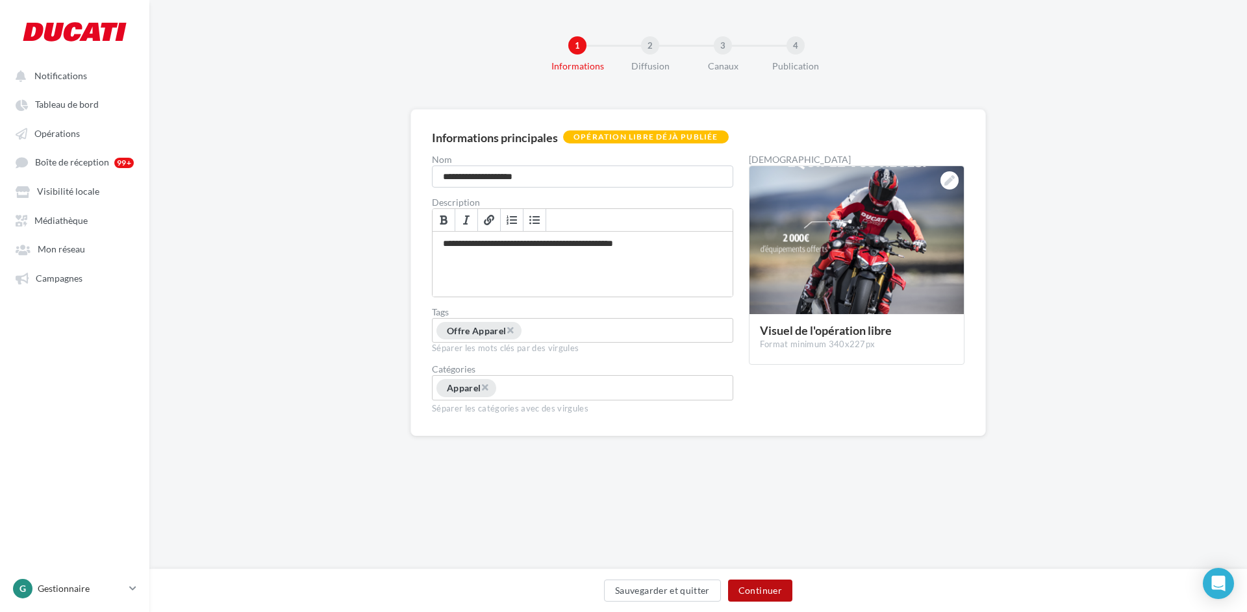
click at [777, 591] on button "Continuer" at bounding box center [760, 591] width 64 height 22
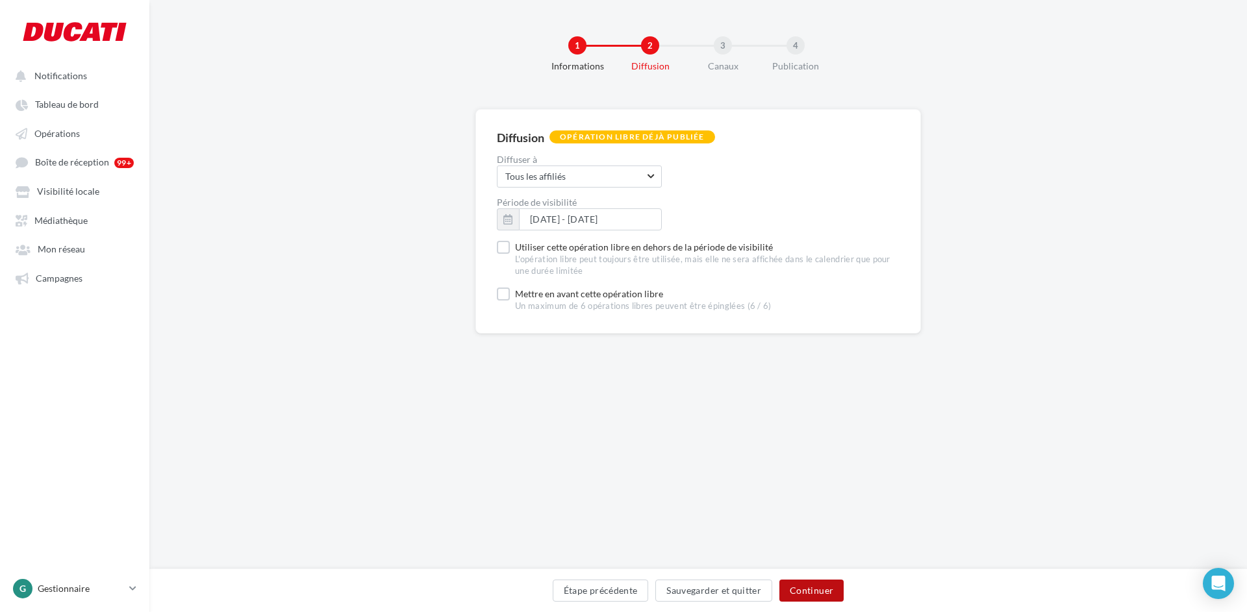
click at [817, 591] on button "Continuer" at bounding box center [811, 591] width 64 height 22
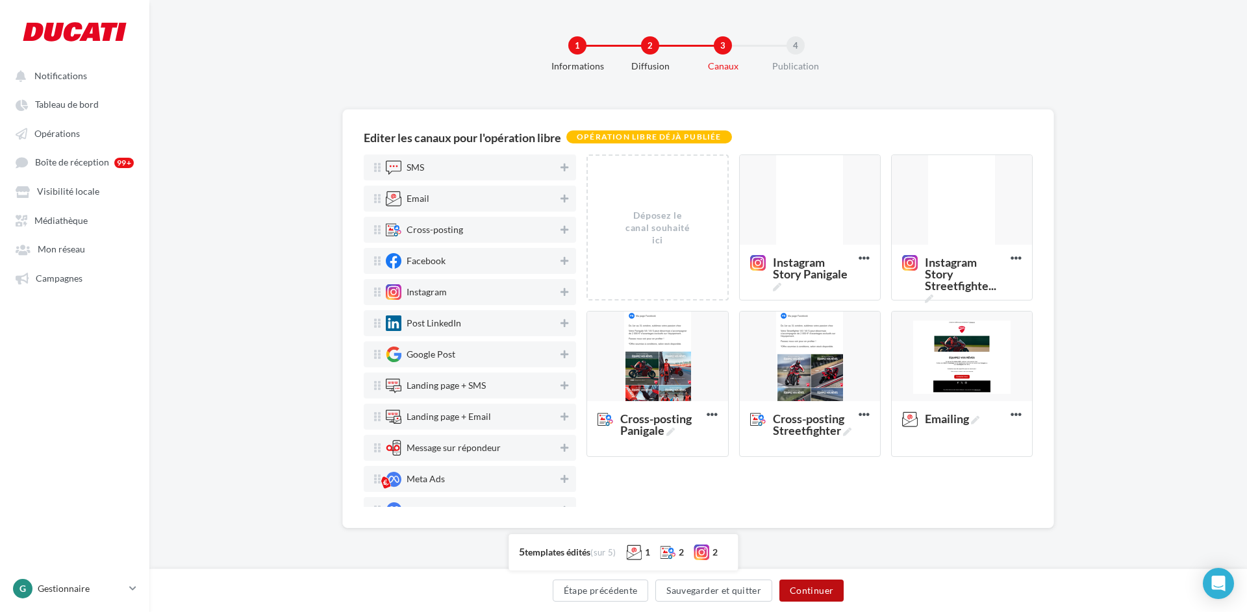
click at [817, 591] on button "Continuer" at bounding box center [811, 591] width 64 height 22
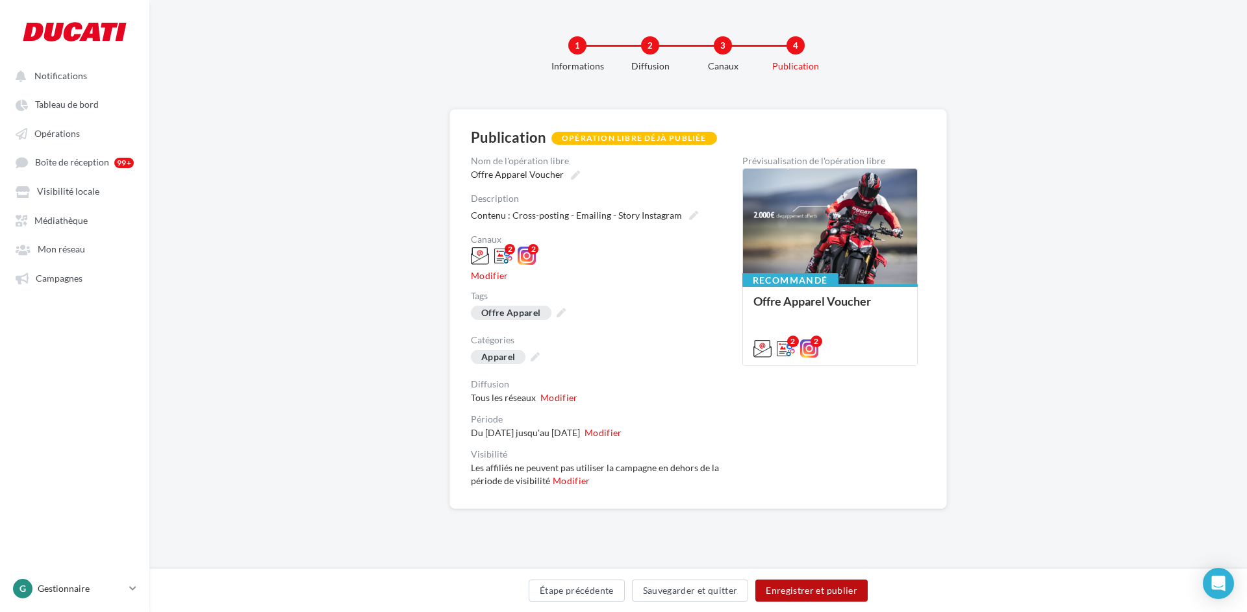
click at [817, 591] on button "Enregistrer et publier" at bounding box center [811, 591] width 112 height 22
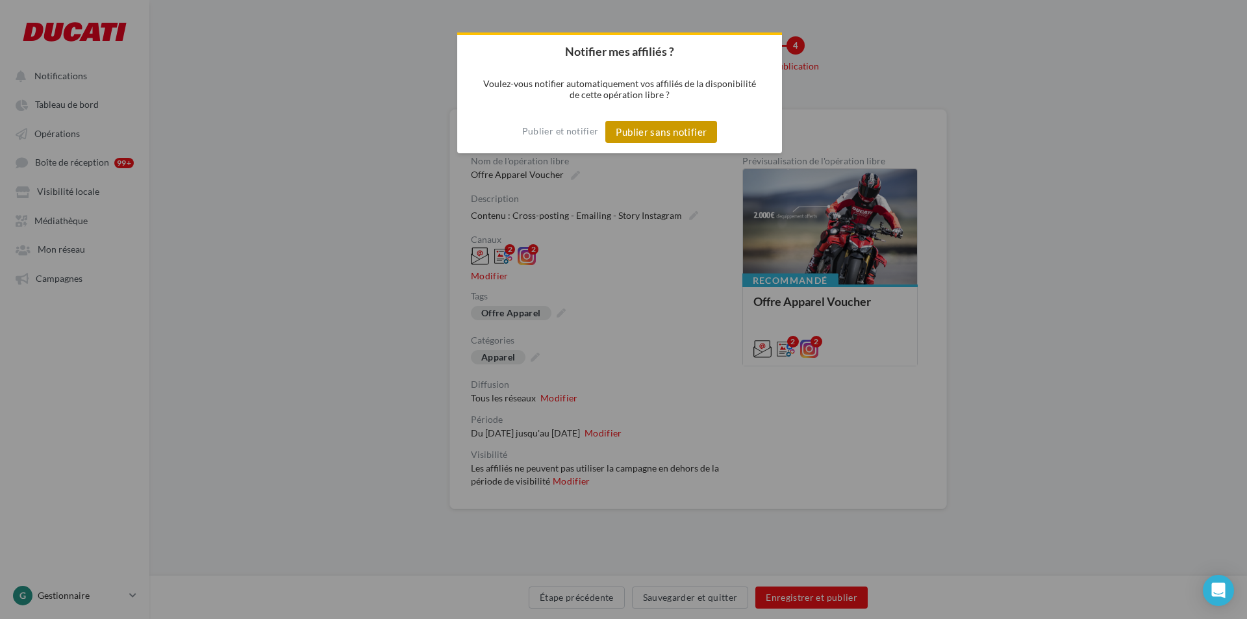
click at [671, 132] on button "Publier sans notifier" at bounding box center [661, 132] width 112 height 22
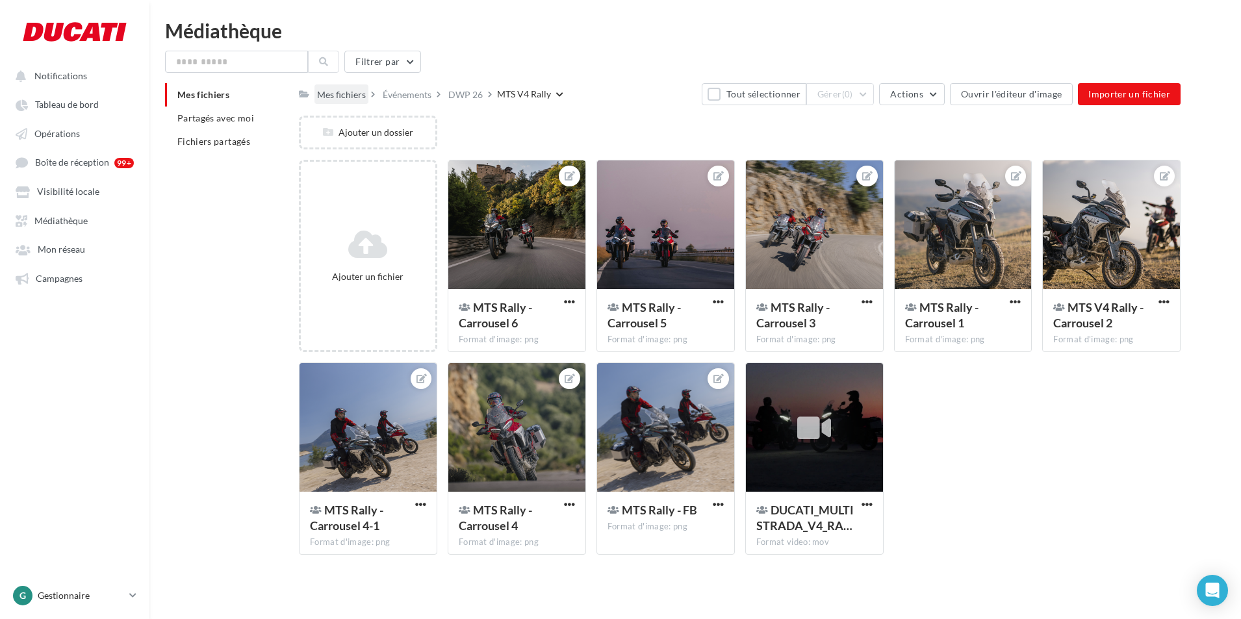
click at [359, 95] on div "Mes fichiers" at bounding box center [341, 94] width 49 height 13
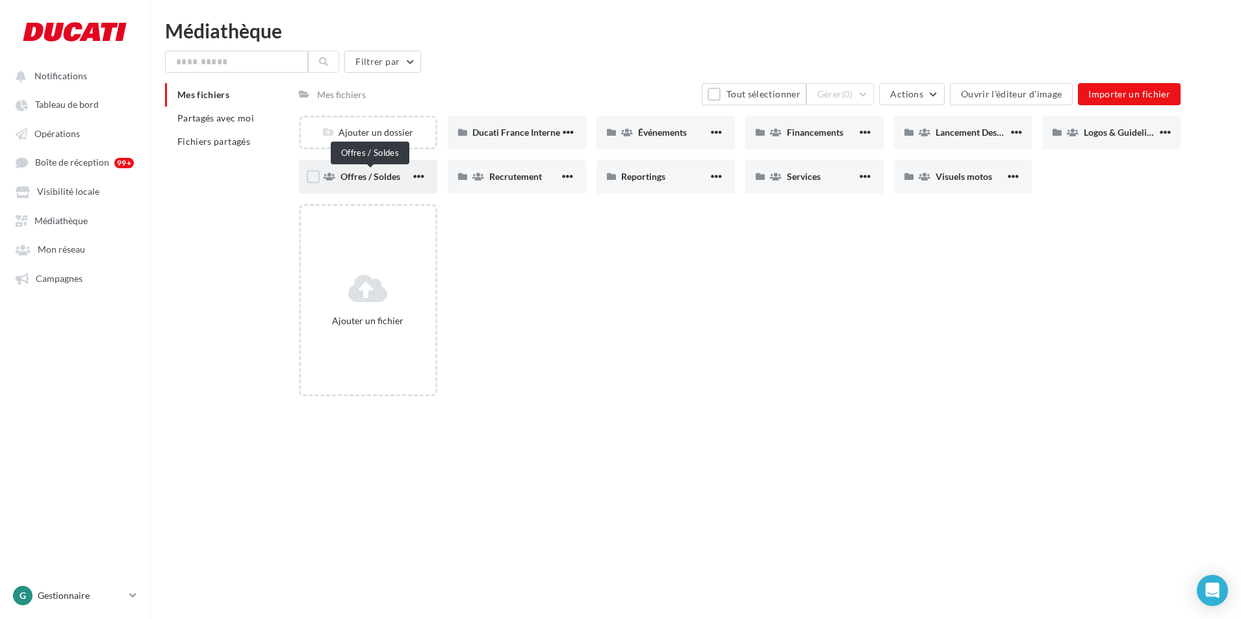
click at [390, 175] on span "Offres / Soldes" at bounding box center [370, 176] width 60 height 11
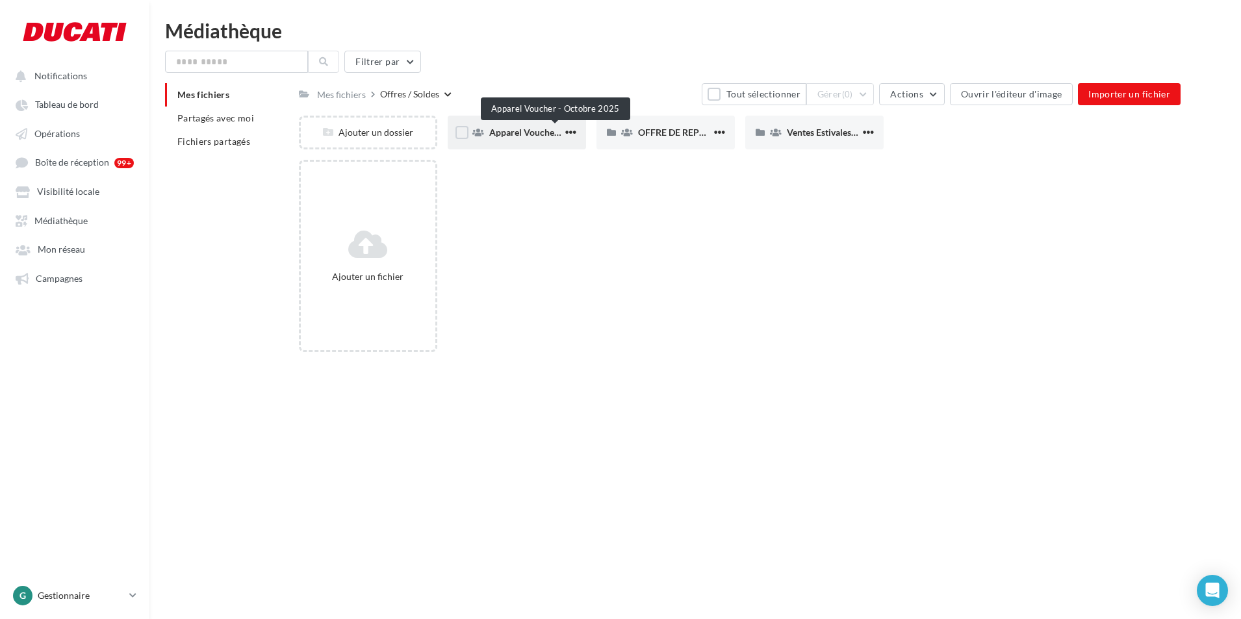
click at [526, 131] on span "Apparel Voucher - Octobre 2025" at bounding box center [555, 132] width 132 height 11
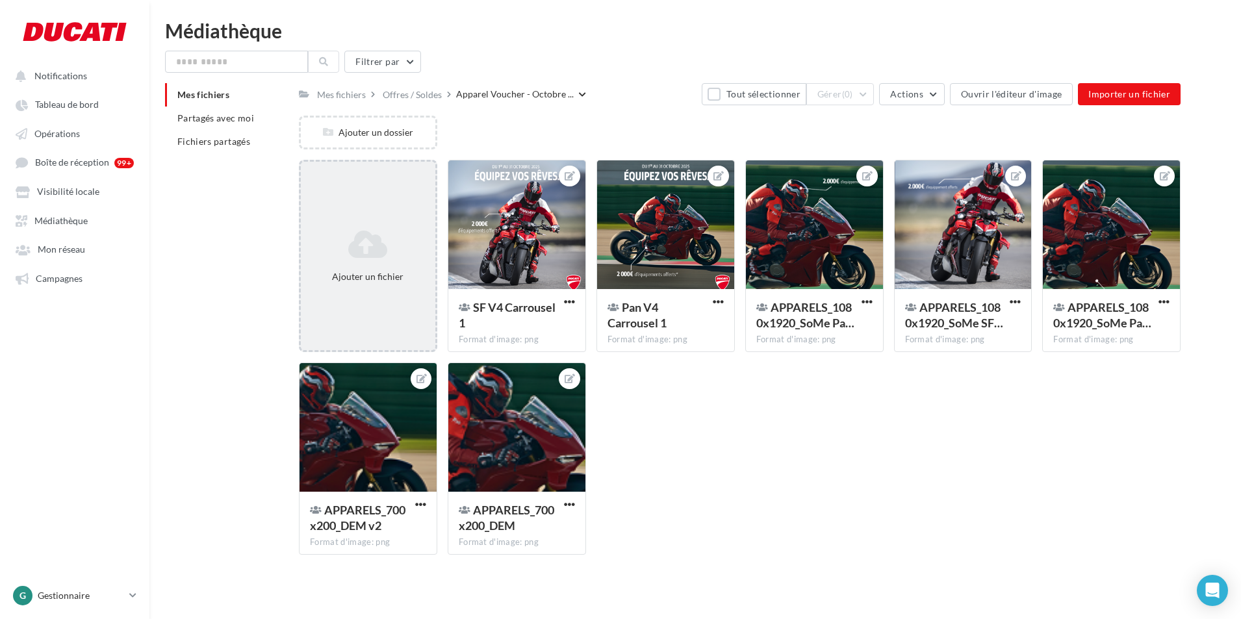
click at [366, 221] on div "Ajouter un fichier" at bounding box center [368, 256] width 138 height 192
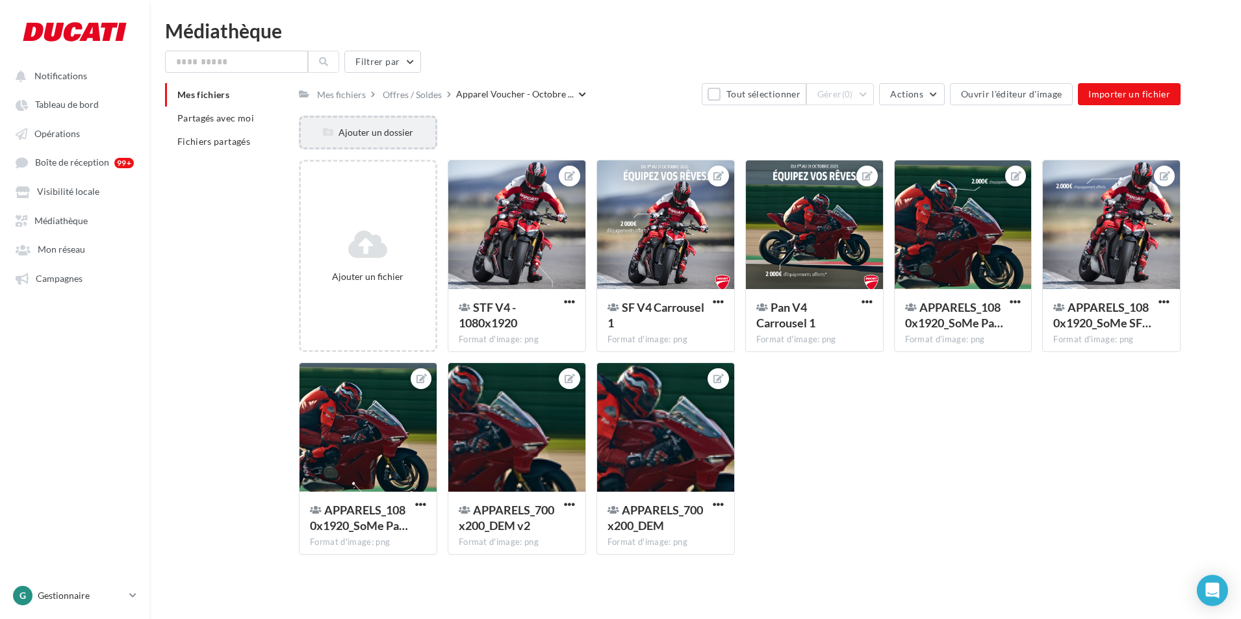
click at [393, 131] on div "Ajouter un dossier" at bounding box center [368, 132] width 134 height 13
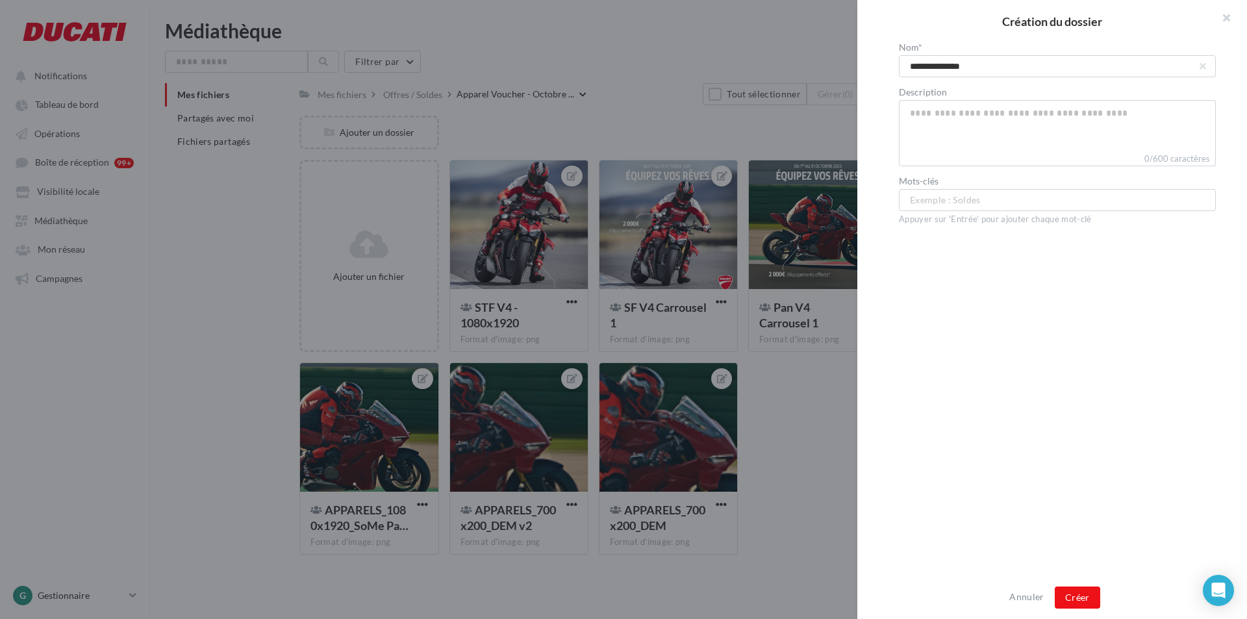
type input "**********"
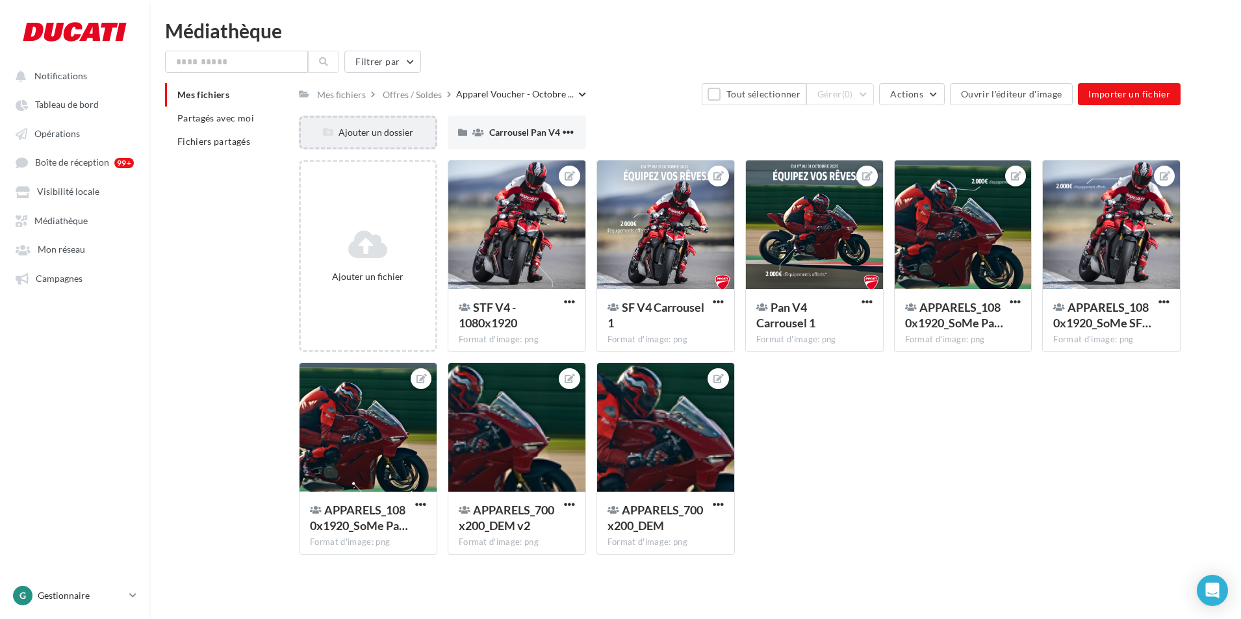
click at [392, 125] on div "Ajouter un dossier" at bounding box center [368, 133] width 138 height 34
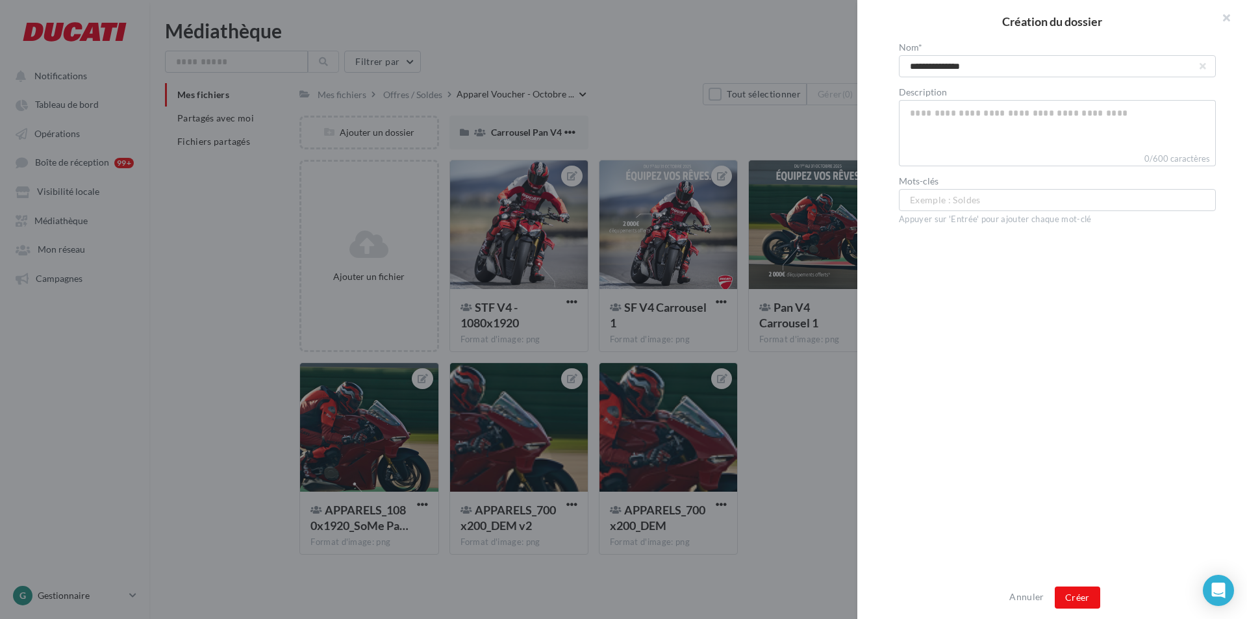
type input "**********"
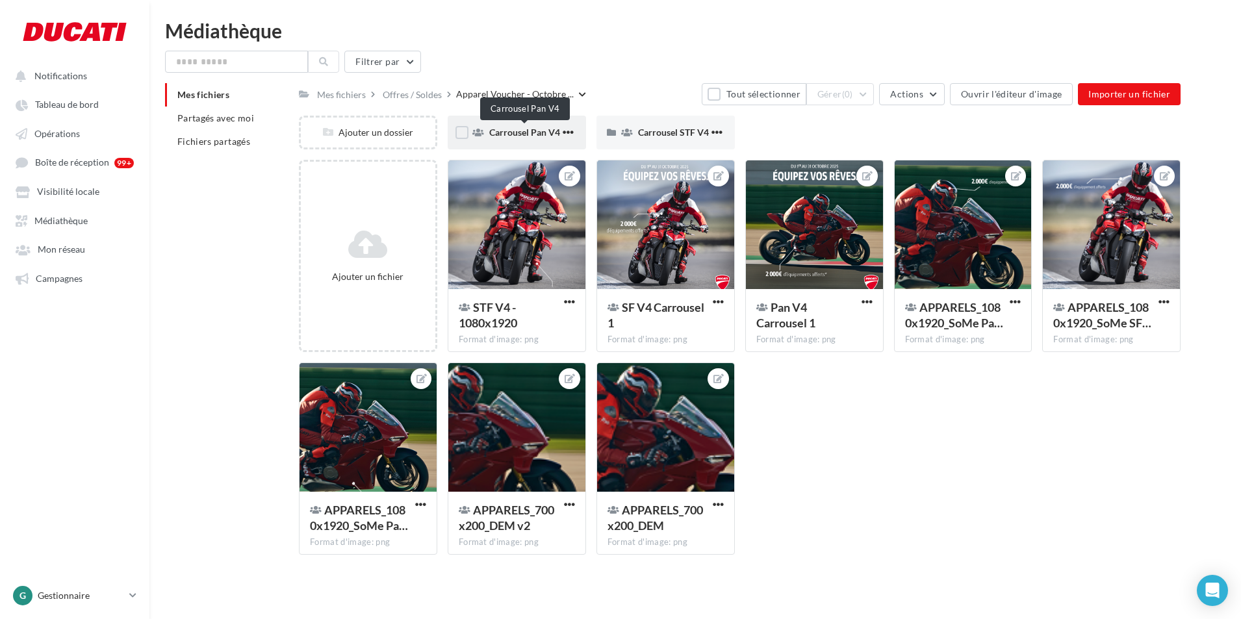
click at [524, 134] on span "Carrousel Pan V4" at bounding box center [524, 132] width 71 height 11
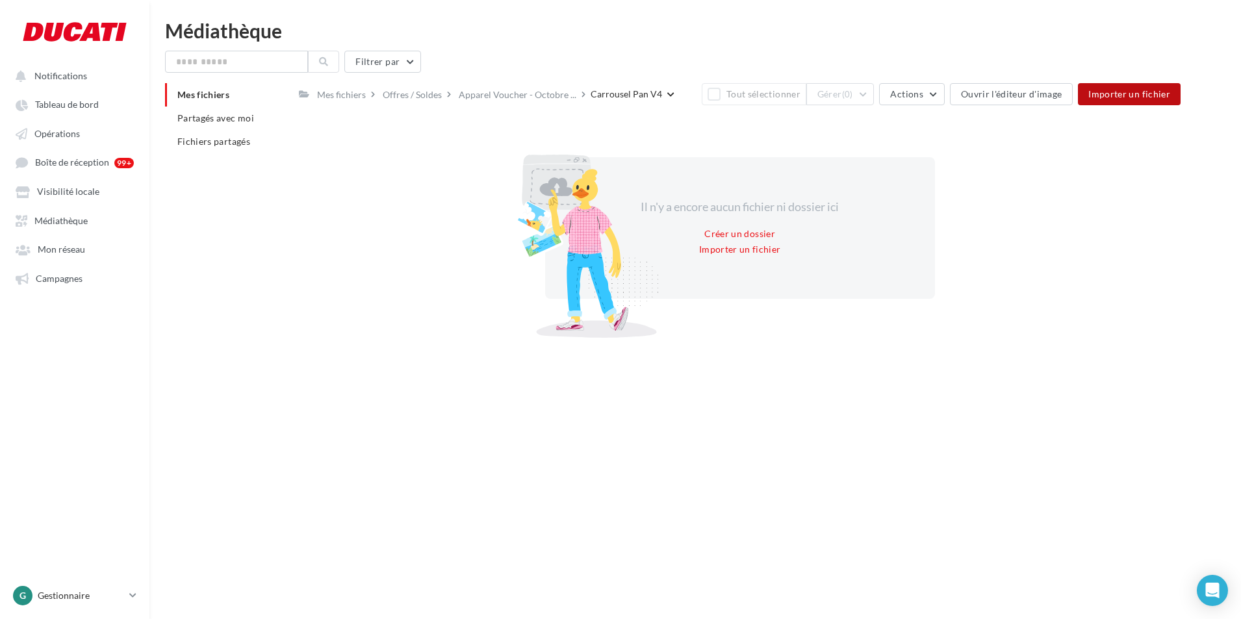
click at [1121, 93] on span "Importer un fichier" at bounding box center [1129, 93] width 82 height 11
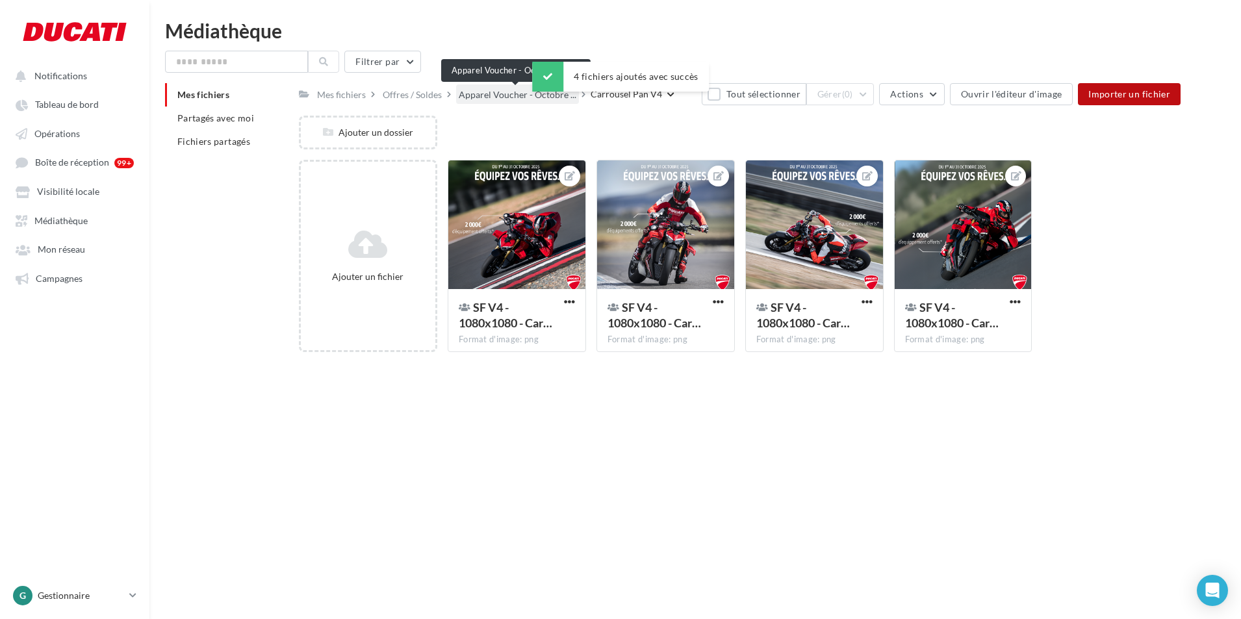
click at [524, 97] on span "Apparel Voucher - Octobre ..." at bounding box center [518, 94] width 118 height 13
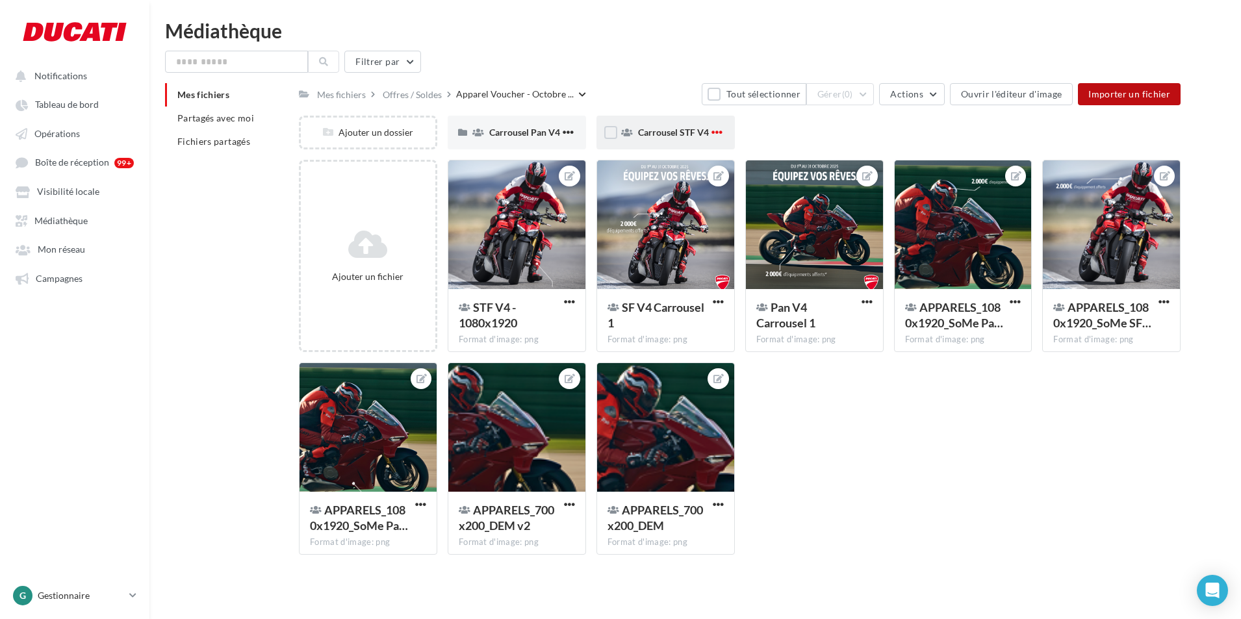
click at [718, 131] on span "button" at bounding box center [716, 132] width 11 height 11
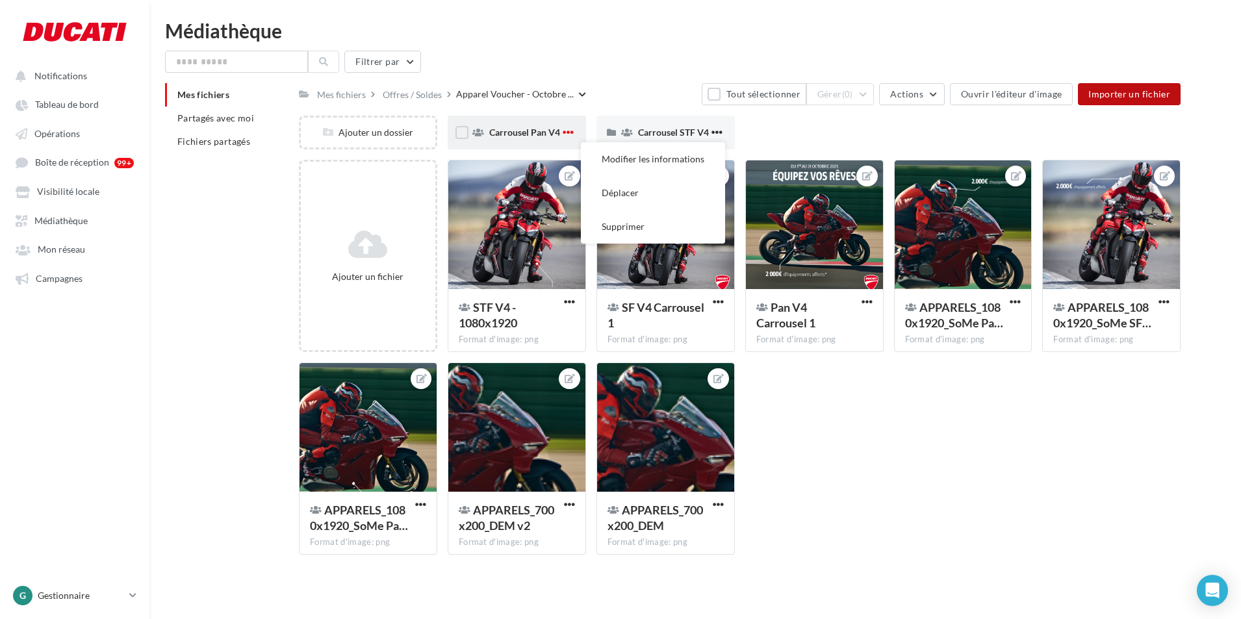
click at [564, 134] on span "button" at bounding box center [567, 132] width 11 height 11
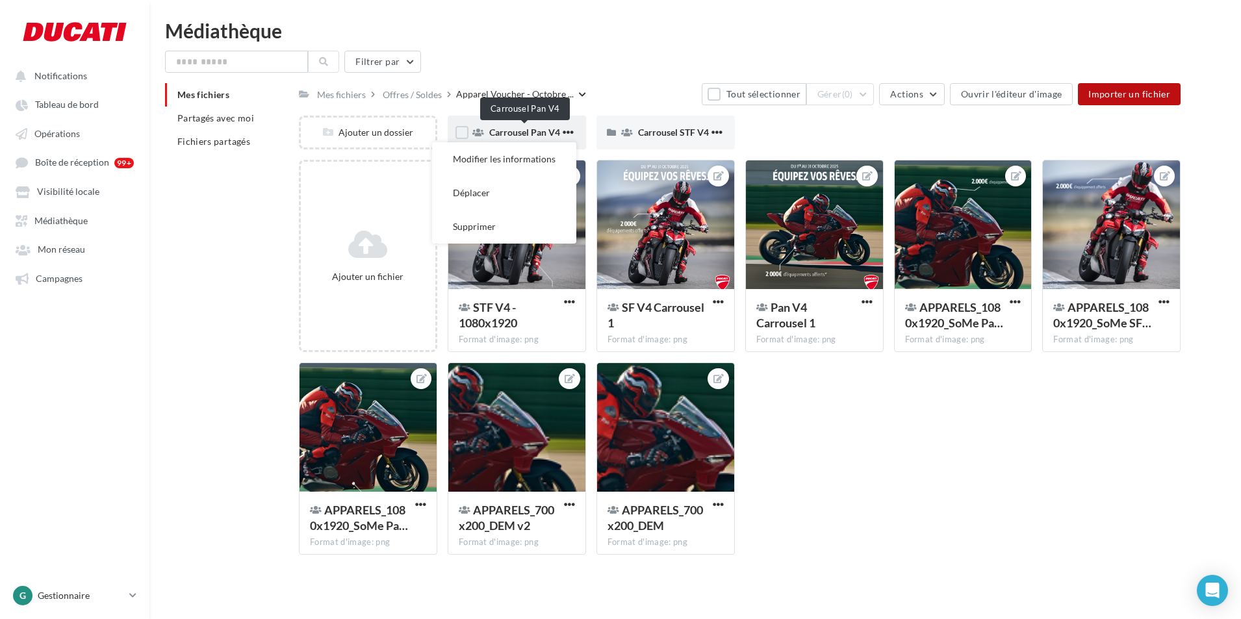
click at [522, 134] on span "Carrousel Pan V4" at bounding box center [524, 132] width 71 height 11
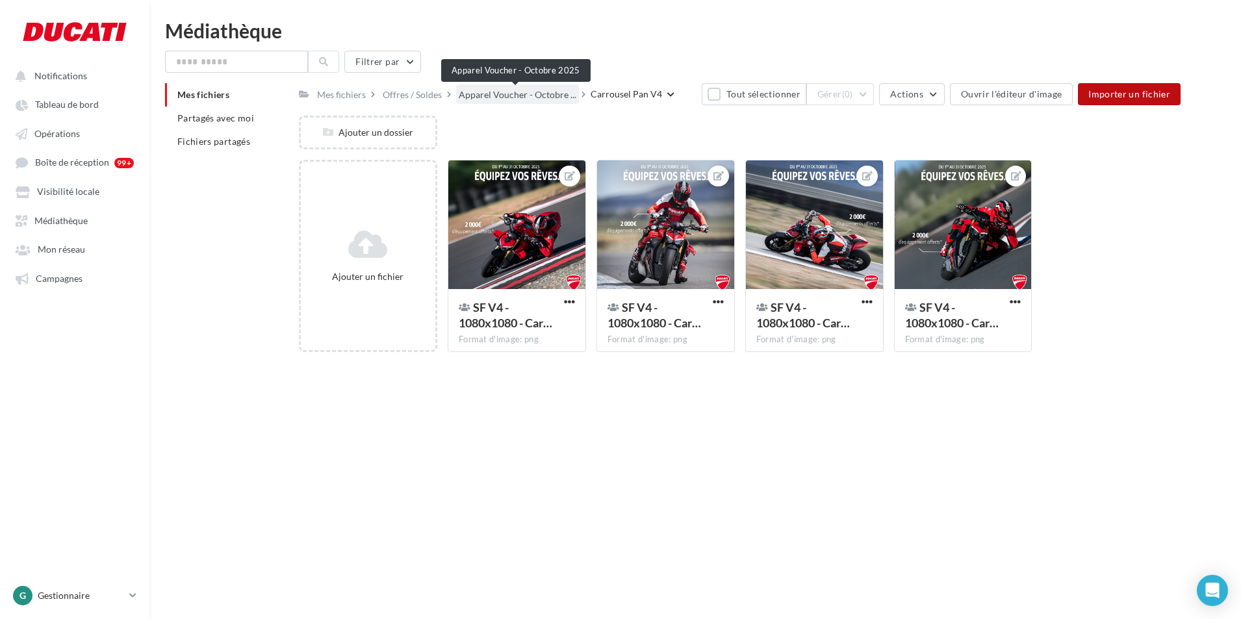
click at [555, 101] on span "Apparel Voucher - Octobre ..." at bounding box center [518, 94] width 118 height 13
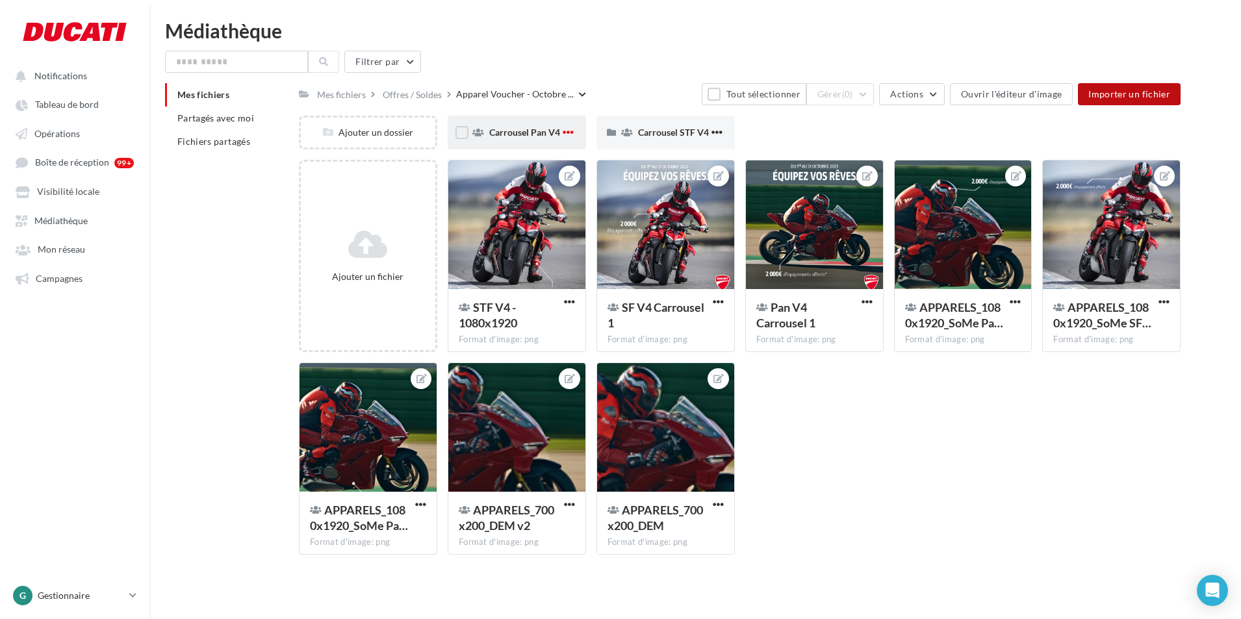
click at [566, 129] on span "button" at bounding box center [567, 132] width 11 height 11
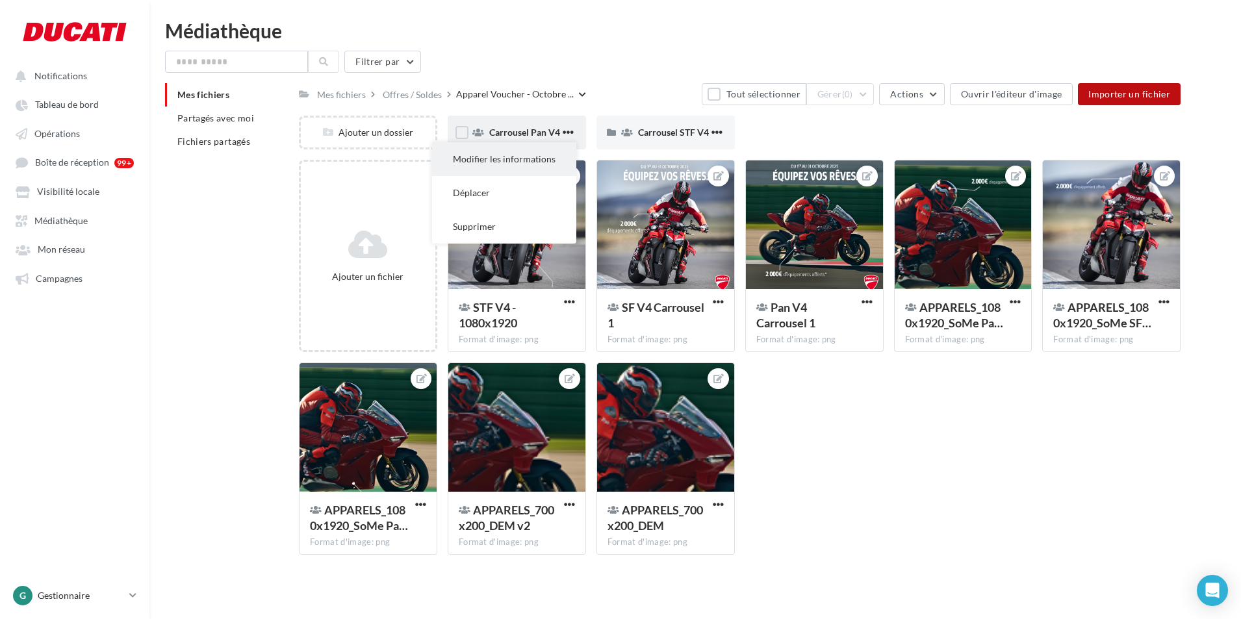
click at [524, 155] on button "Modifier les informations" at bounding box center [504, 159] width 144 height 34
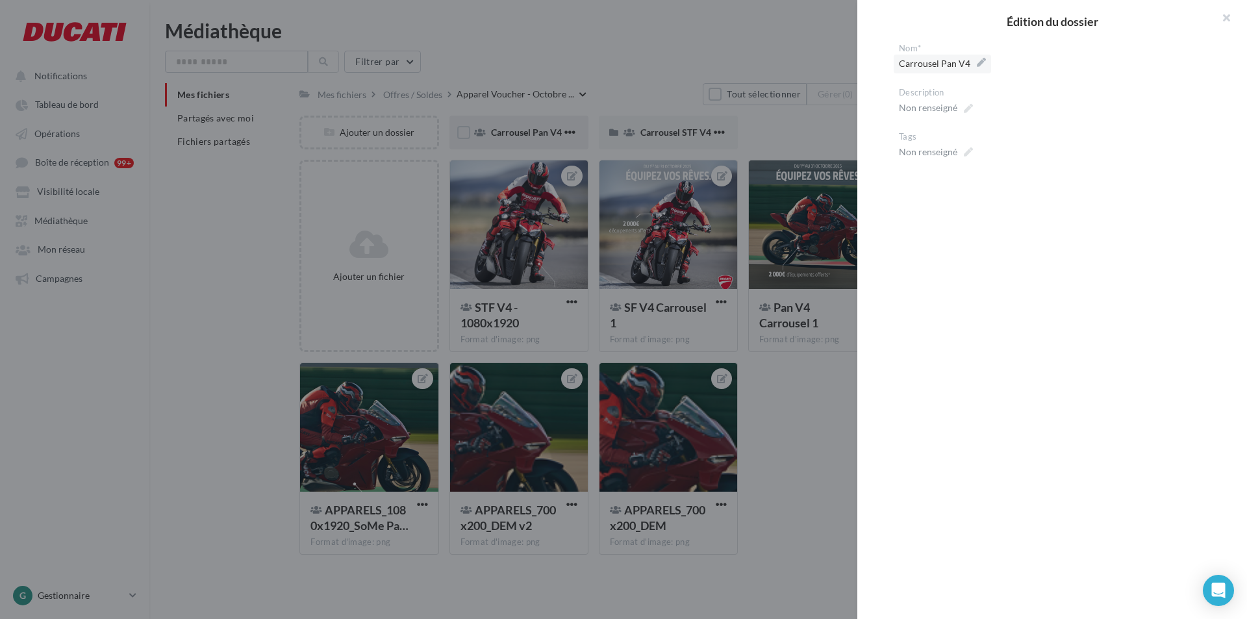
click at [950, 64] on span "Carrousel Pan V4" at bounding box center [942, 64] width 87 height 18
click at [0, 0] on textarea "**********" at bounding box center [0, 0] width 0 height 0
drag, startPoint x: 966, startPoint y: 66, endPoint x: 998, endPoint y: 79, distance: 34.4
click at [967, 66] on textarea "**********" at bounding box center [1057, 66] width 317 height 22
type textarea "**********"
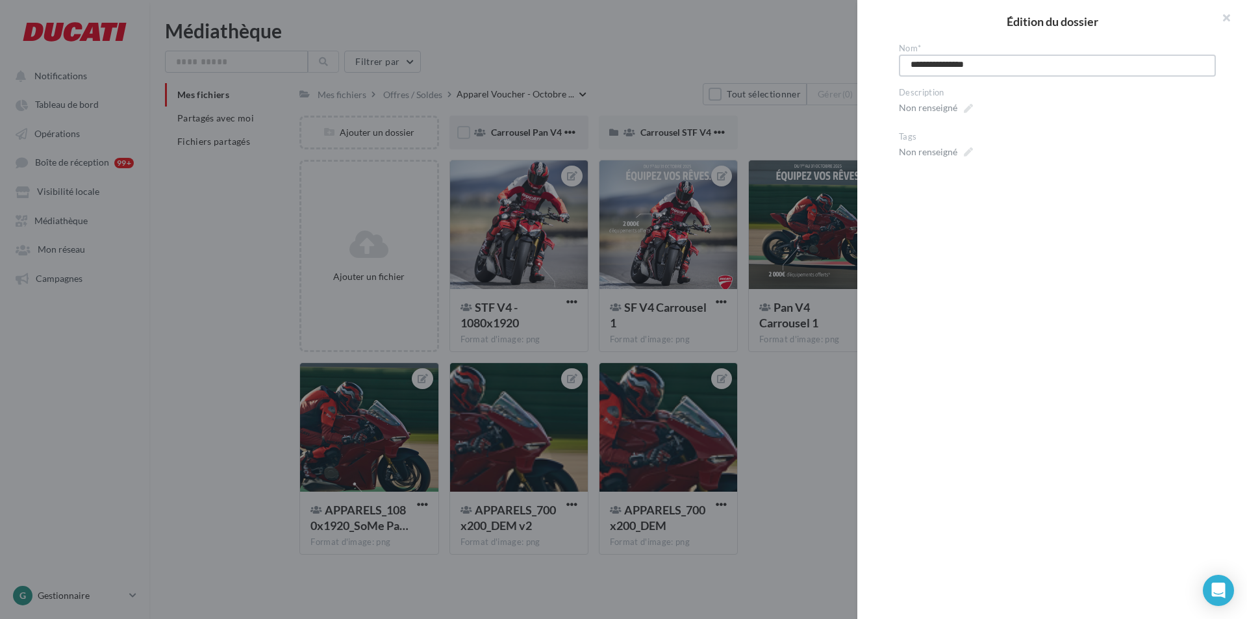
type textarea "**********"
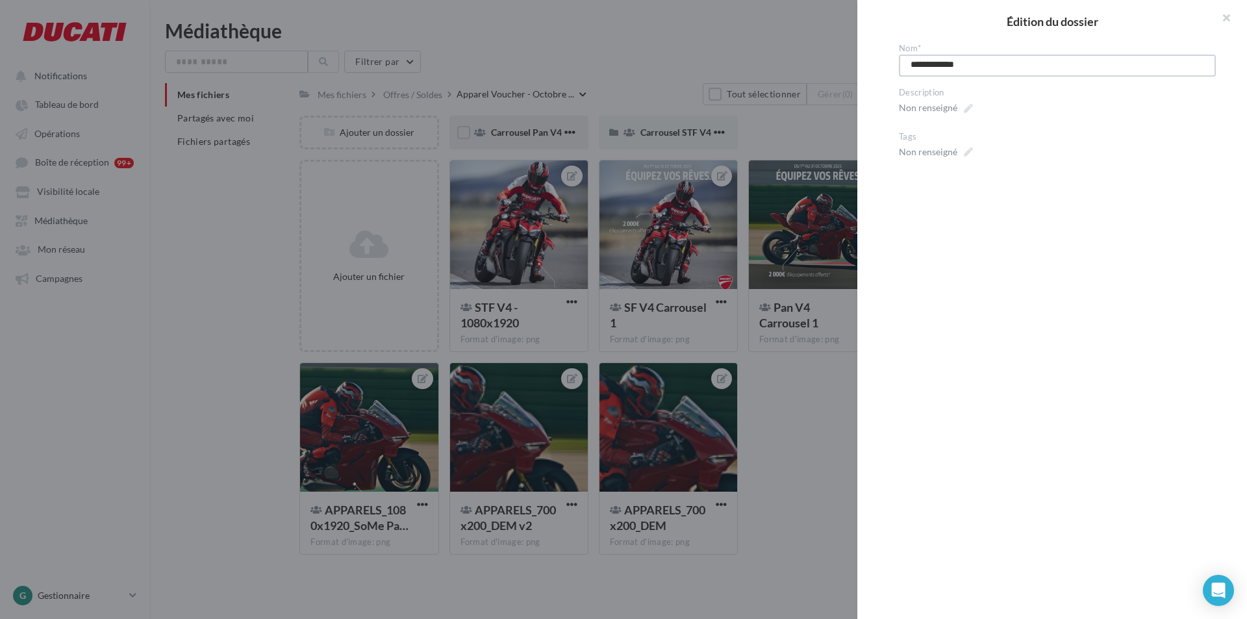
type textarea "**********"
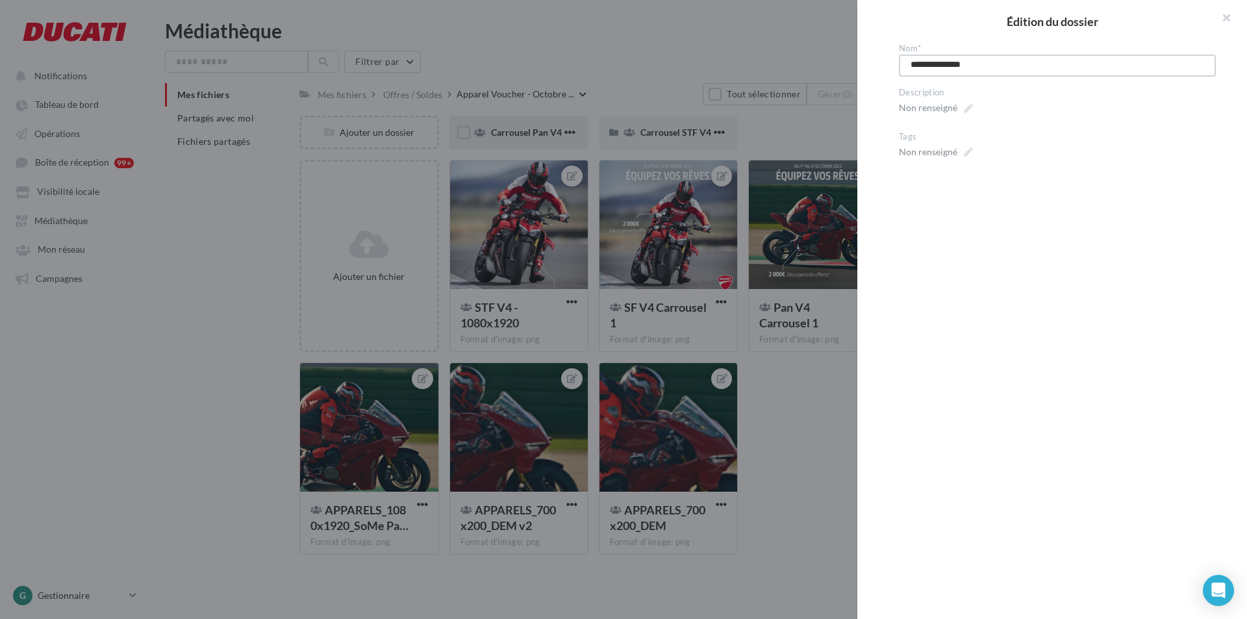
type textarea "**********"
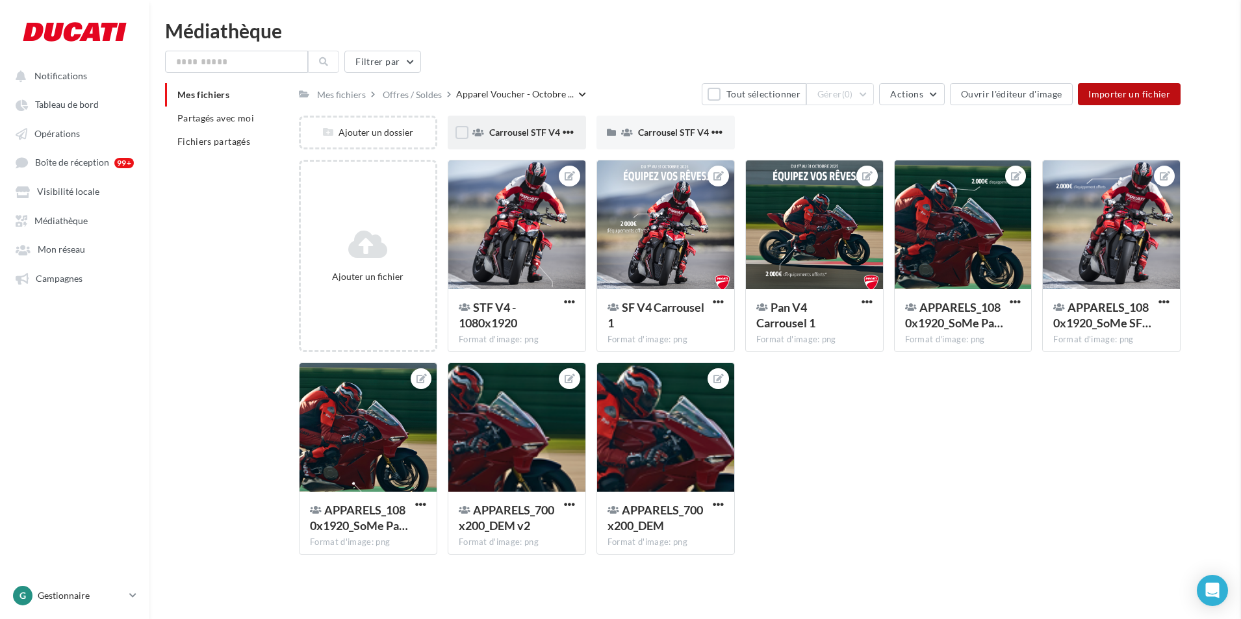
click at [716, 134] on span "button" at bounding box center [716, 132] width 11 height 11
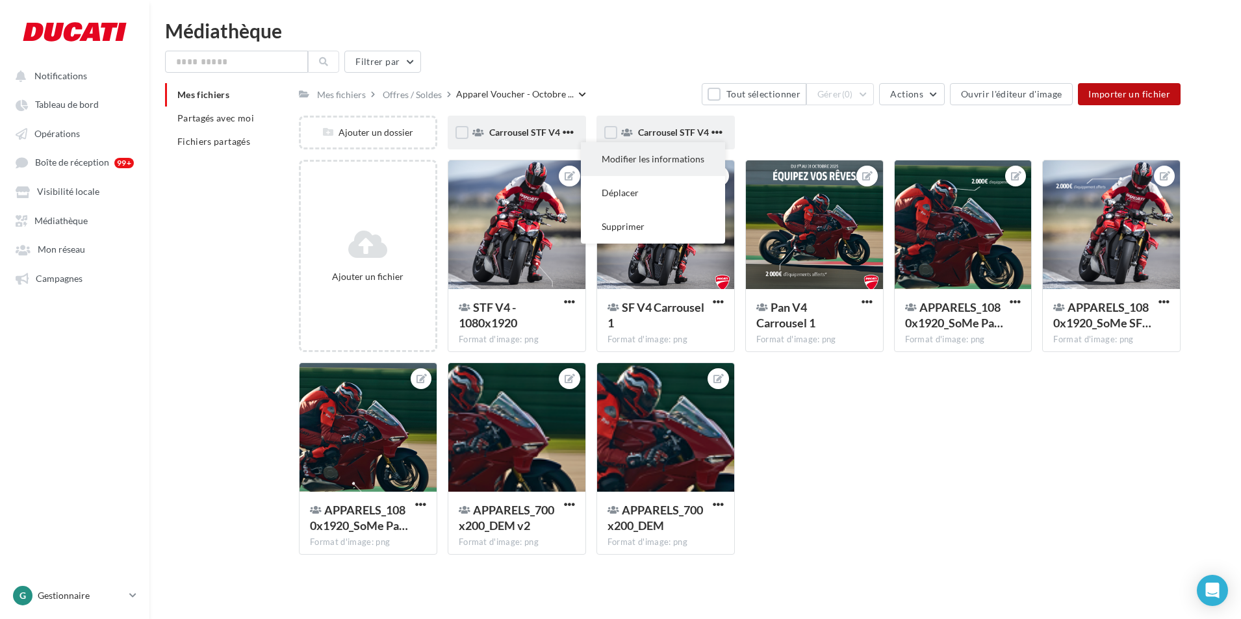
click at [657, 151] on button "Modifier les informations" at bounding box center [653, 159] width 144 height 34
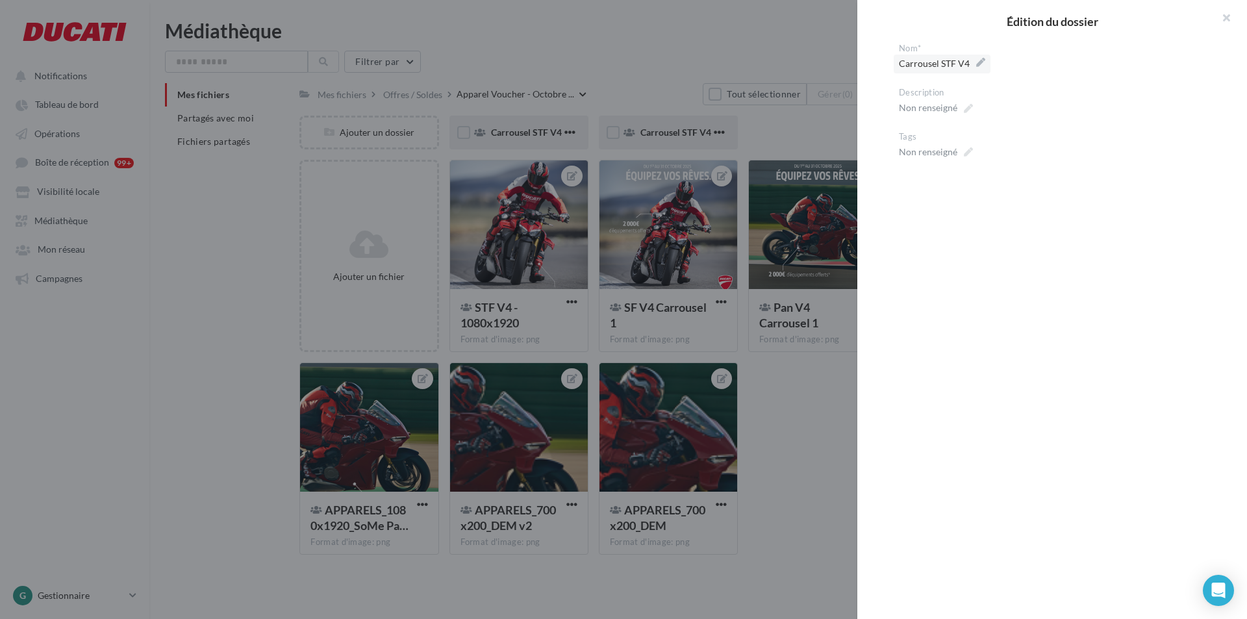
click at [955, 63] on span "Carrousel STF V4" at bounding box center [942, 64] width 86 height 18
click at [0, 0] on textarea "**********" at bounding box center [0, 0] width 0 height 0
click at [965, 65] on textarea "**********" at bounding box center [1057, 66] width 317 height 22
type textarea "**********"
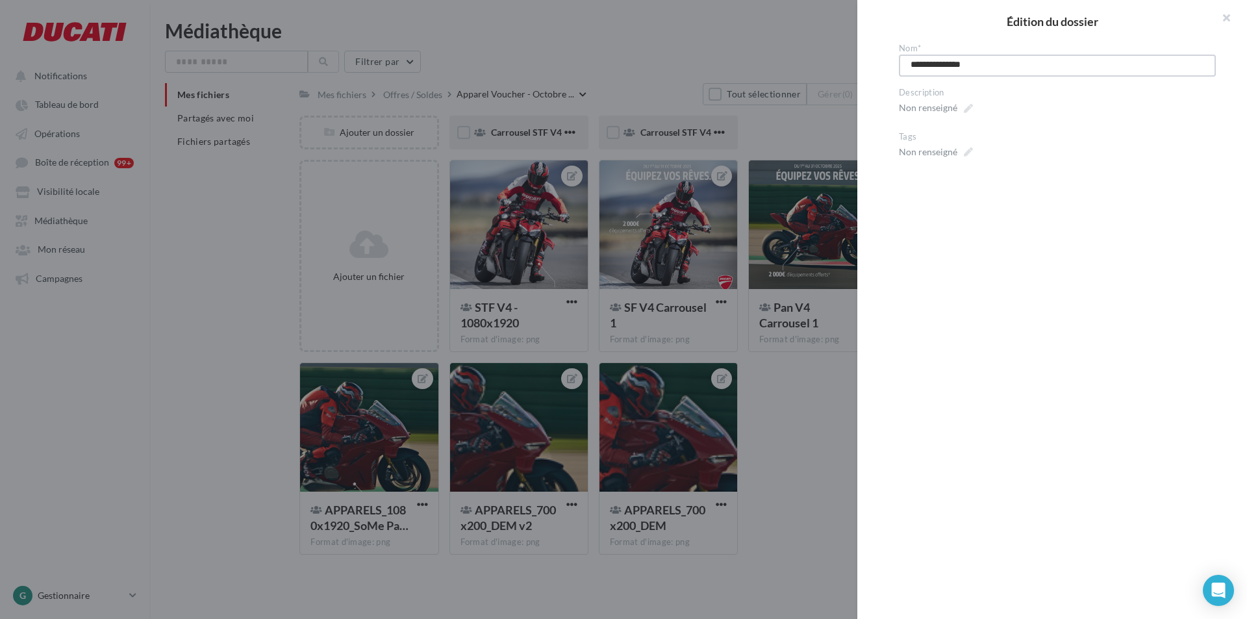
type textarea "**********"
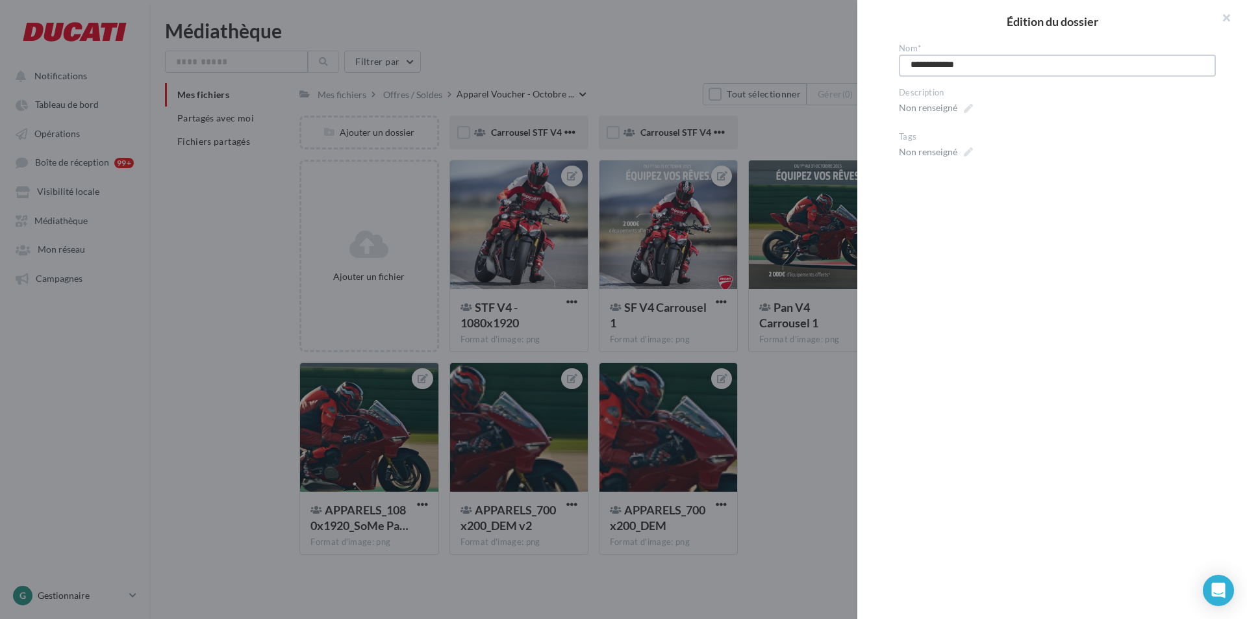
type textarea "**********"
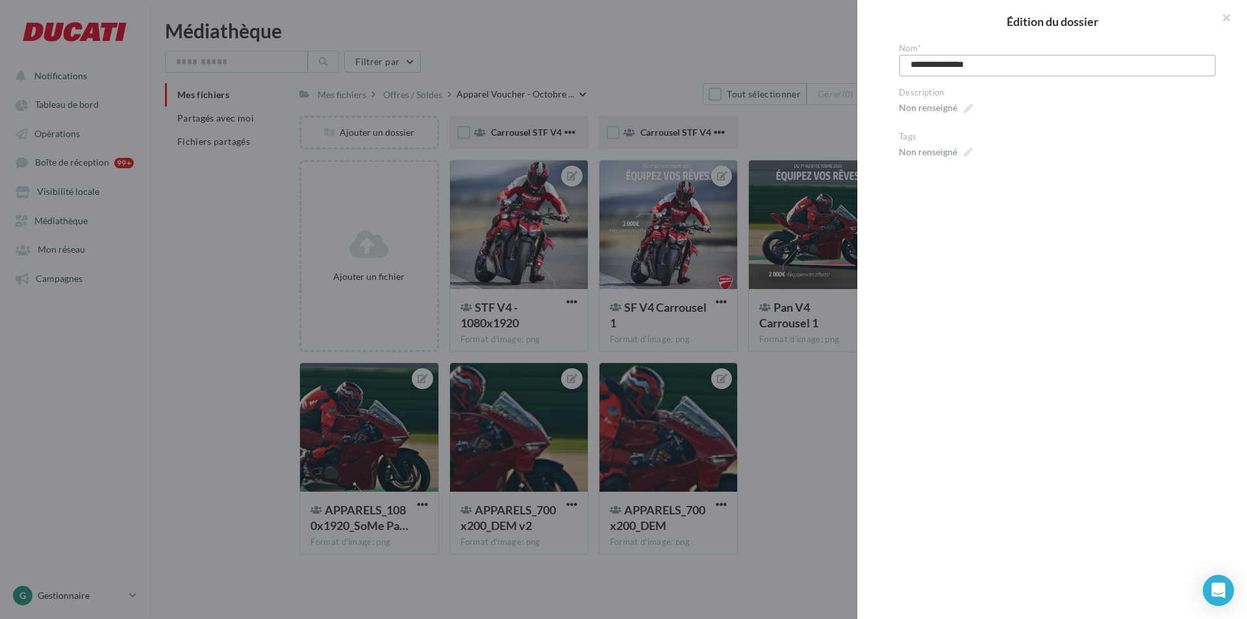
type textarea "**********"
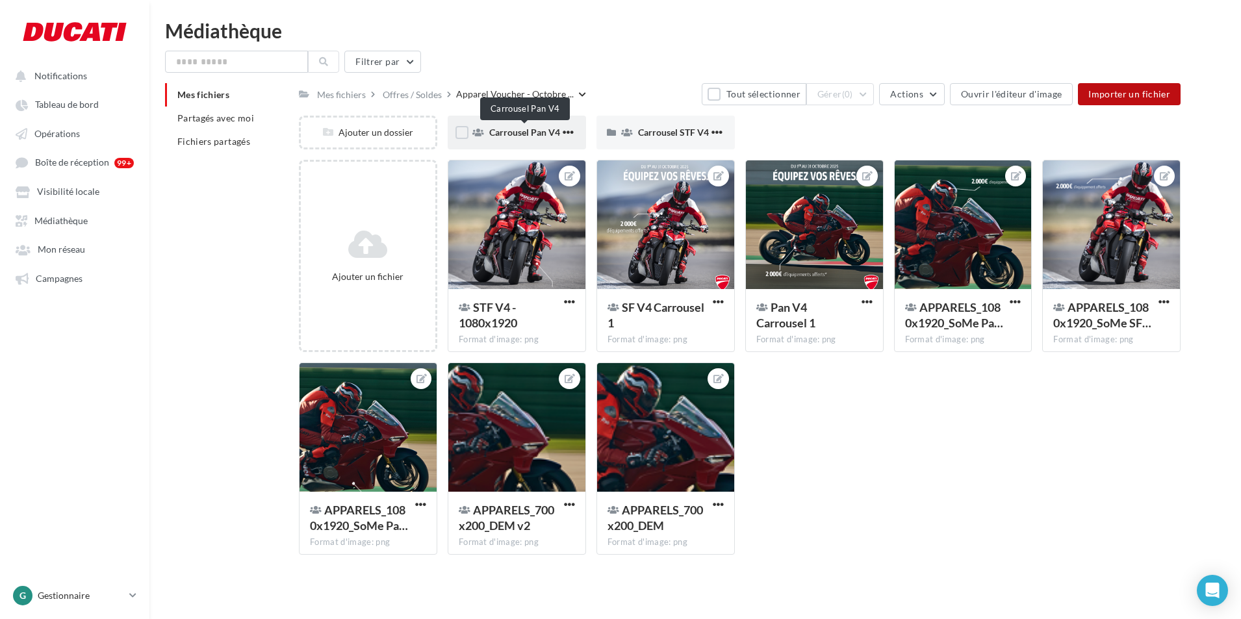
click at [525, 131] on span "Carrousel Pan V4" at bounding box center [524, 132] width 71 height 11
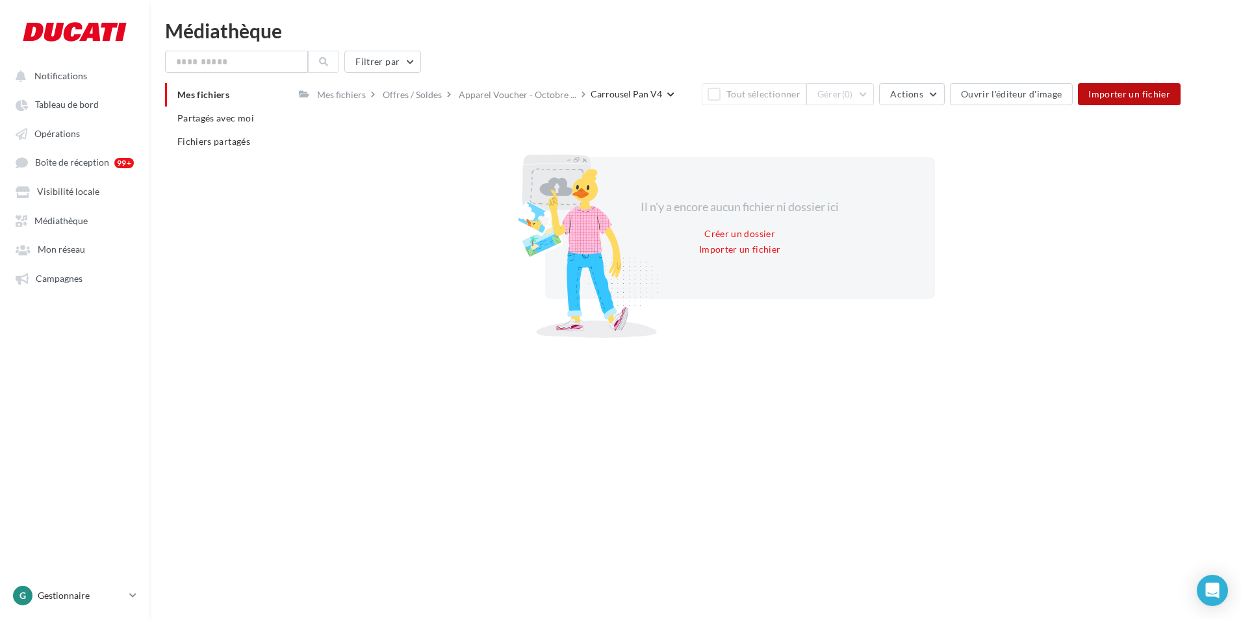
click at [1139, 87] on button "Importer un fichier" at bounding box center [1129, 94] width 103 height 22
